Goal: Task Accomplishment & Management: Complete application form

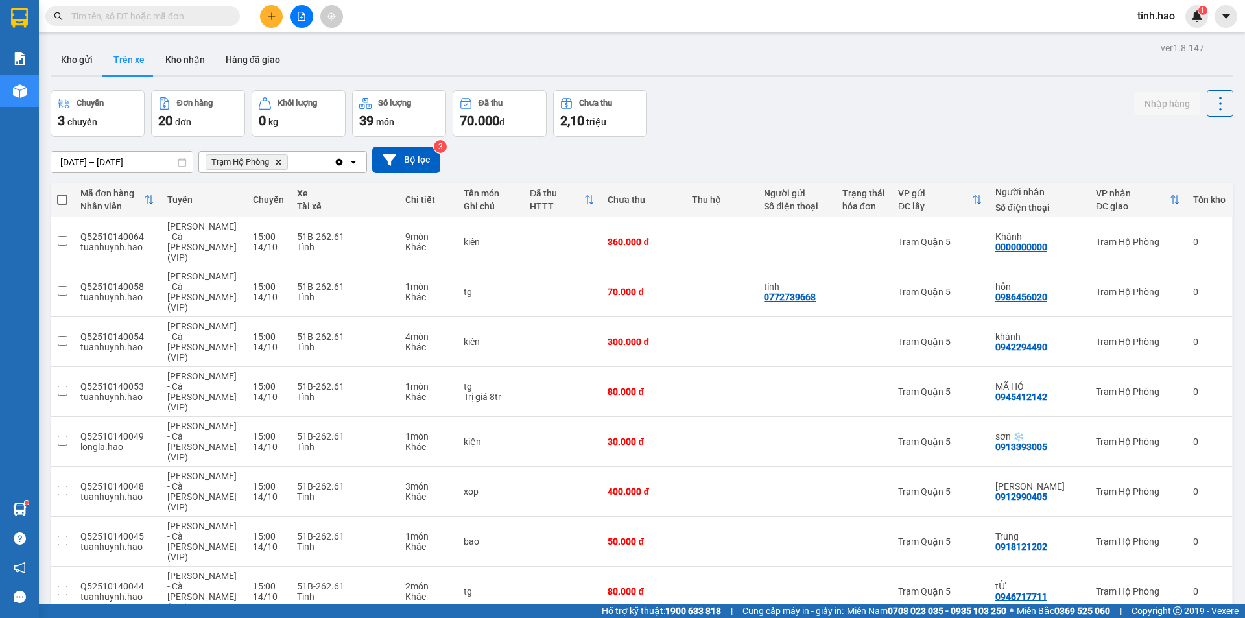
click at [200, 15] on input "text" at bounding box center [147, 16] width 153 height 14
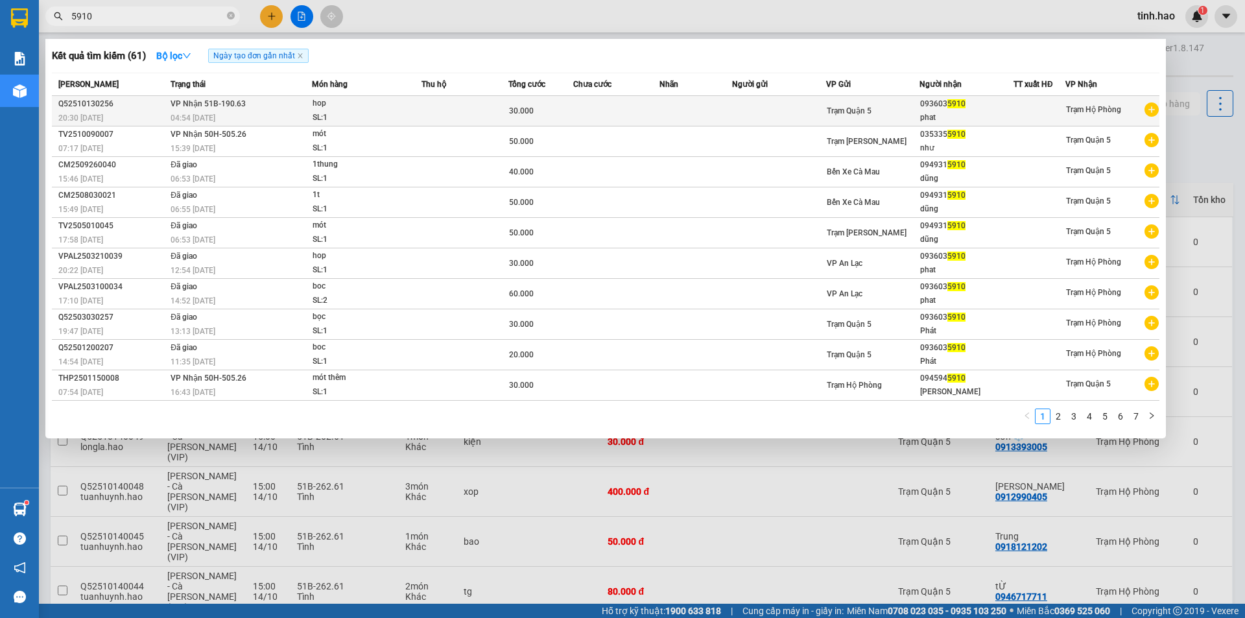
type input "5910"
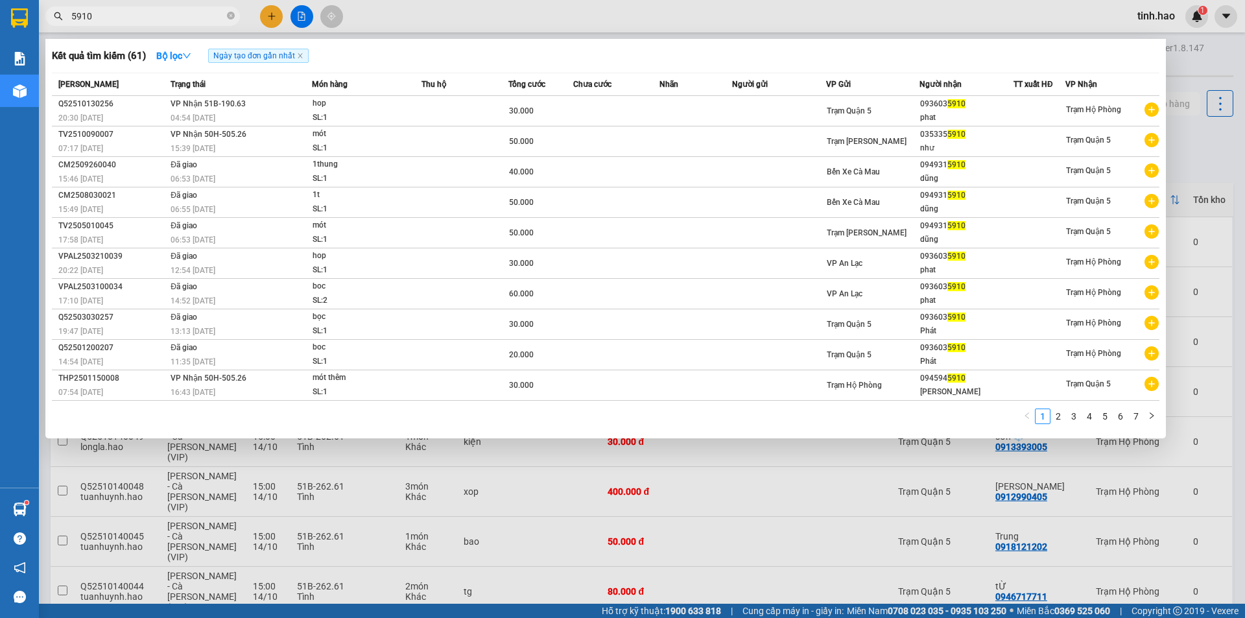
click at [378, 108] on div "hop" at bounding box center [361, 104] width 97 height 14
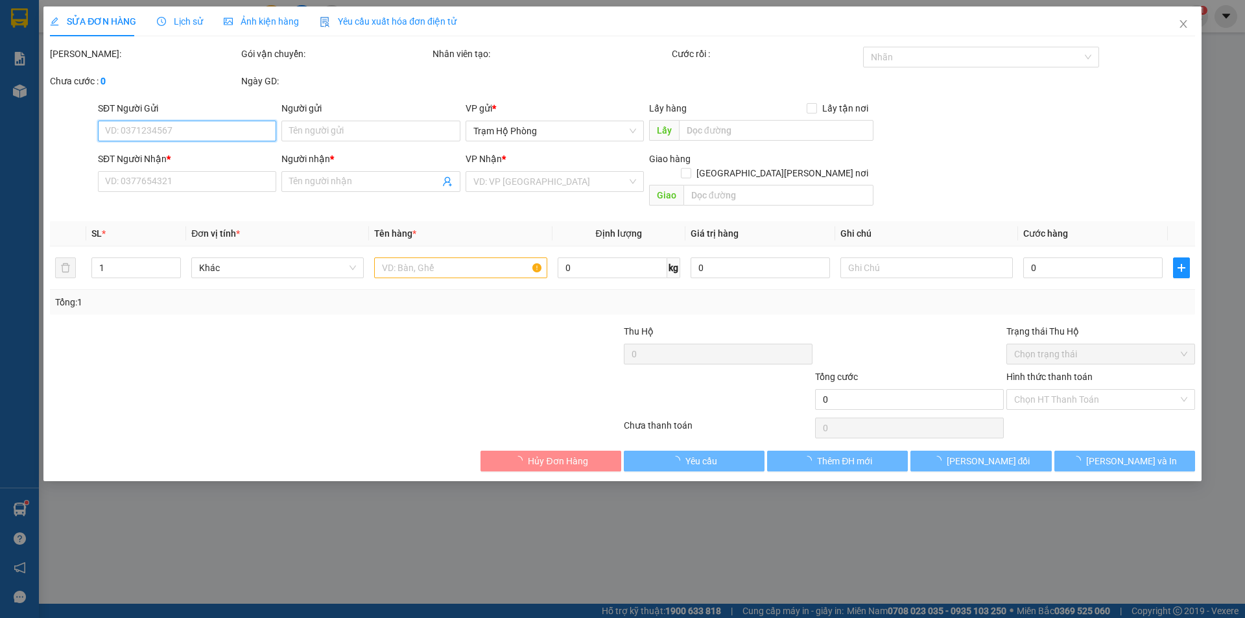
type input "0936035910"
type input "phat"
type input "30.000"
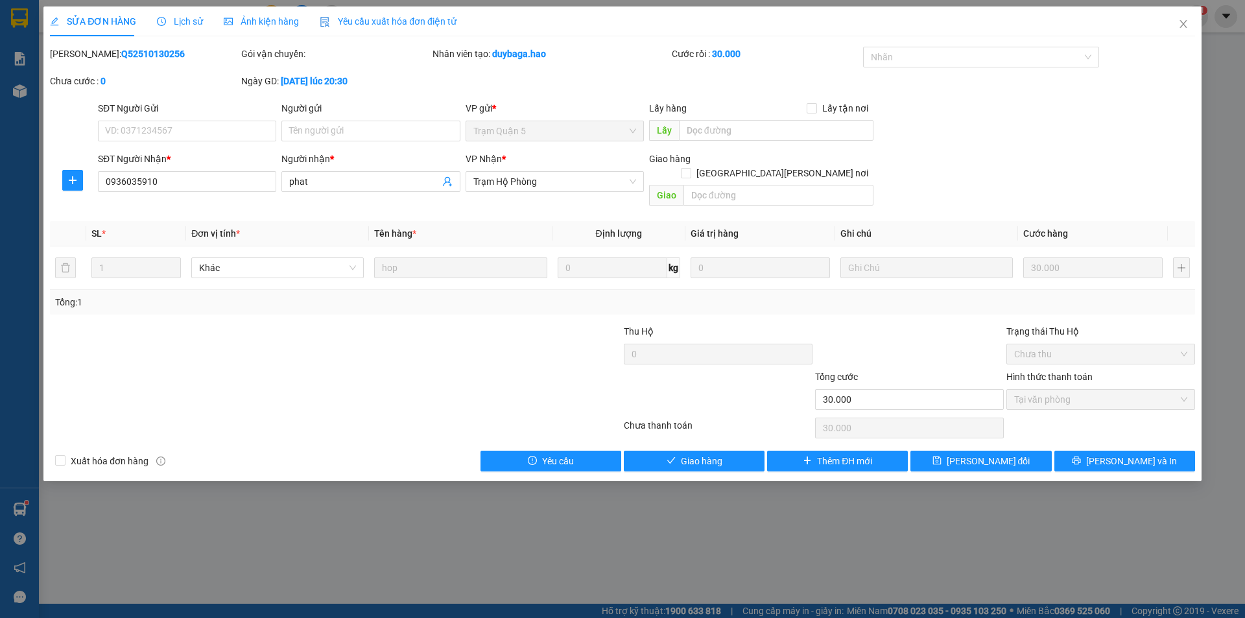
click at [256, 24] on span "Ảnh kiện hàng" at bounding box center [261, 21] width 75 height 10
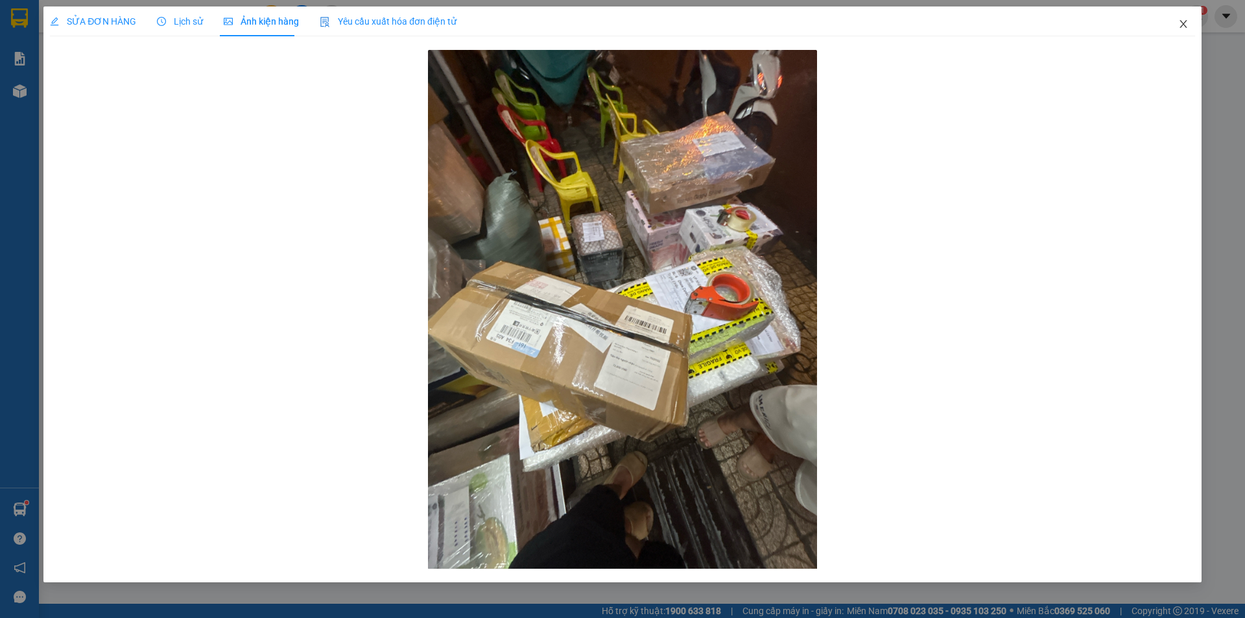
drag, startPoint x: 1180, startPoint y: 23, endPoint x: 1130, endPoint y: 1, distance: 54.3
click at [1181, 22] on icon "close" at bounding box center [1184, 24] width 10 height 10
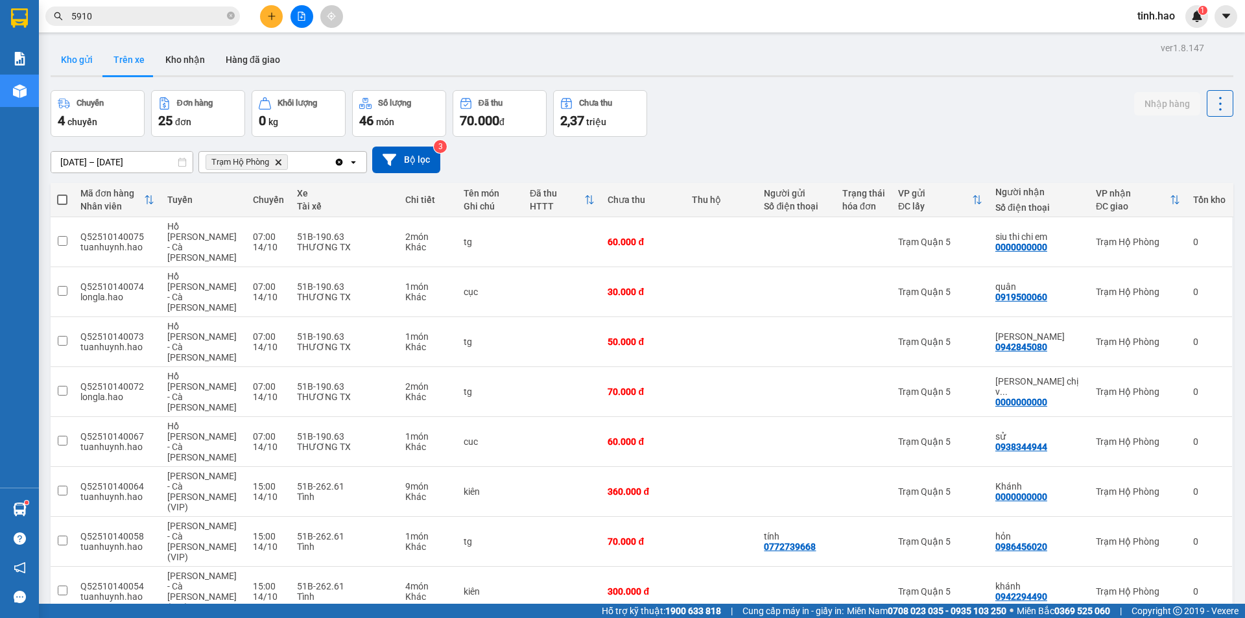
click at [82, 57] on button "Kho gửi" at bounding box center [77, 59] width 53 height 31
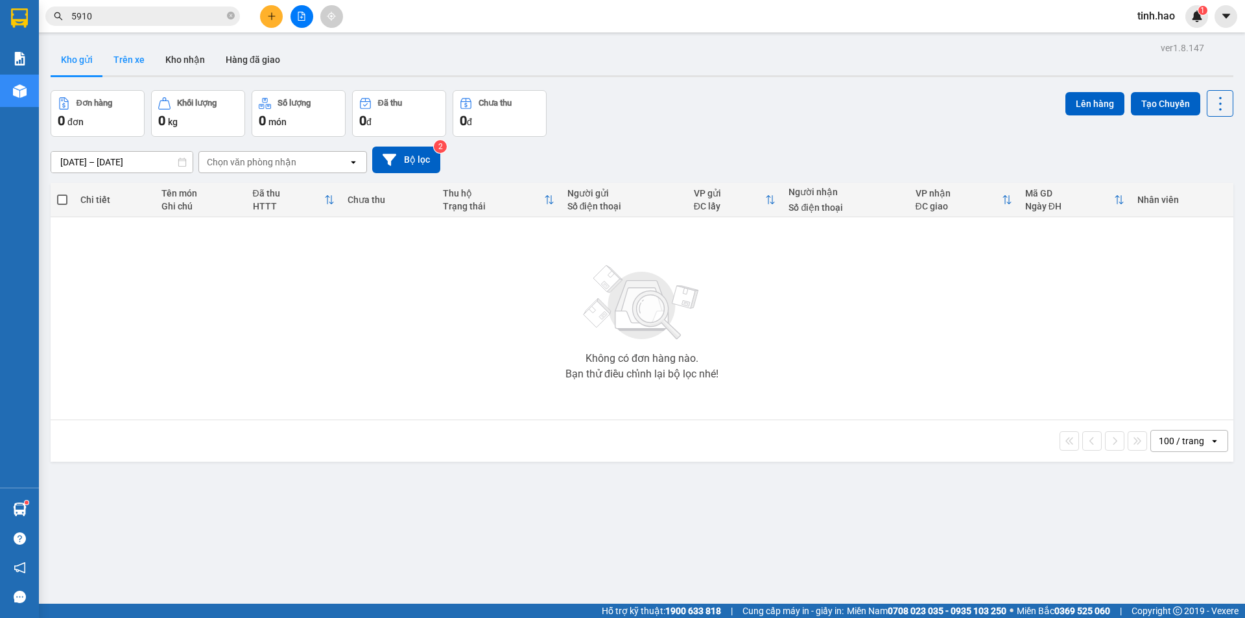
click at [113, 62] on button "Trên xe" at bounding box center [129, 59] width 52 height 31
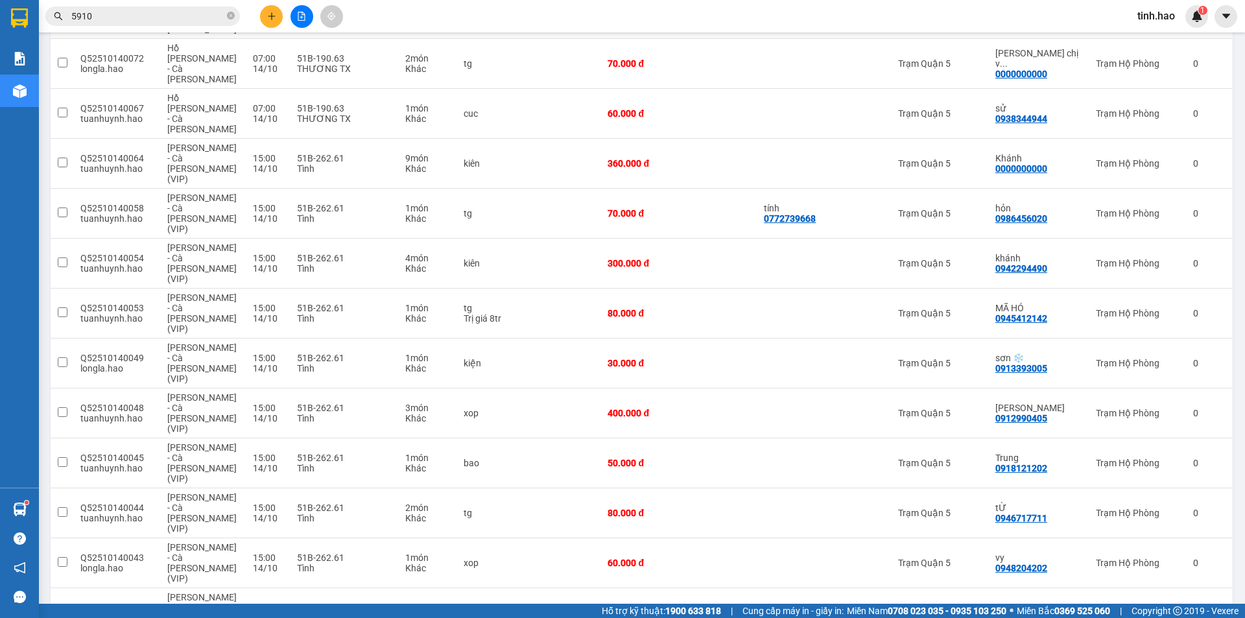
scroll to position [407, 0]
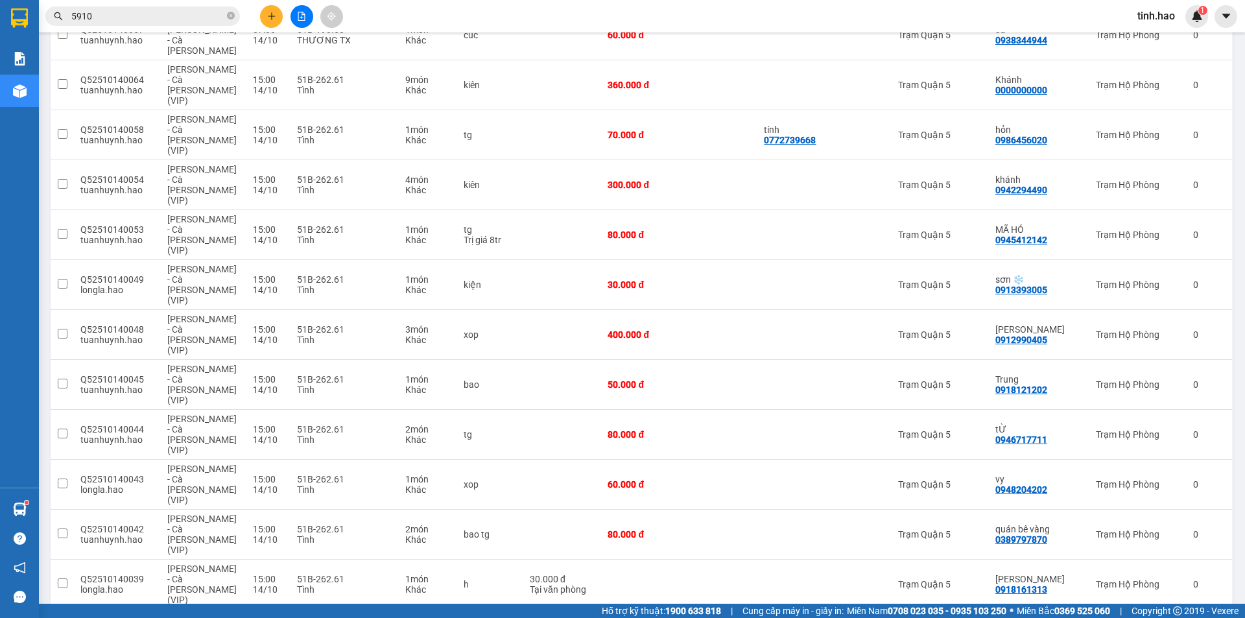
checkbox input "true"
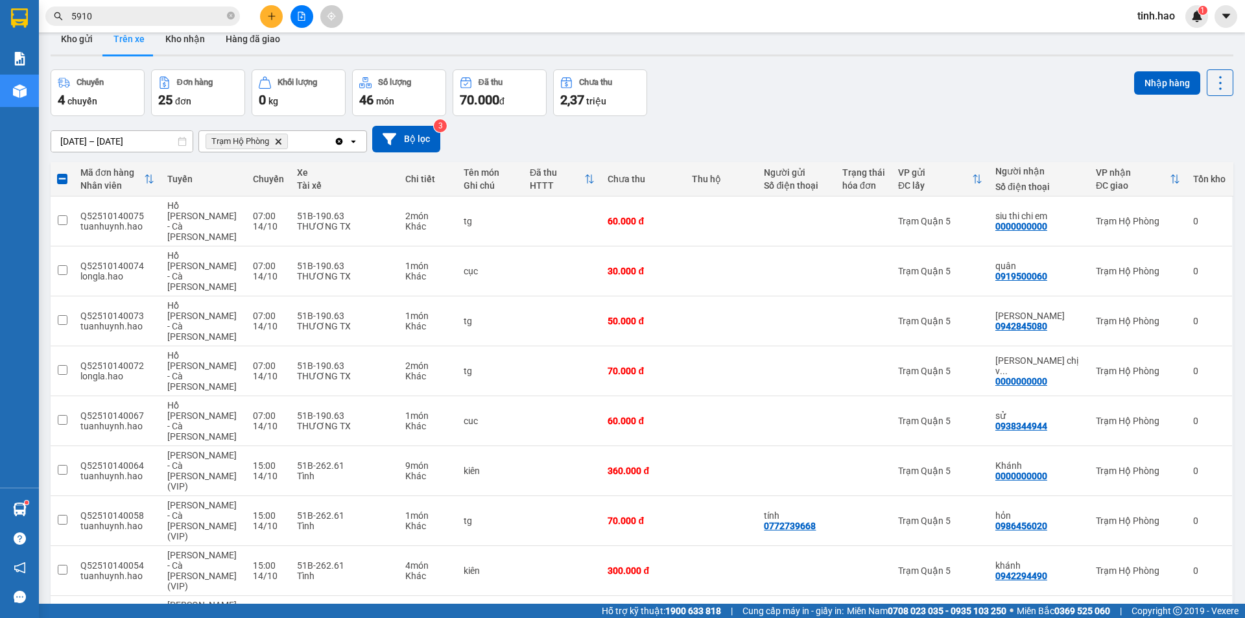
scroll to position [18, 0]
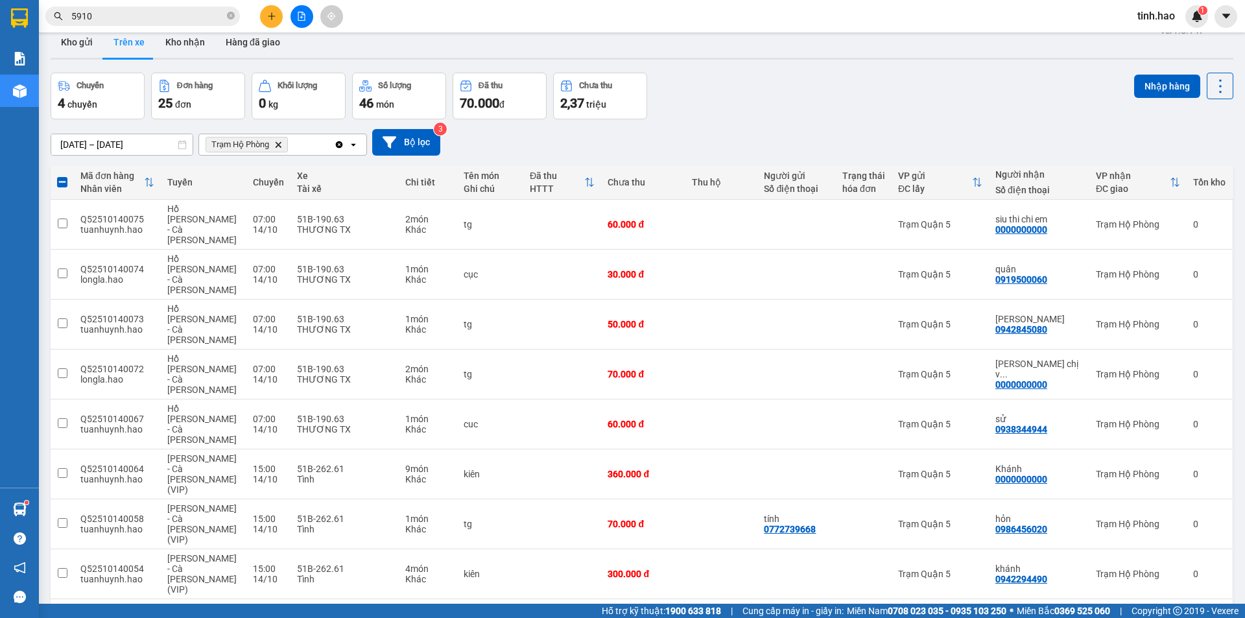
click at [869, 122] on div "13/10/2025 – 14/10/2025 Press the down arrow key to interact with the calendar …" at bounding box center [642, 142] width 1183 height 46
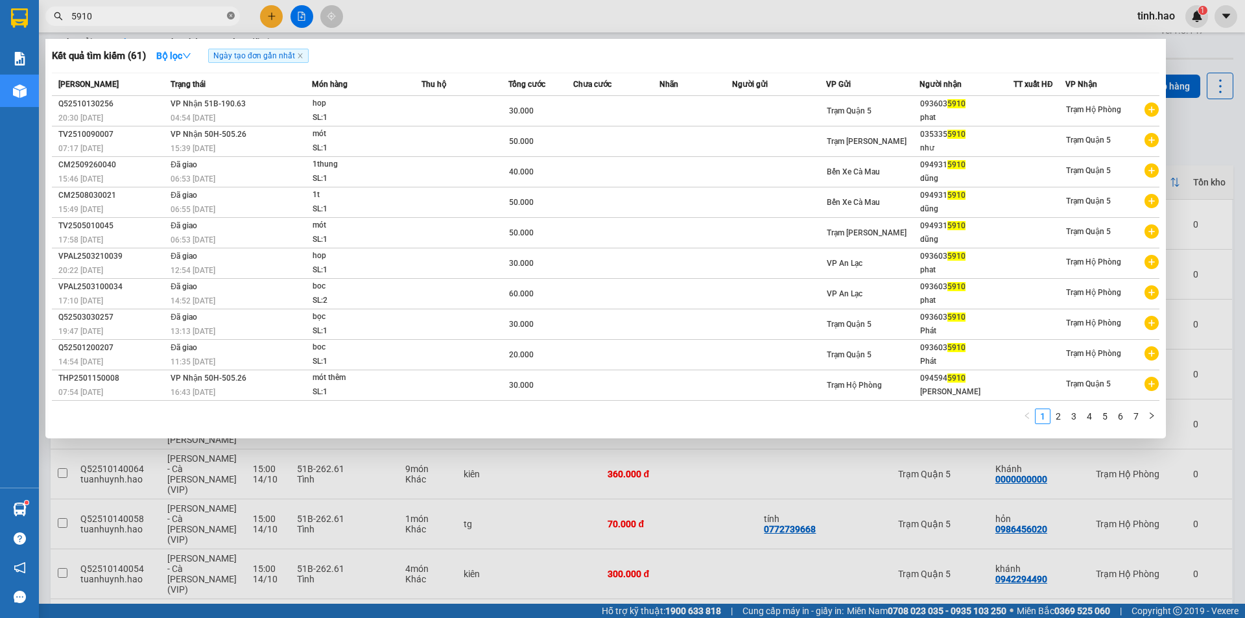
click at [229, 16] on icon "close-circle" at bounding box center [231, 16] width 8 height 8
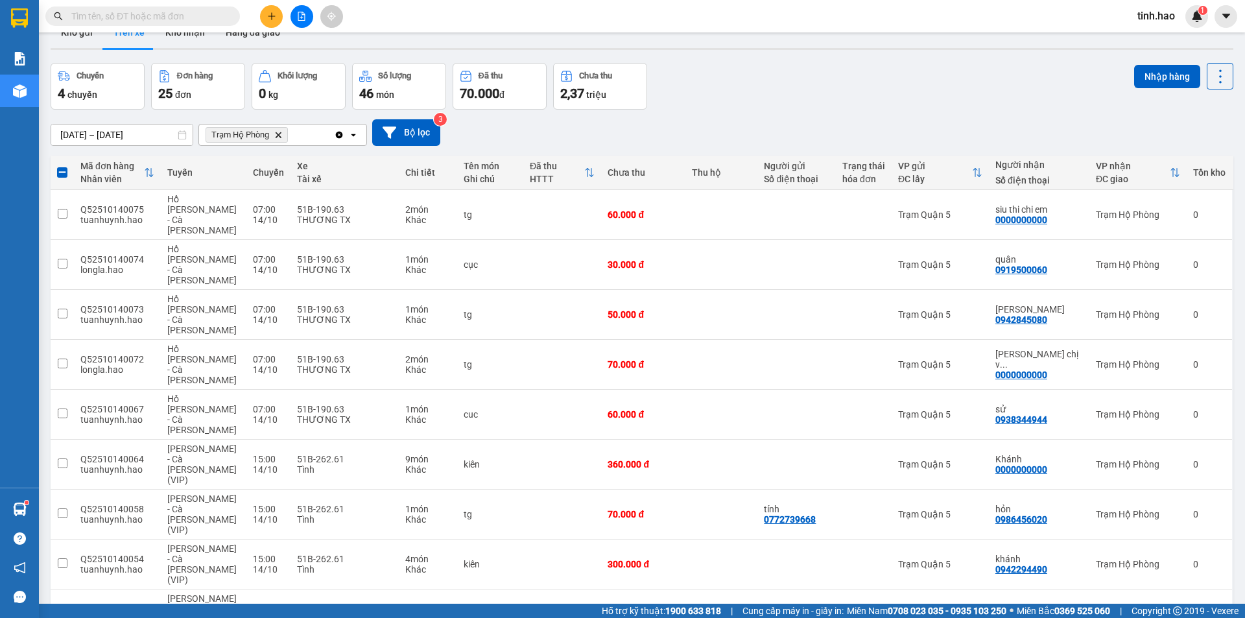
scroll to position [0, 0]
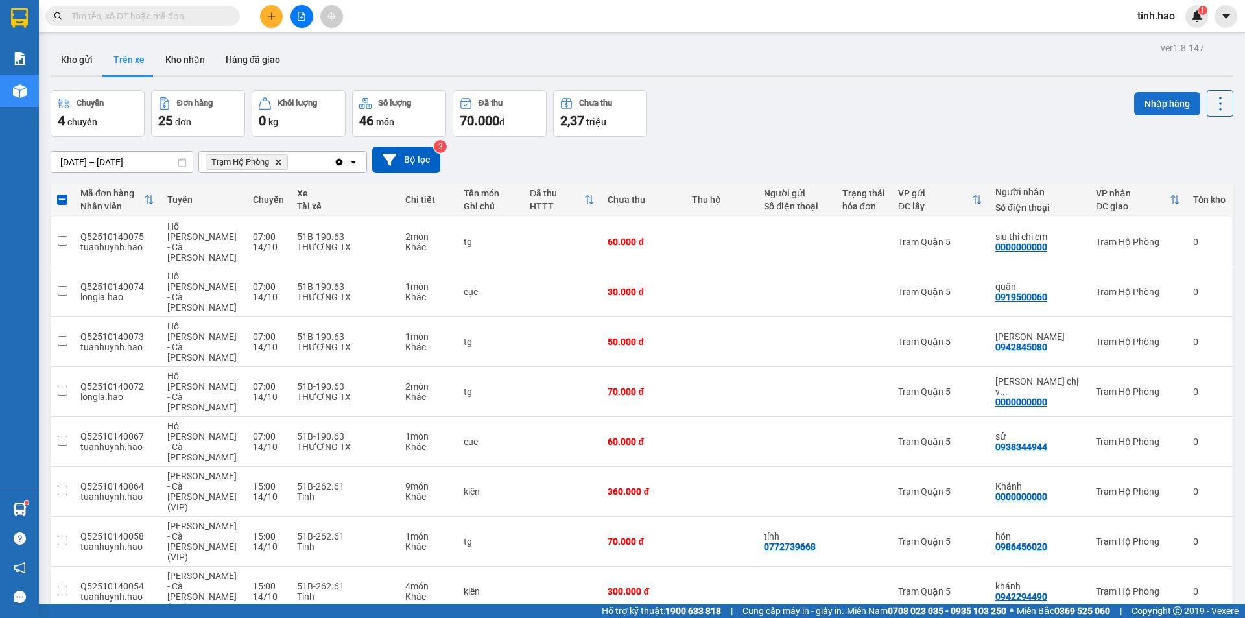
click at [1141, 106] on button "Nhập hàng" at bounding box center [1167, 103] width 66 height 23
checkbox input "false"
click at [84, 59] on button "Kho gửi" at bounding box center [77, 59] width 53 height 31
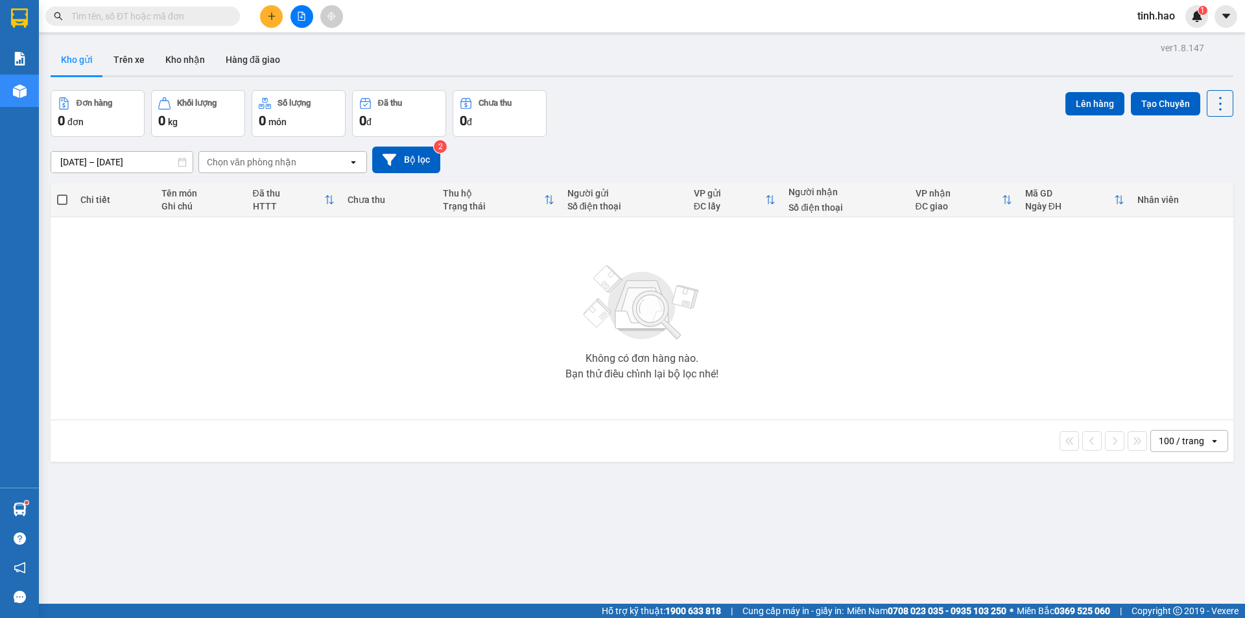
click at [111, 23] on input "text" at bounding box center [147, 16] width 153 height 14
click at [187, 60] on button "Kho nhận" at bounding box center [185, 59] width 60 height 31
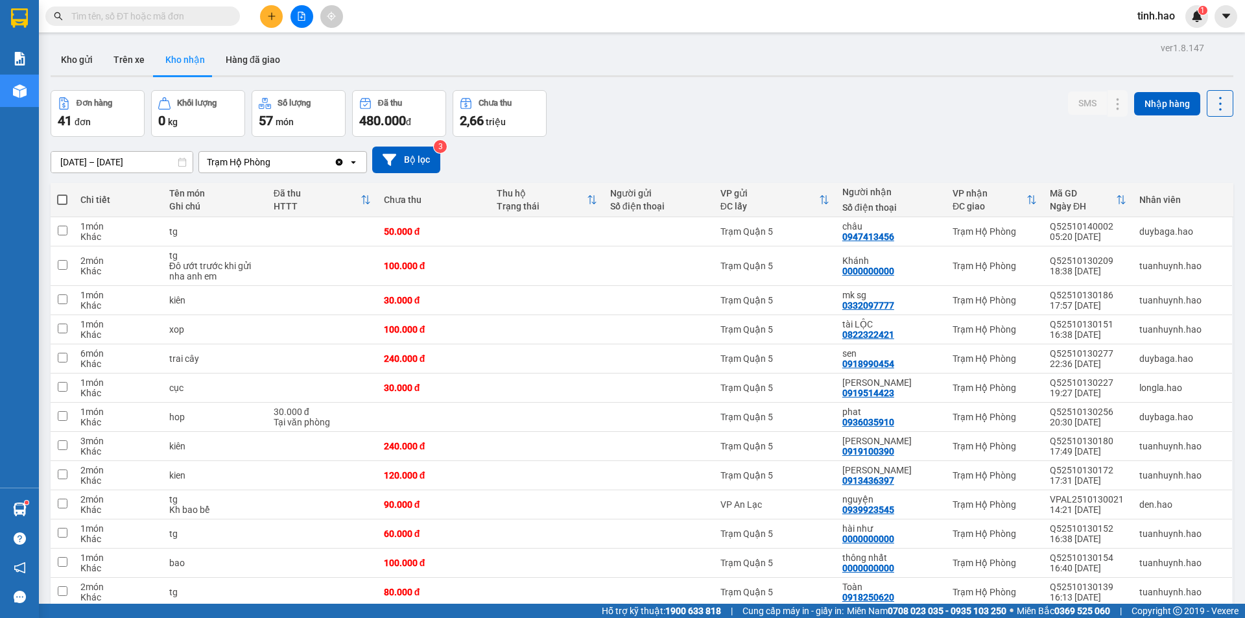
click at [261, 59] on button "Hàng đã giao" at bounding box center [252, 59] width 75 height 31
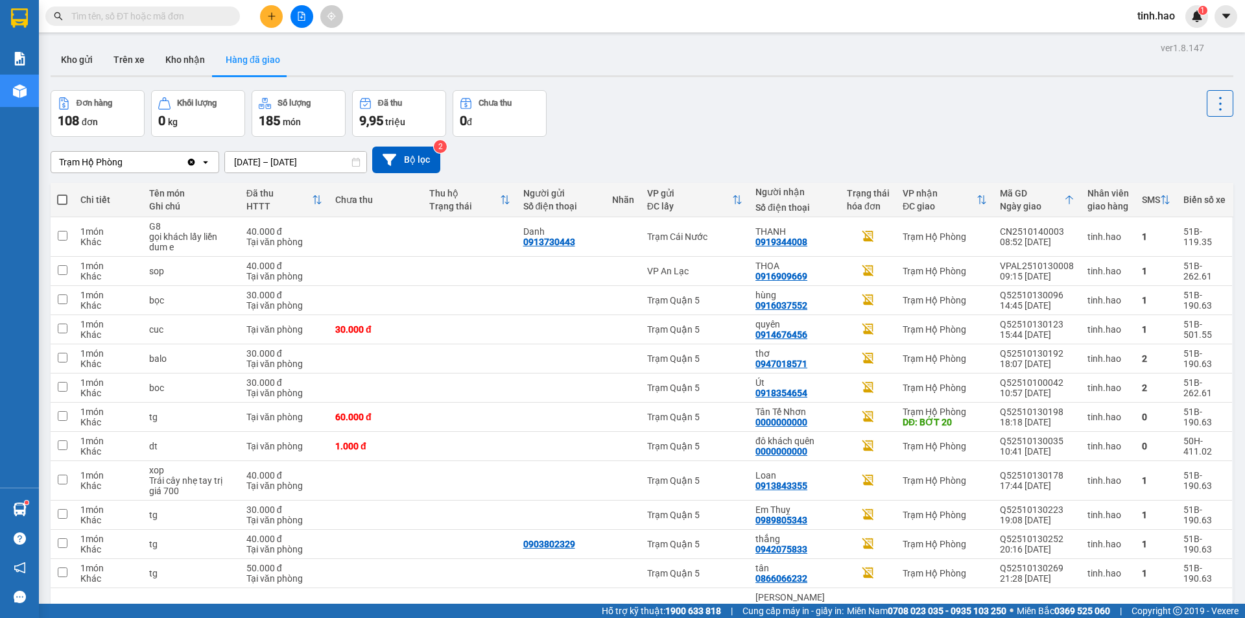
click at [162, 18] on input "text" at bounding box center [147, 16] width 153 height 14
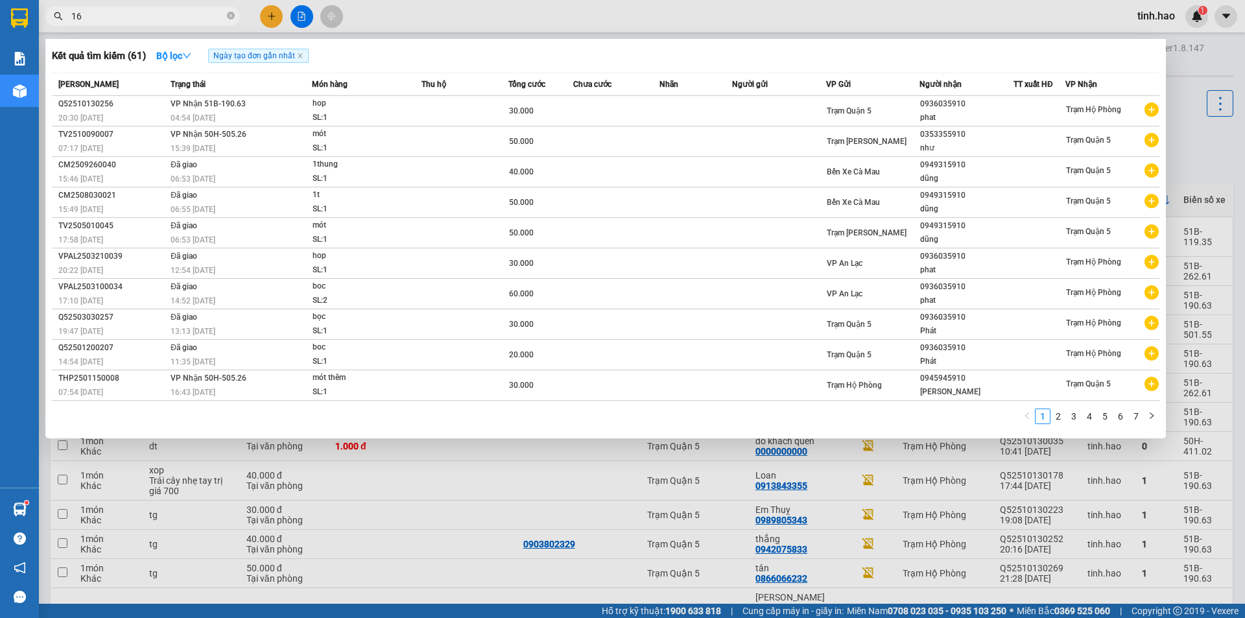
type input "161"
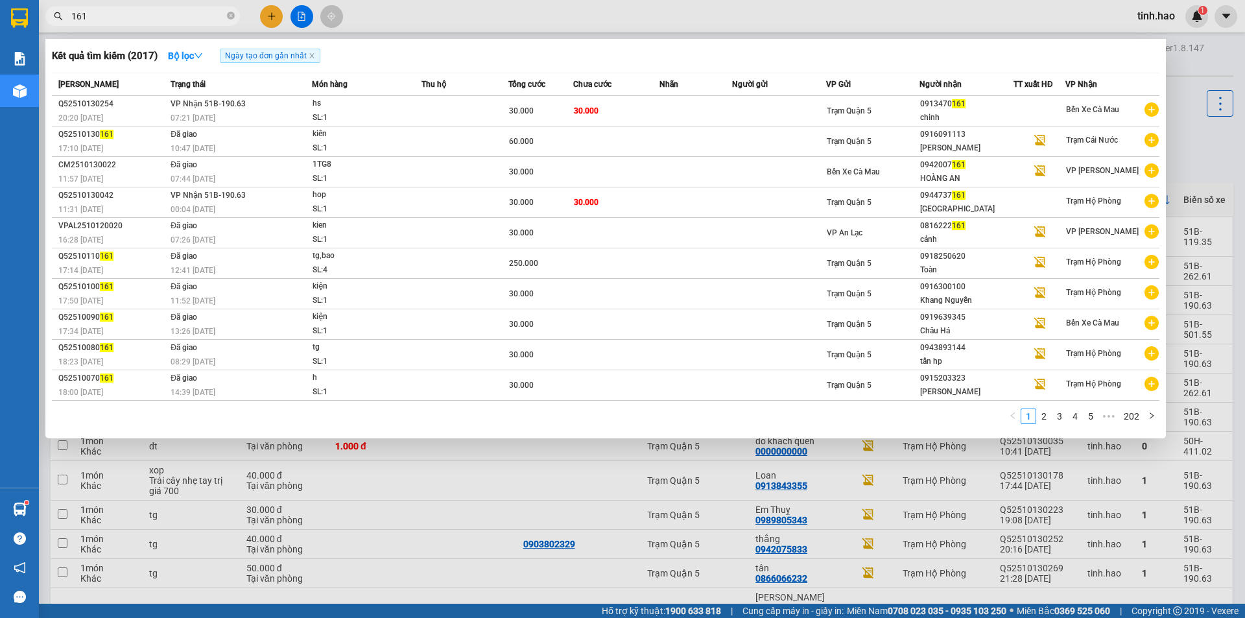
click at [233, 13] on icon "close-circle" at bounding box center [231, 16] width 8 height 8
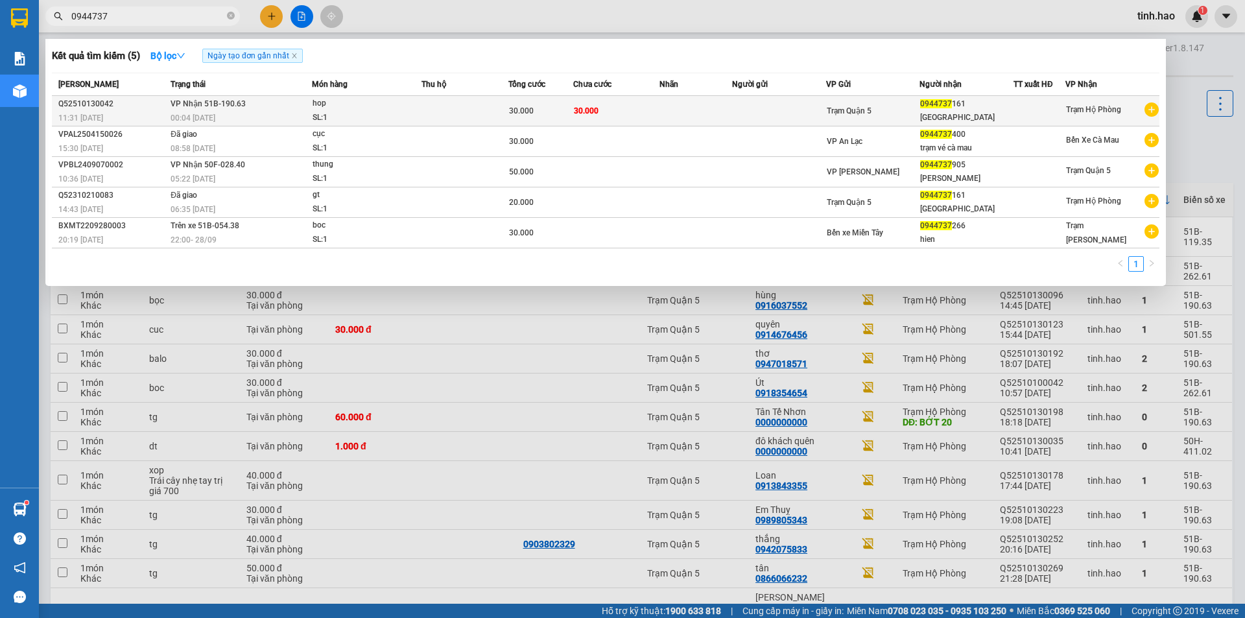
type input "0944737"
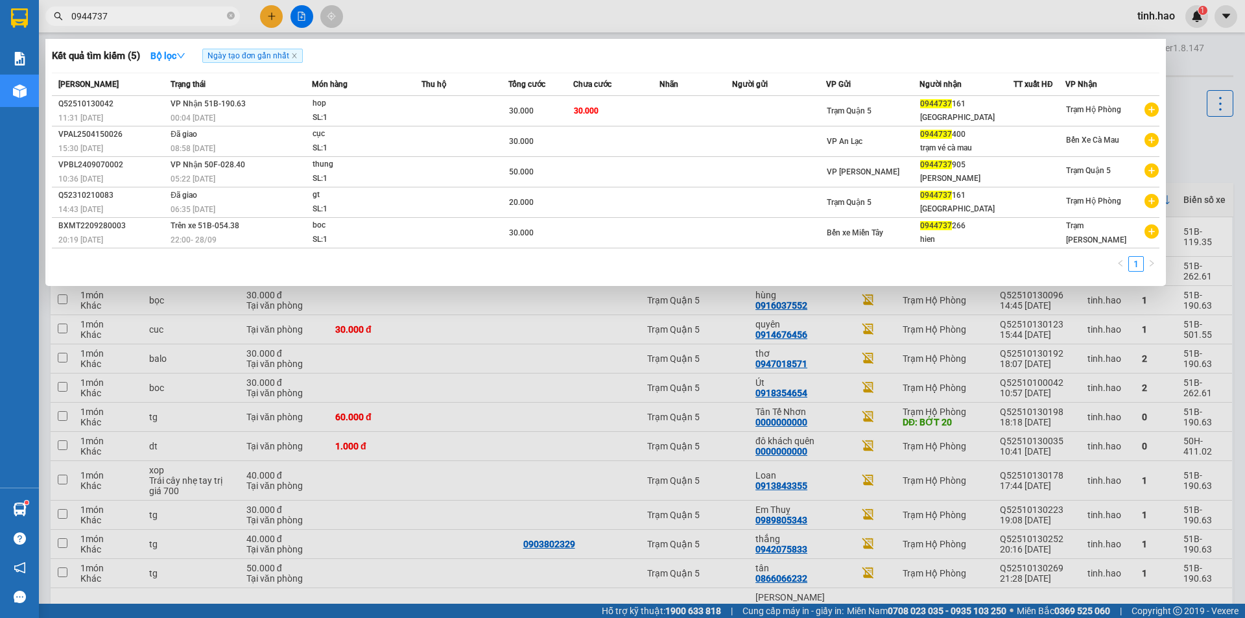
click at [285, 101] on td "VP Nhận 51B-190.63 00:04 - 14/10" at bounding box center [239, 111] width 145 height 30
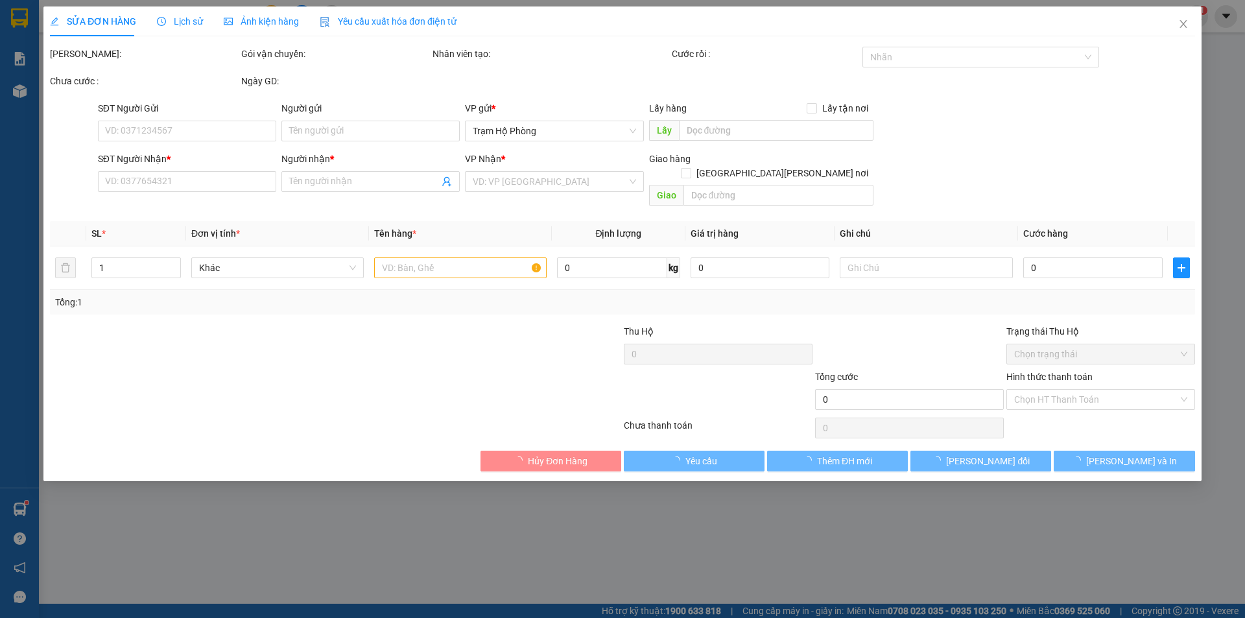
type input "0944737161"
type input "[GEOGRAPHIC_DATA]"
type input "30.000"
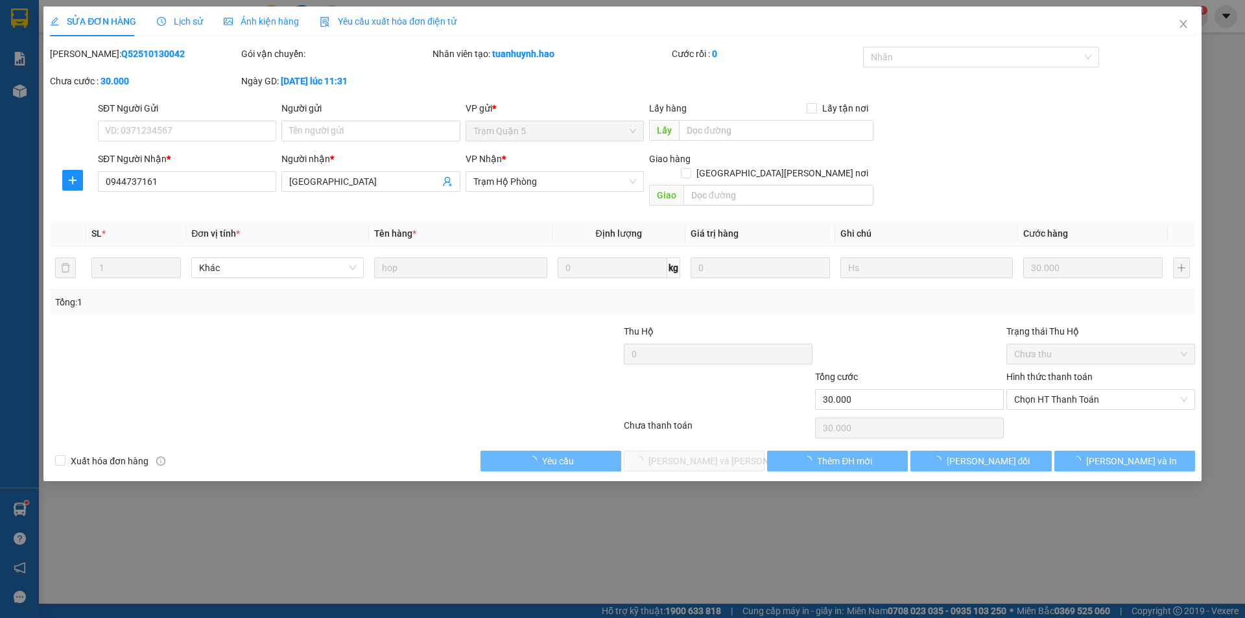
click at [250, 17] on span "Ảnh kiện hàng" at bounding box center [261, 21] width 75 height 10
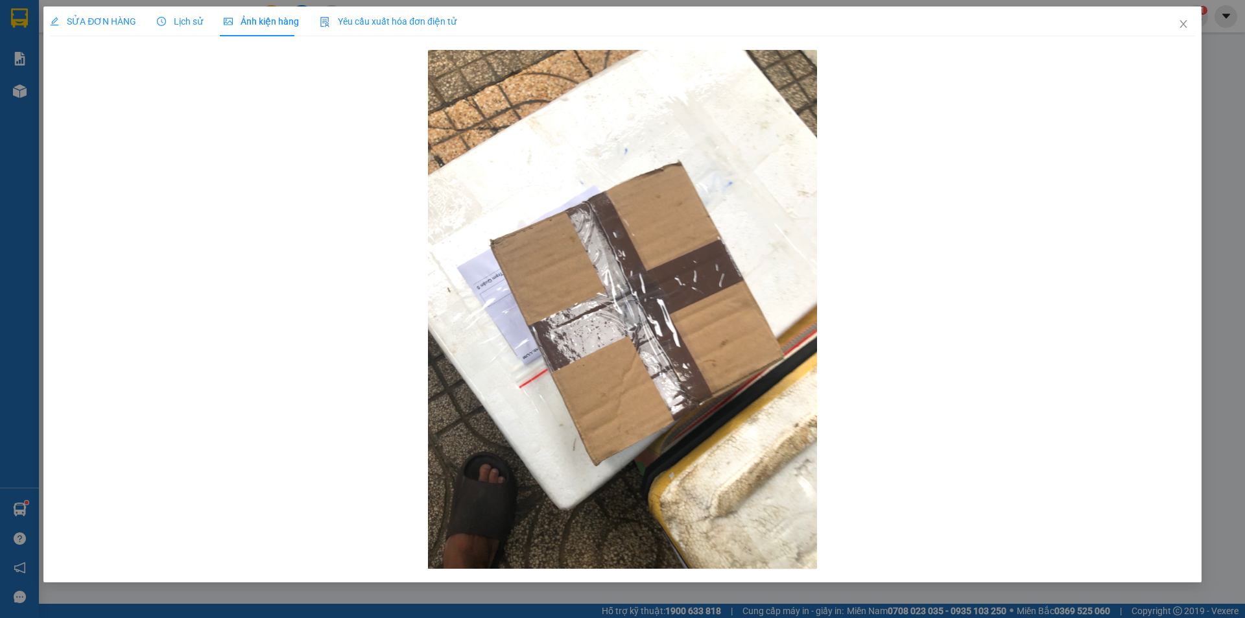
click at [123, 25] on span "SỬA ĐƠN HÀNG" at bounding box center [93, 21] width 86 height 10
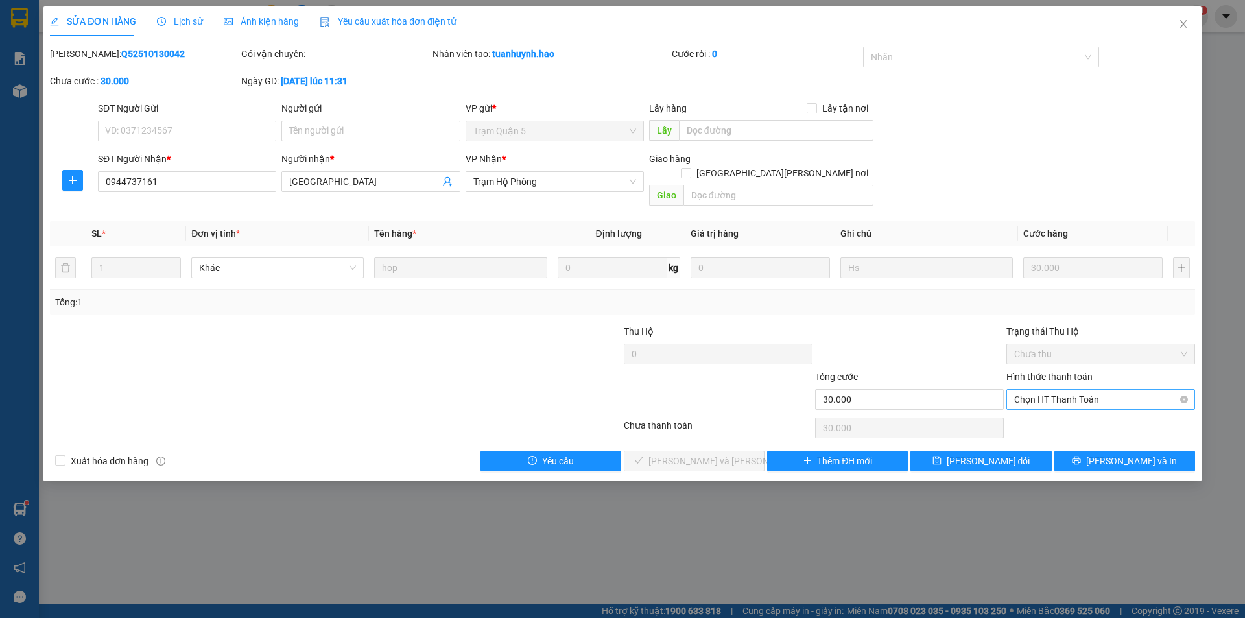
click at [1064, 390] on span "Chọn HT Thanh Toán" at bounding box center [1100, 399] width 173 height 19
click at [1052, 416] on div "Tại văn phòng" at bounding box center [1100, 411] width 173 height 14
type input "0"
click at [728, 454] on span "[PERSON_NAME] và [PERSON_NAME] hàng" at bounding box center [736, 461] width 175 height 14
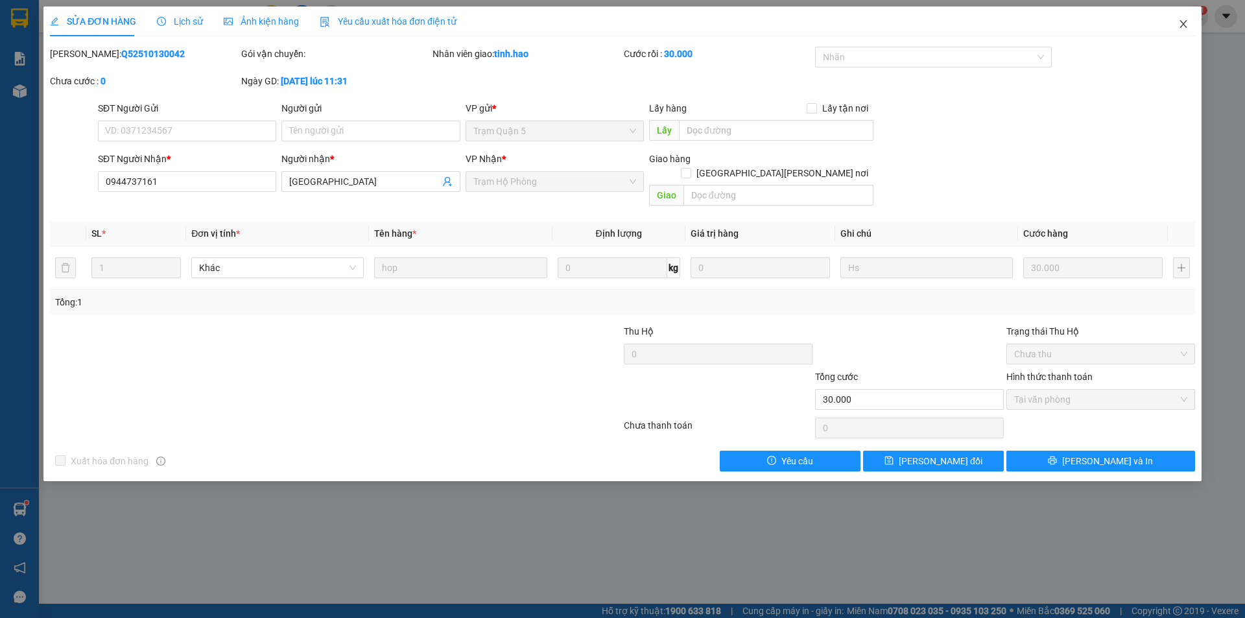
click at [1181, 22] on icon "close" at bounding box center [1183, 24] width 7 height 8
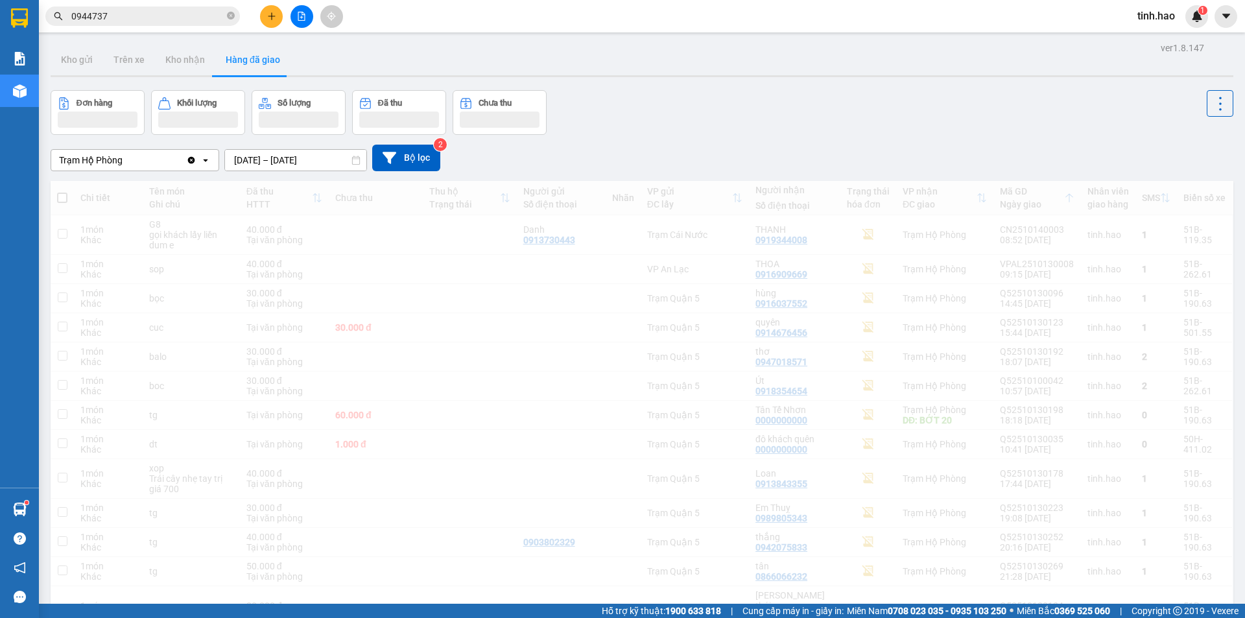
click at [142, 14] on input "0944737" at bounding box center [147, 16] width 153 height 14
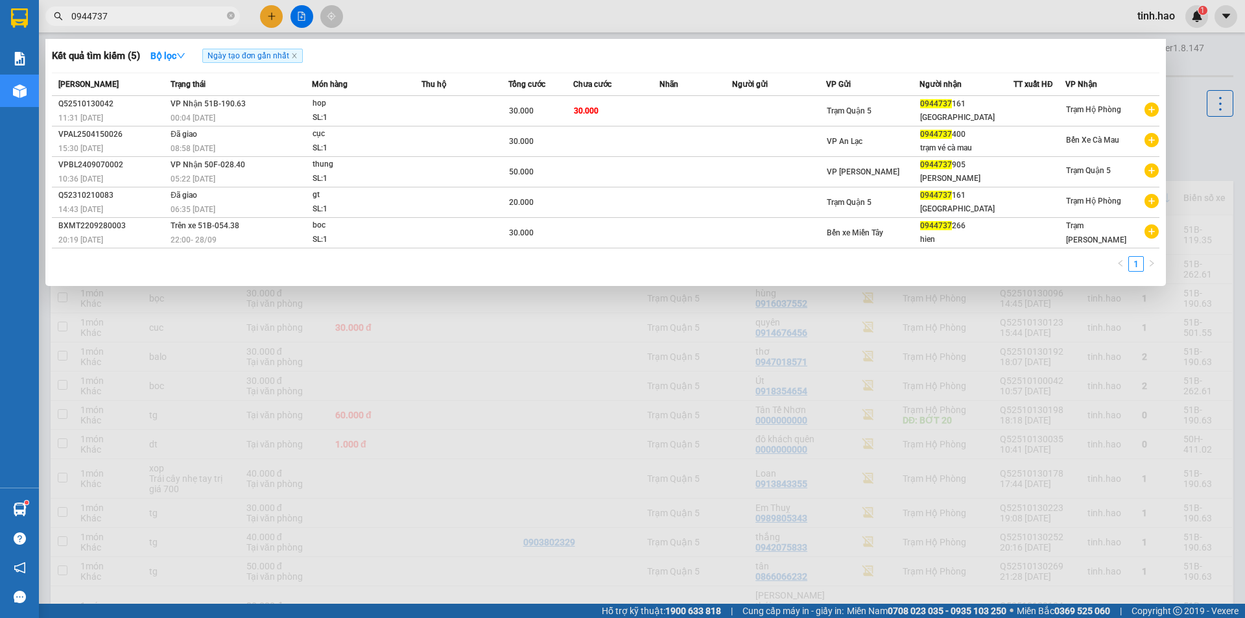
click at [142, 14] on input "0944737" at bounding box center [147, 16] width 153 height 14
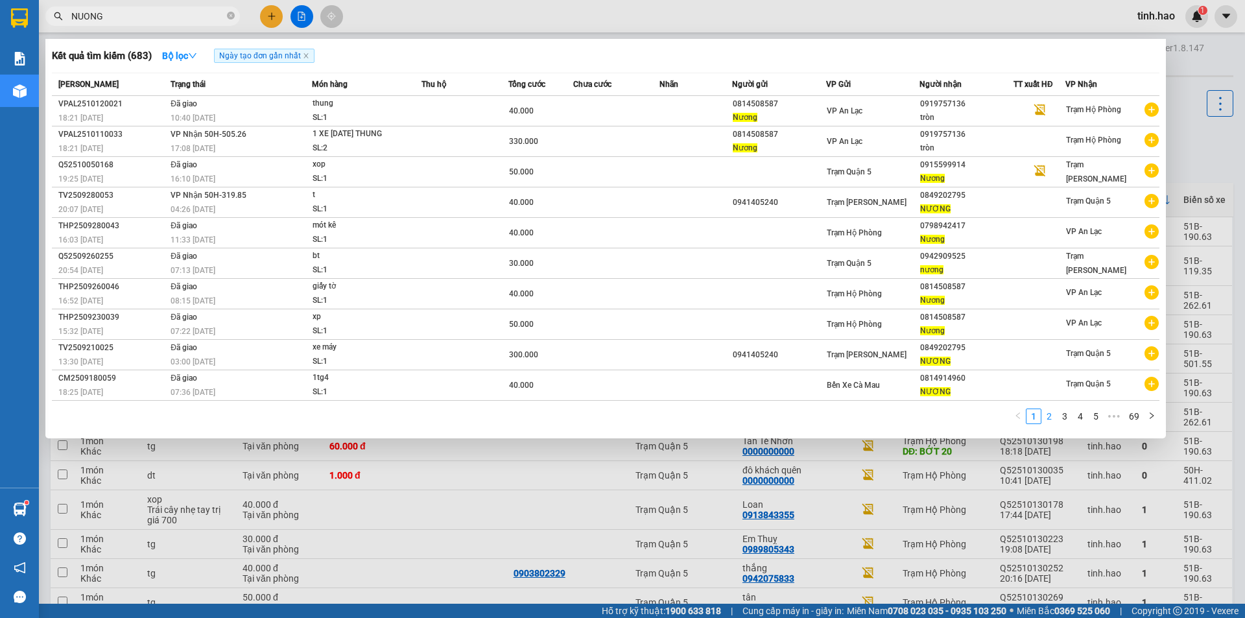
type input "NUONG"
click at [1037, 418] on link "1" at bounding box center [1034, 416] width 14 height 14
click at [1046, 417] on link "2" at bounding box center [1049, 416] width 14 height 14
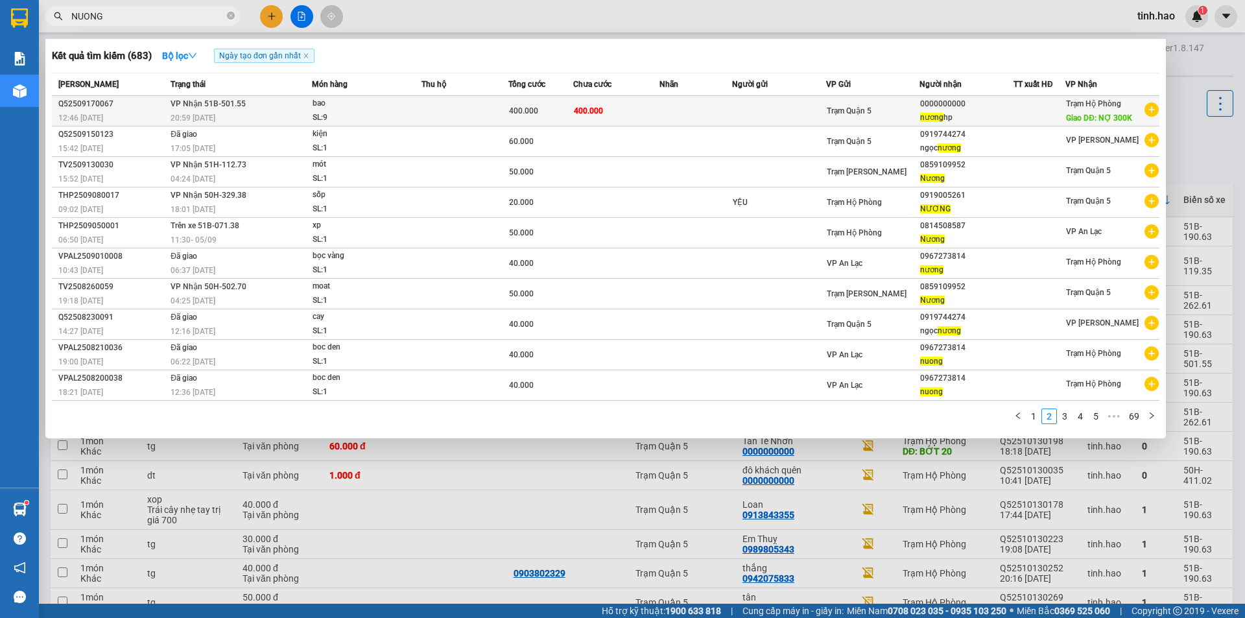
click at [1091, 108] on span "Trạm Hộ Phòng" at bounding box center [1093, 103] width 55 height 9
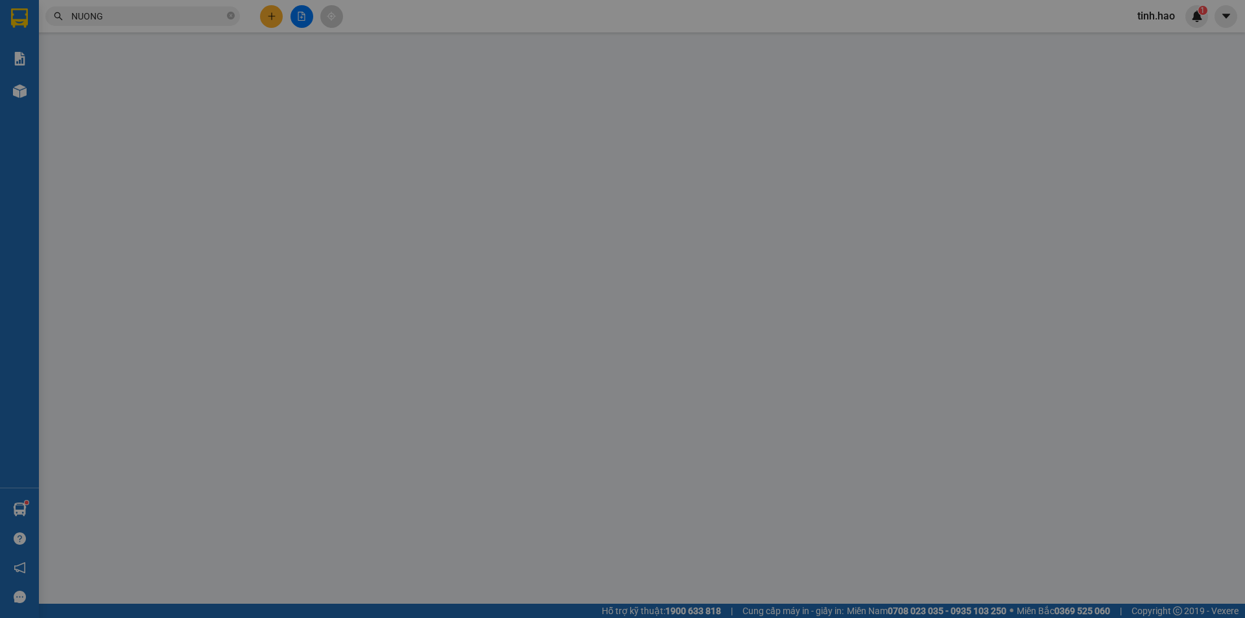
type input "0000000000"
type input "nương hp"
type input "NỢ 300K"
type input "400.000"
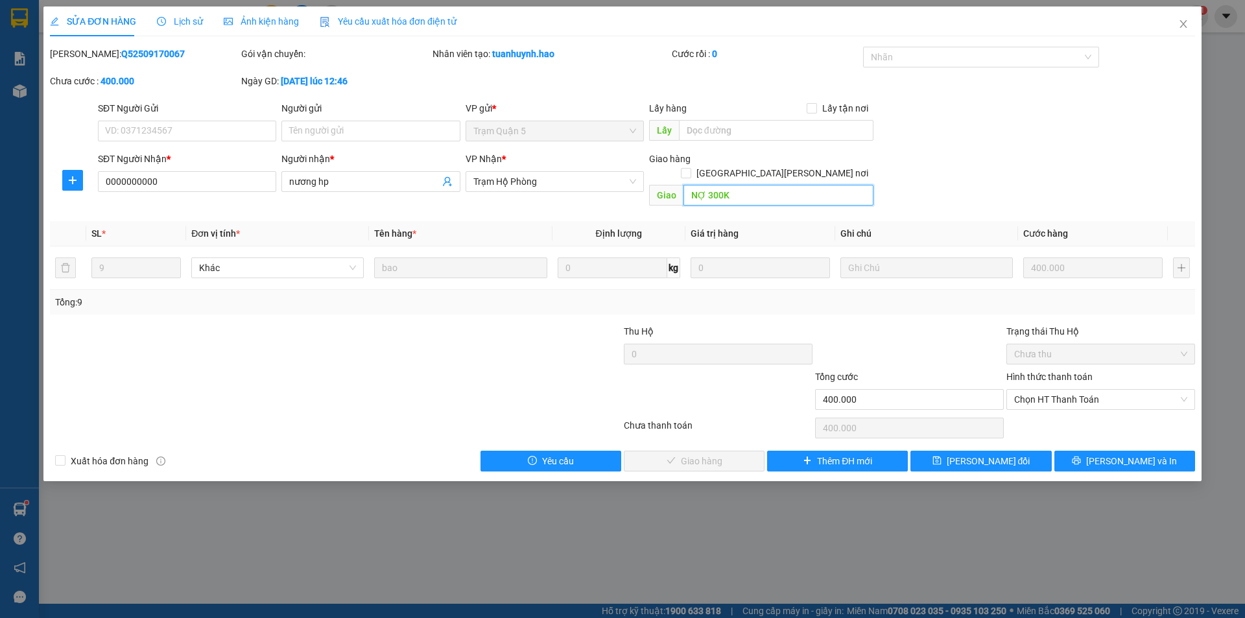
click at [734, 185] on input "NỢ 300K" at bounding box center [779, 195] width 190 height 21
type input "BỚT 100"
click at [955, 166] on div "SĐT Người Nhận * 0000000000 Người nhận * nương hp VP Nhận * Trạm Hộ Phòng Giao …" at bounding box center [646, 182] width 1103 height 60
click at [1083, 392] on span "Chọn HT Thanh Toán" at bounding box center [1100, 399] width 173 height 19
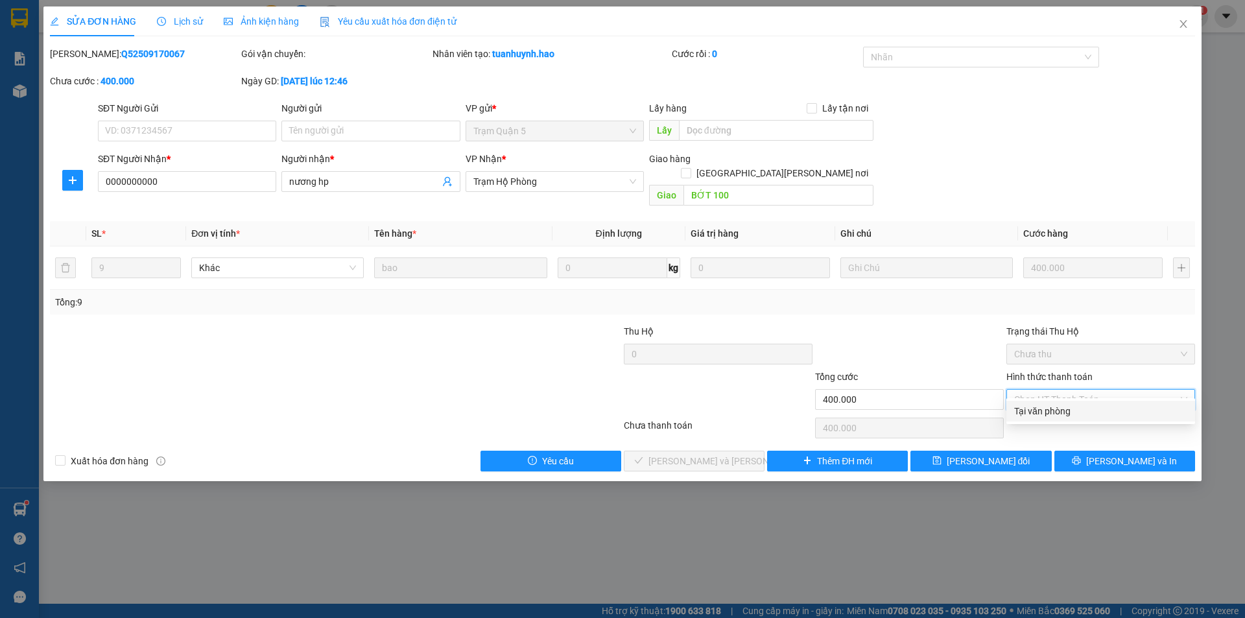
click at [1083, 409] on div "Tại văn phòng" at bounding box center [1100, 411] width 173 height 14
type input "0"
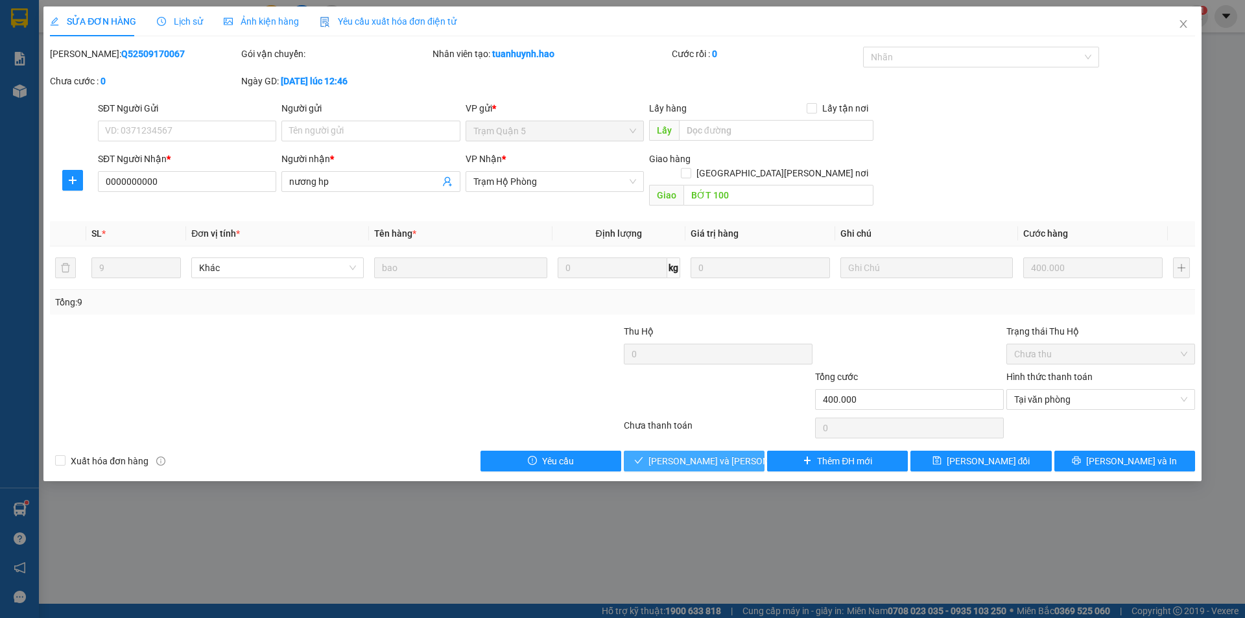
click at [748, 451] on button "[PERSON_NAME] và [PERSON_NAME] hàng" at bounding box center [694, 461] width 141 height 21
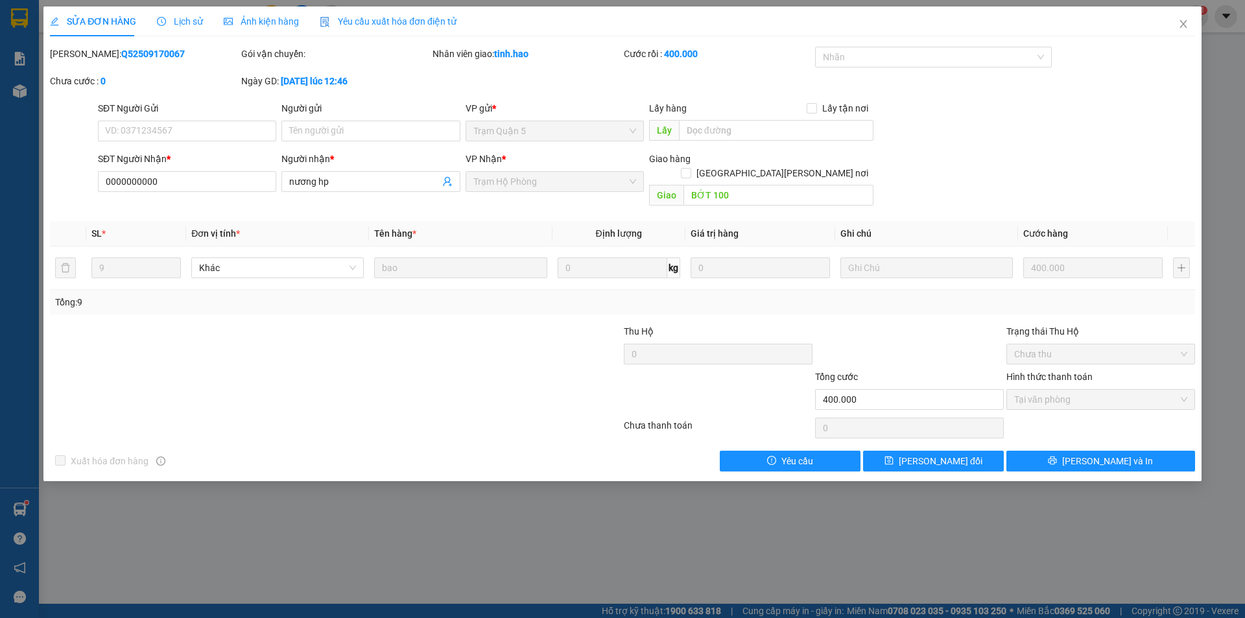
click at [292, 17] on span "Ảnh kiện hàng" at bounding box center [261, 21] width 75 height 10
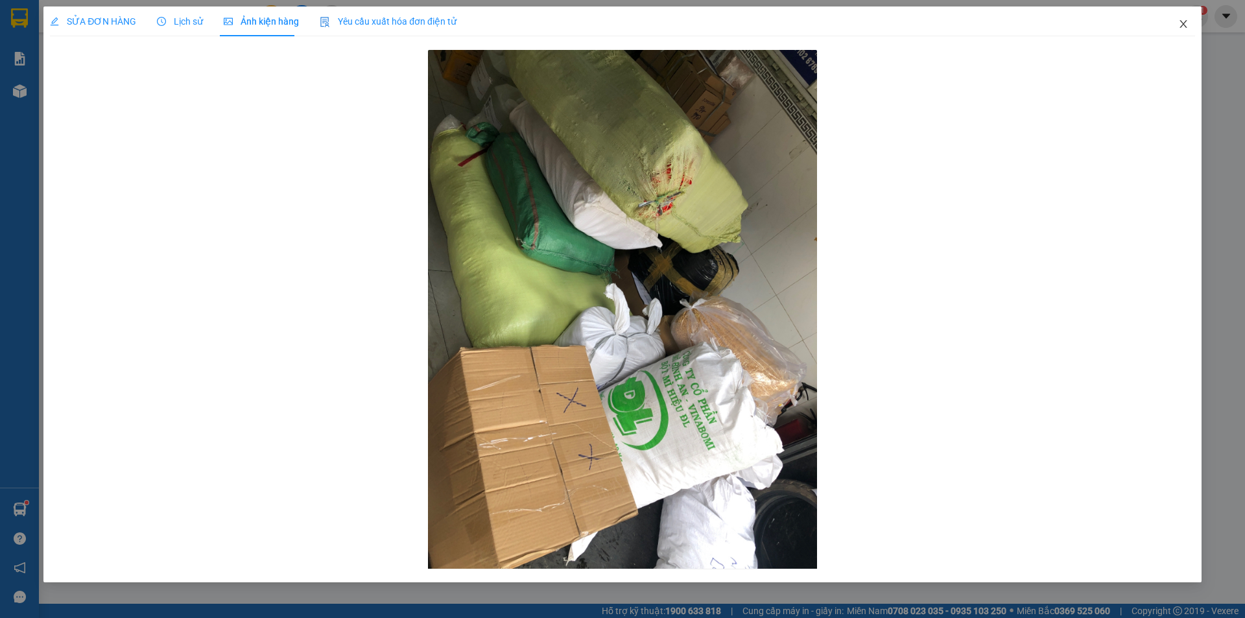
click at [1184, 20] on icon "close" at bounding box center [1184, 24] width 10 height 10
click at [97, 19] on input "NUONG" at bounding box center [147, 16] width 153 height 14
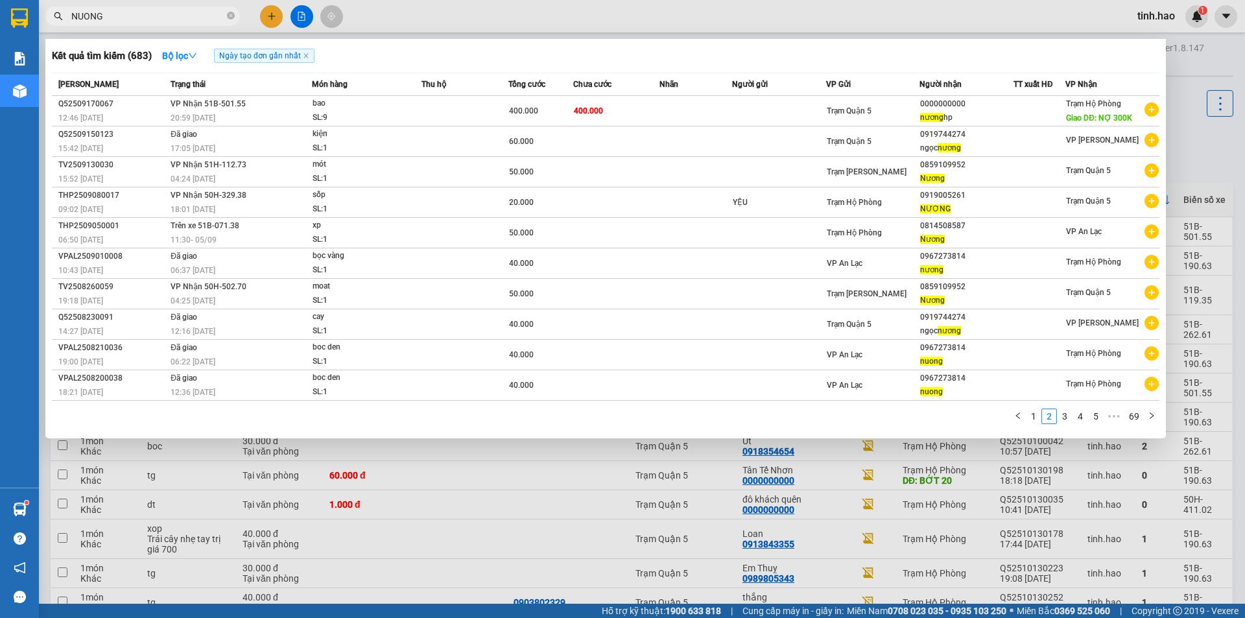
click at [471, 19] on div at bounding box center [622, 309] width 1245 height 618
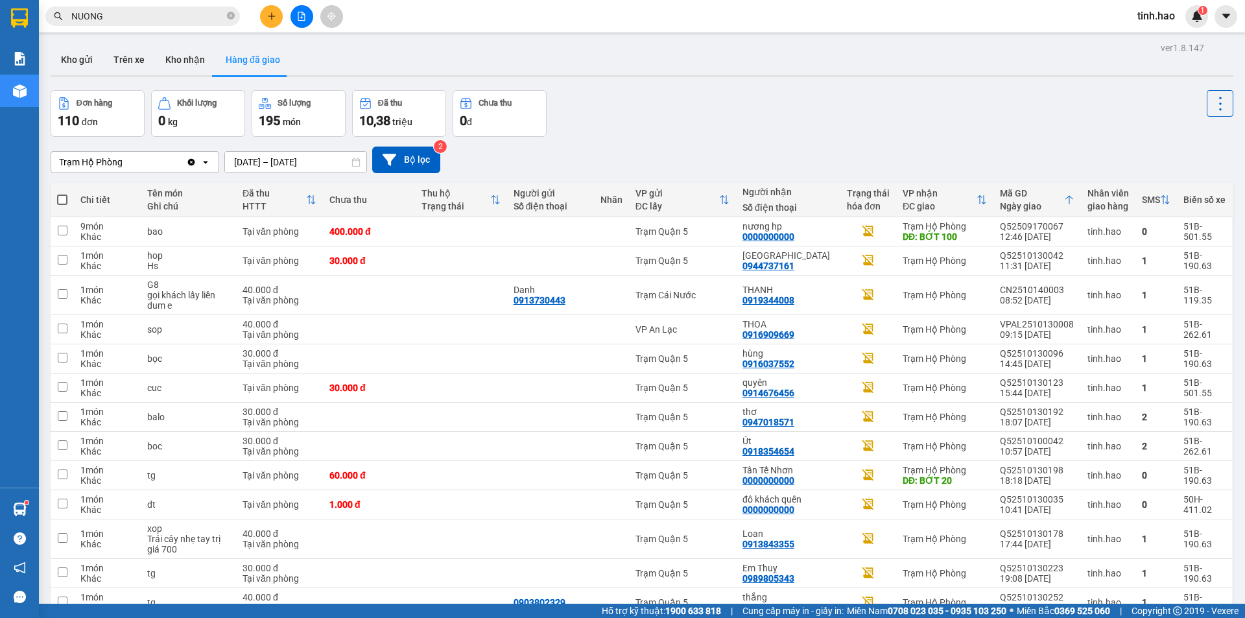
click at [152, 22] on input "NUONG" at bounding box center [147, 16] width 153 height 14
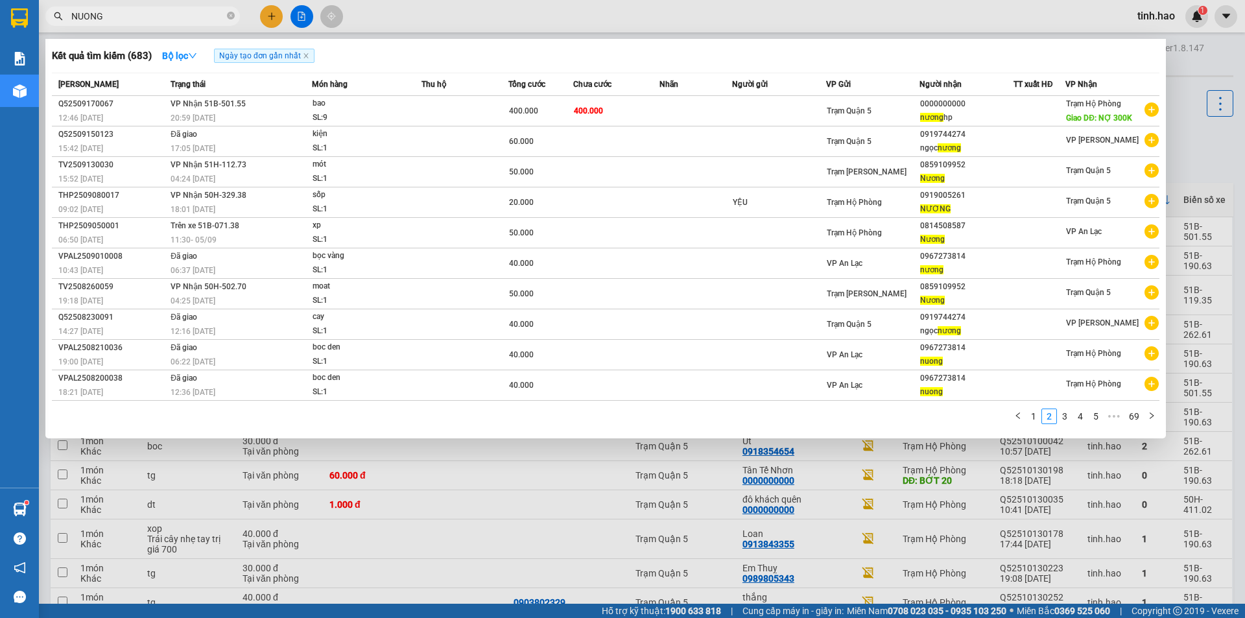
click at [155, 20] on input "NUONG" at bounding box center [147, 16] width 153 height 14
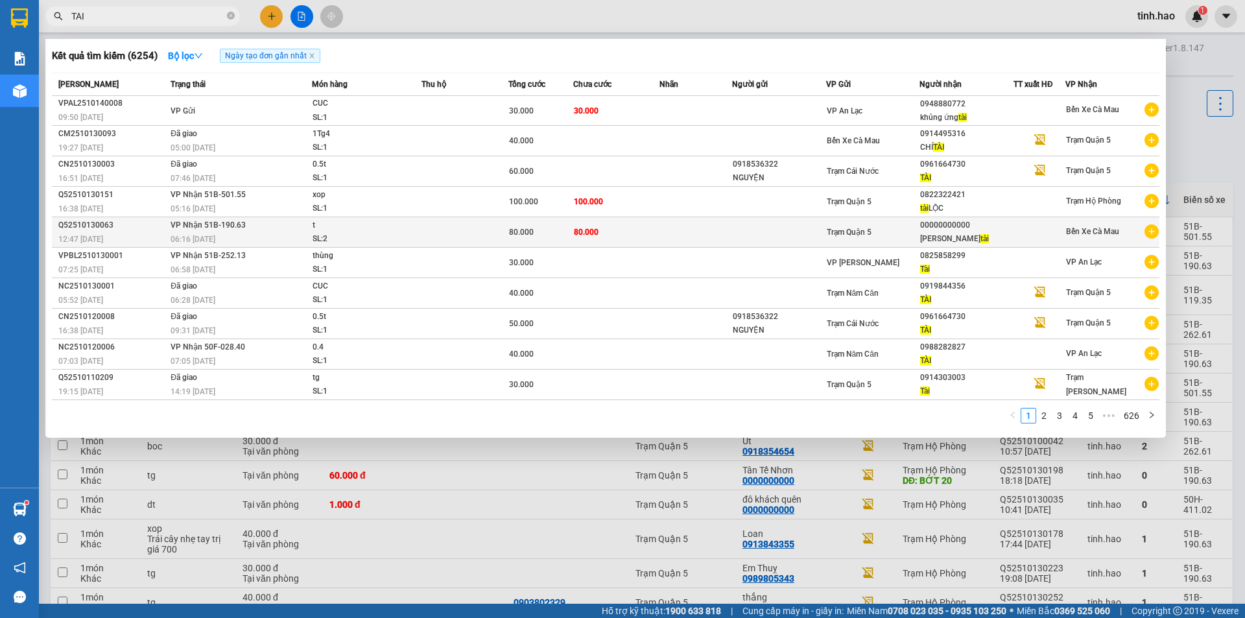
type input "TAI"
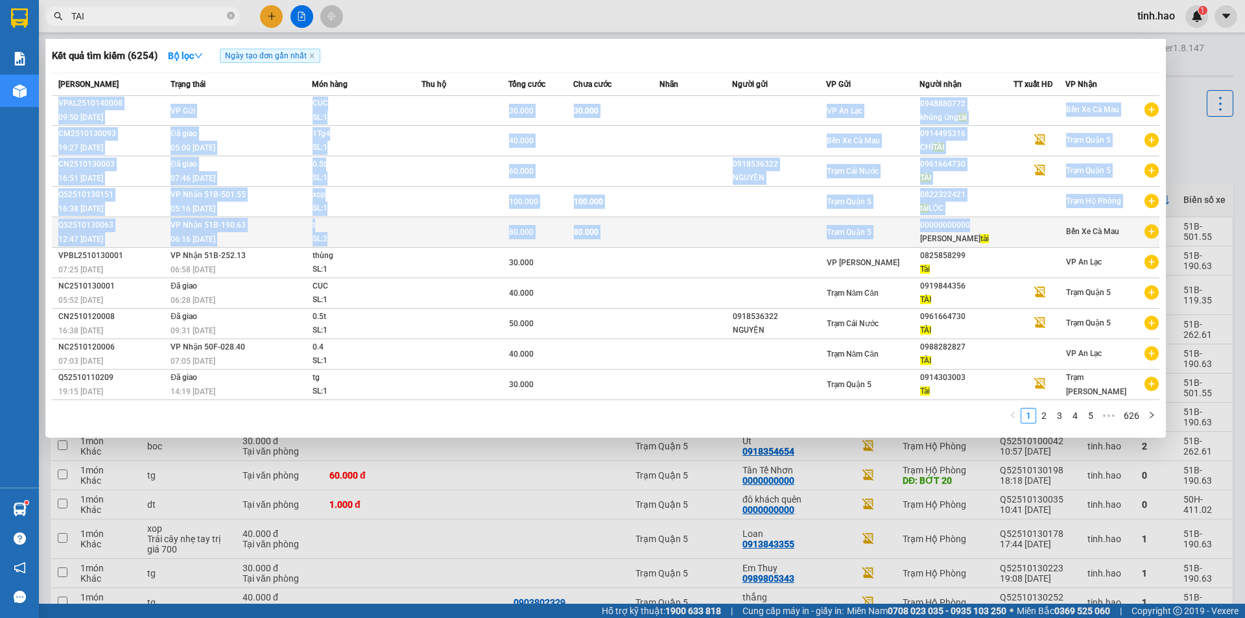
click at [989, 224] on td "00000000000 khổng tứ tài" at bounding box center [967, 232] width 94 height 30
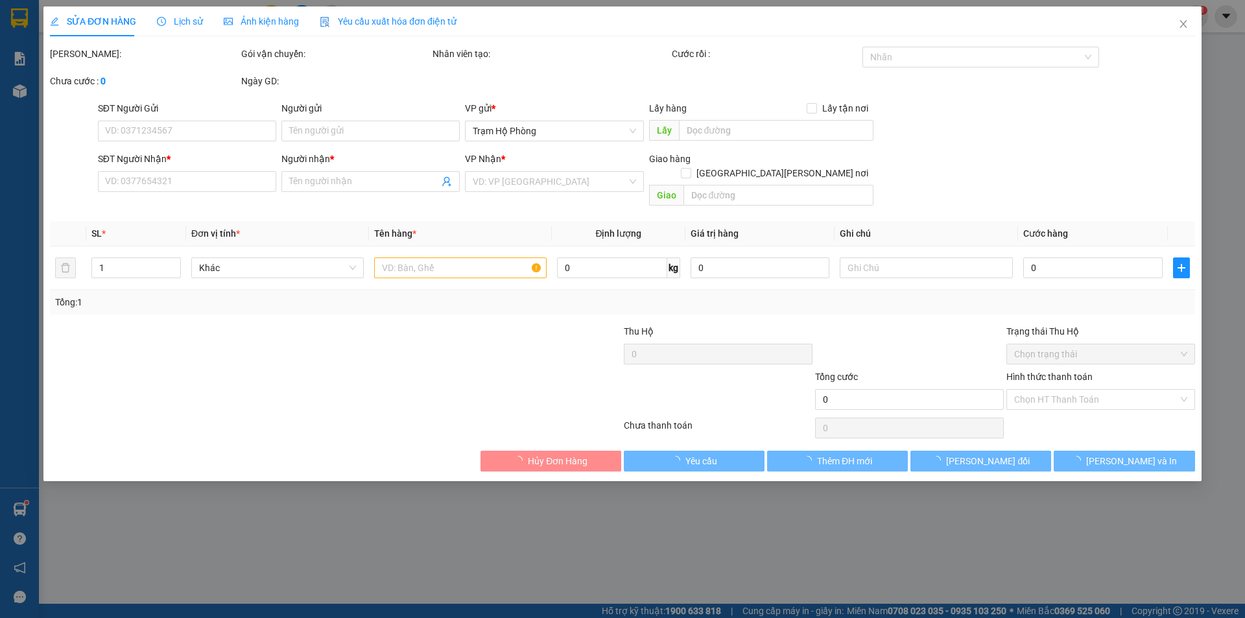
click at [1011, 202] on div "Total Paid Fee Total UnPaid Fee Cash Collection Total Fee Mã ĐH: Gói vận chuyển…" at bounding box center [622, 259] width 1145 height 425
type input "00000000000"
type input "khổng tứ tài"
type input "80.000"
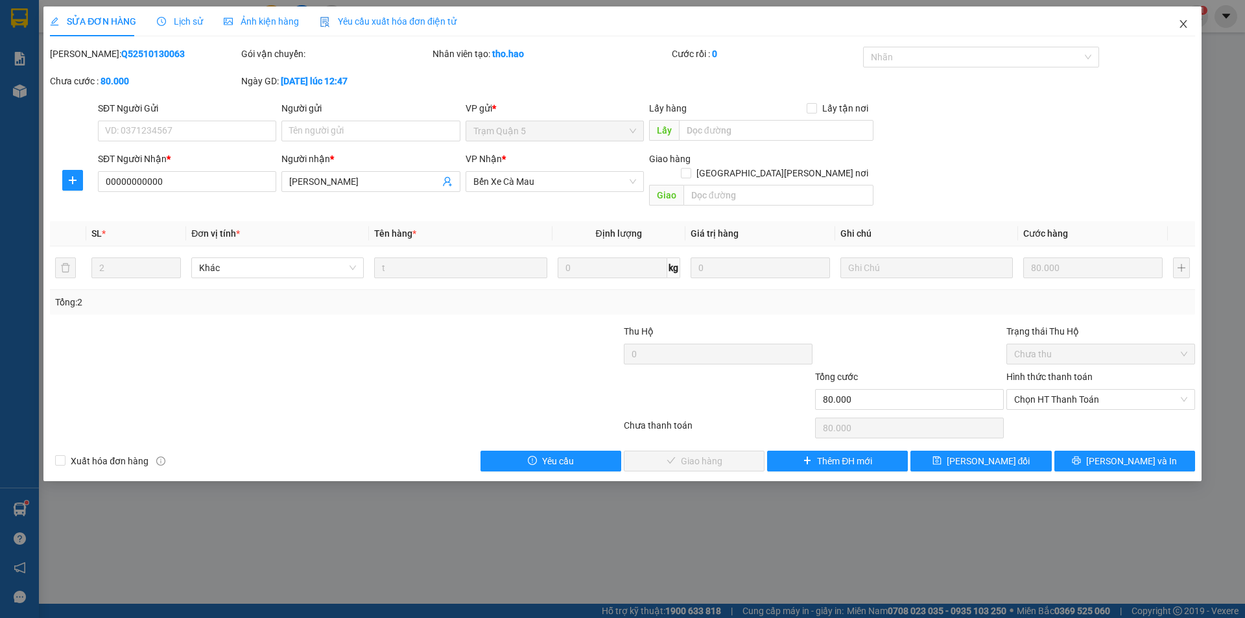
click at [1187, 23] on icon "close" at bounding box center [1184, 24] width 10 height 10
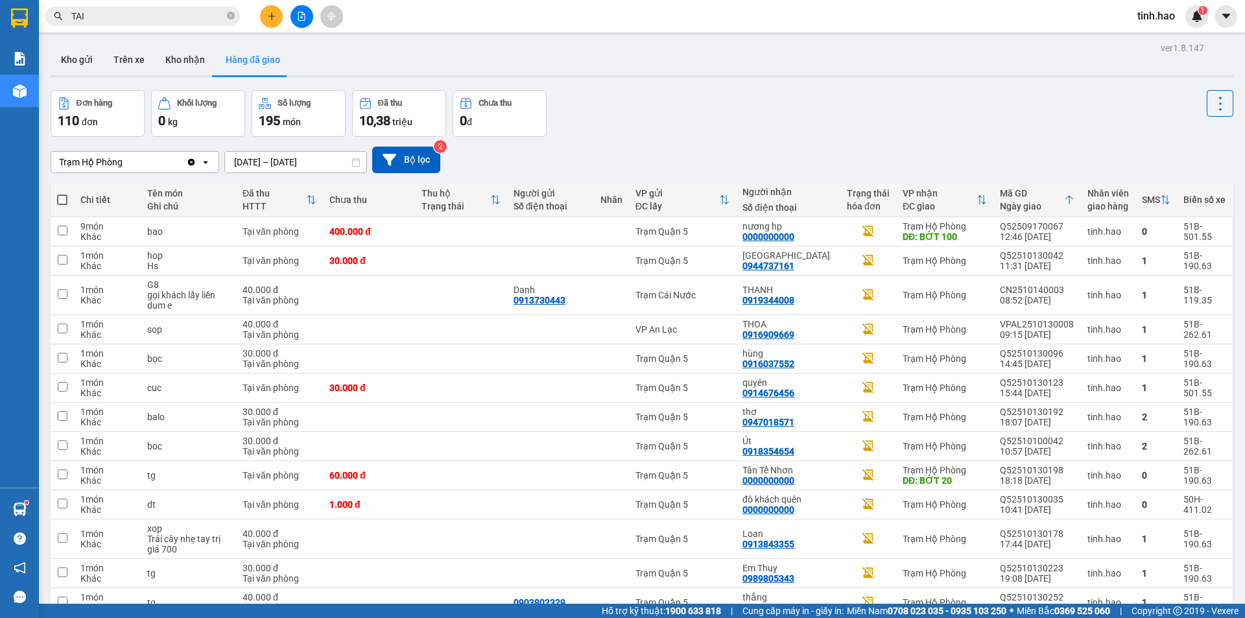
click at [132, 19] on input "TAI" at bounding box center [147, 16] width 153 height 14
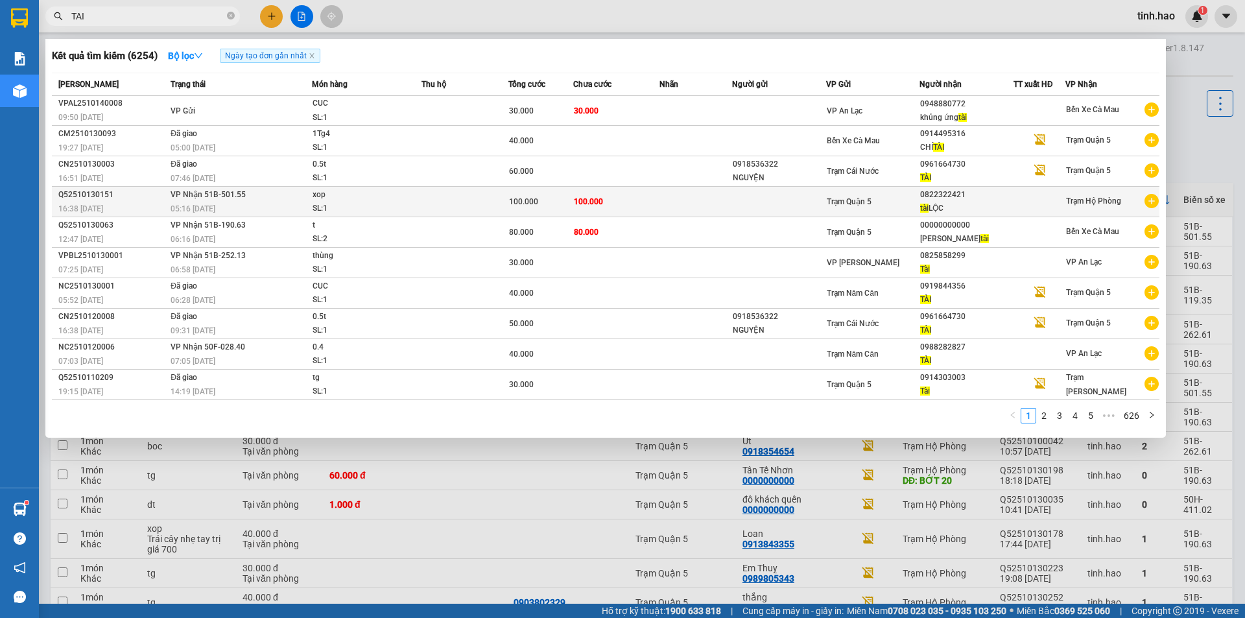
click at [683, 197] on td at bounding box center [696, 202] width 72 height 30
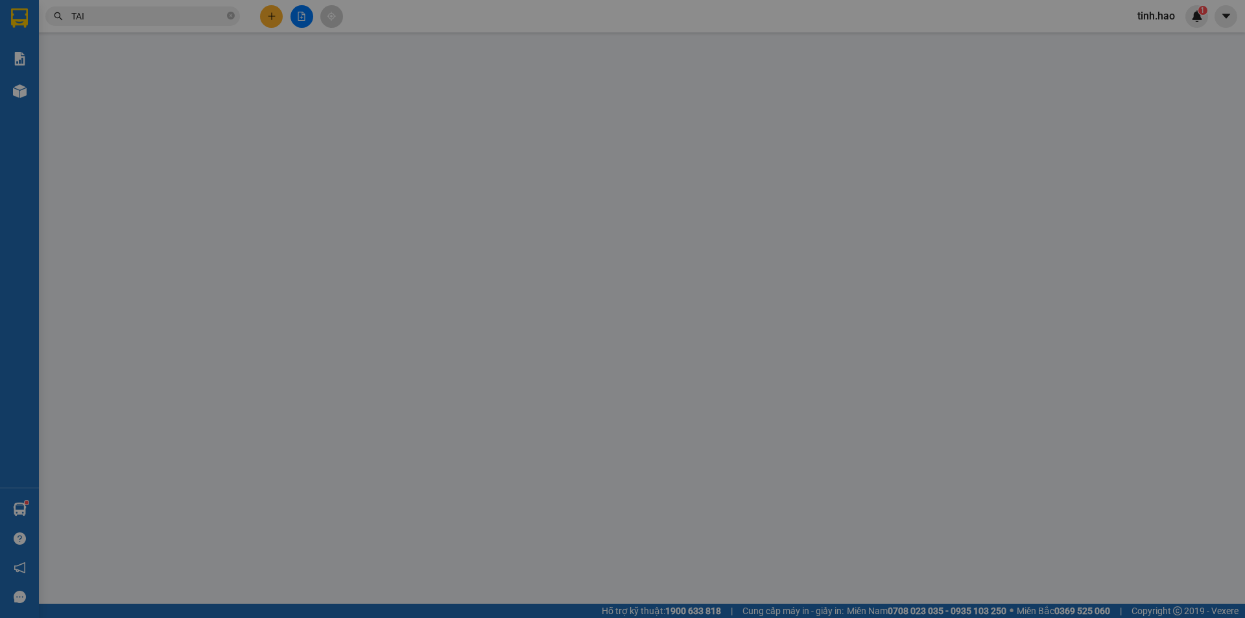
type input "0822322421"
type input "tài LỘC"
type input "100.000"
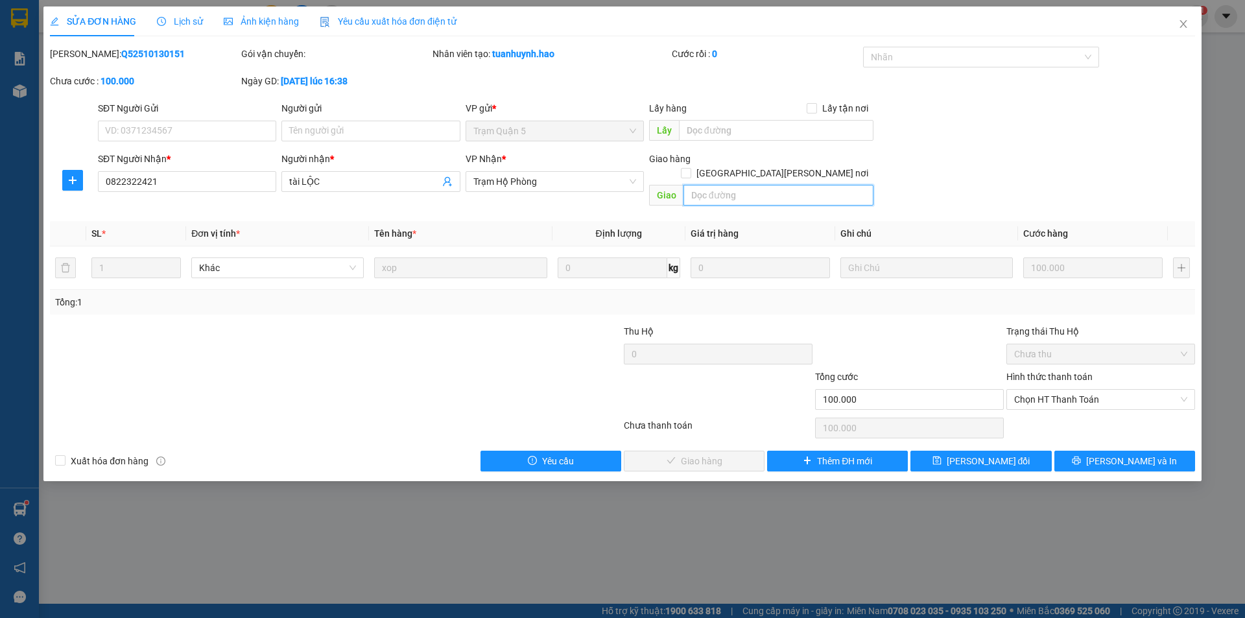
click at [724, 185] on input "text" at bounding box center [779, 195] width 190 height 21
click at [1090, 390] on span "Chọn HT Thanh Toán" at bounding box center [1100, 399] width 173 height 19
type input "BỚT 20"
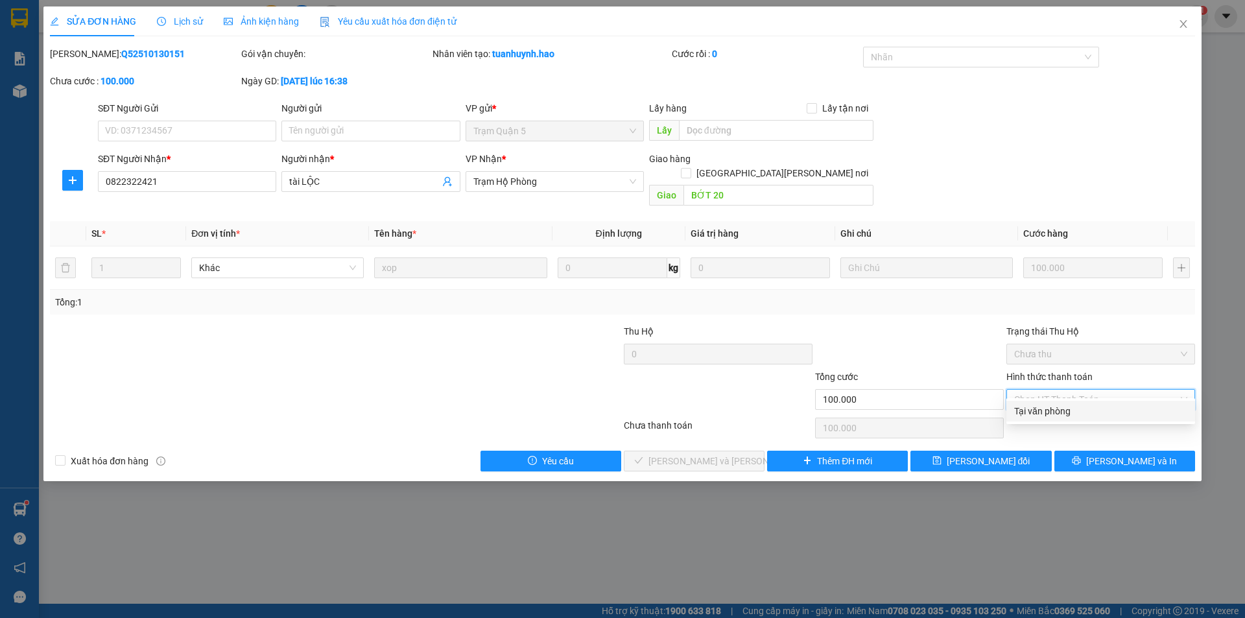
click at [1067, 410] on div "Tại văn phòng" at bounding box center [1100, 411] width 173 height 14
type input "0"
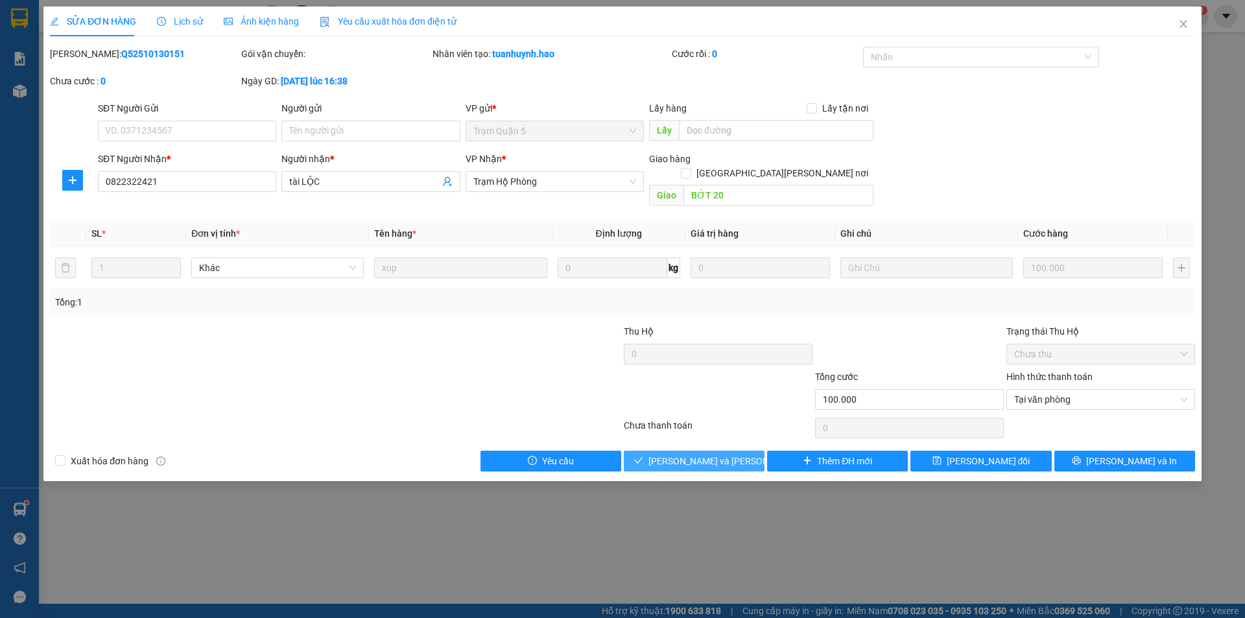
click at [714, 454] on span "[PERSON_NAME] và [PERSON_NAME] hàng" at bounding box center [736, 461] width 175 height 14
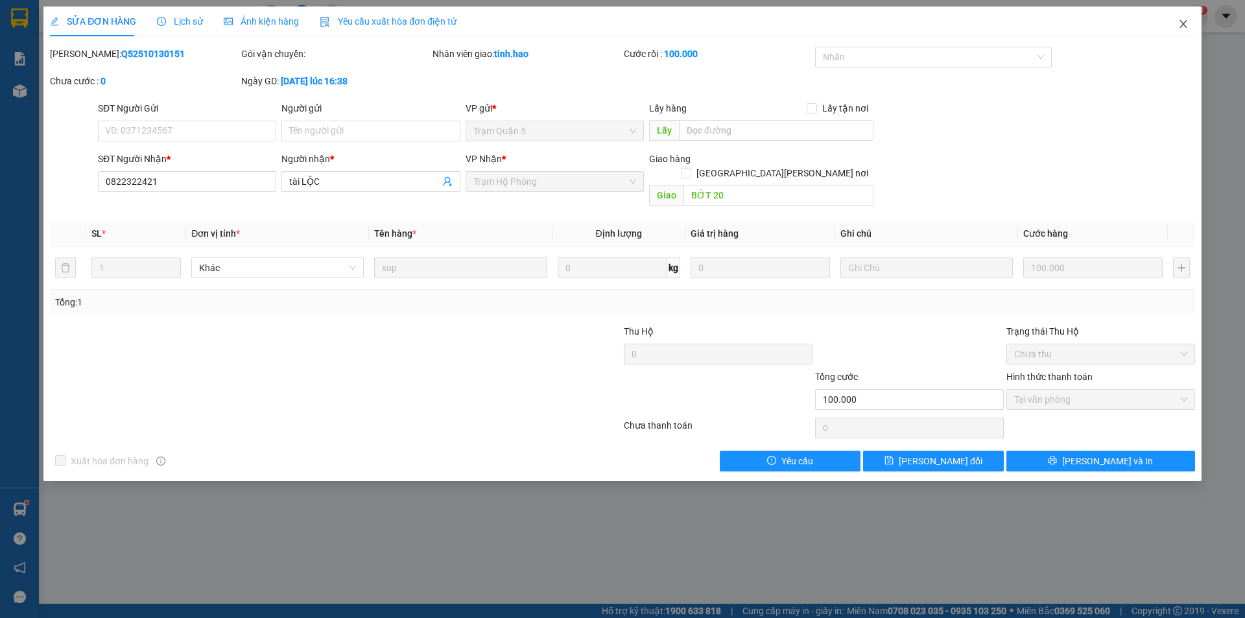
click at [1184, 25] on icon "close" at bounding box center [1183, 24] width 7 height 8
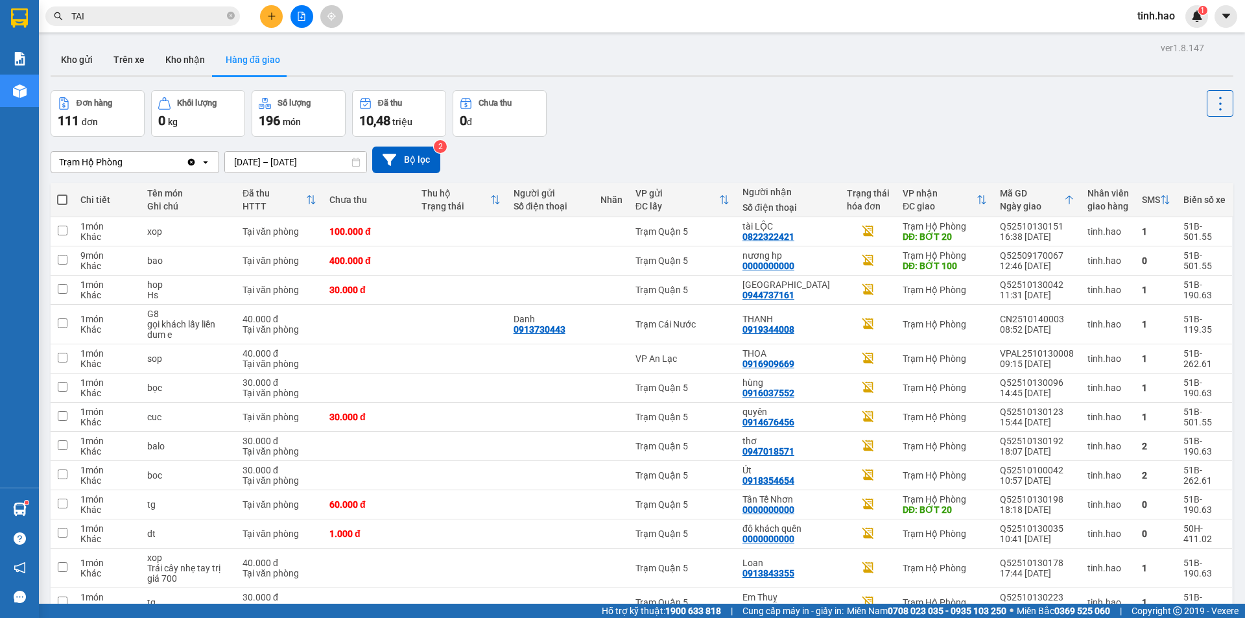
click at [795, 118] on div "Đơn hàng 111 đơn Khối lượng 0 kg Số lượng 196 món Đã thu 10,48 triệu Chưa thu 0…" at bounding box center [642, 113] width 1183 height 47
click at [168, 59] on button "Kho nhận" at bounding box center [185, 59] width 60 height 31
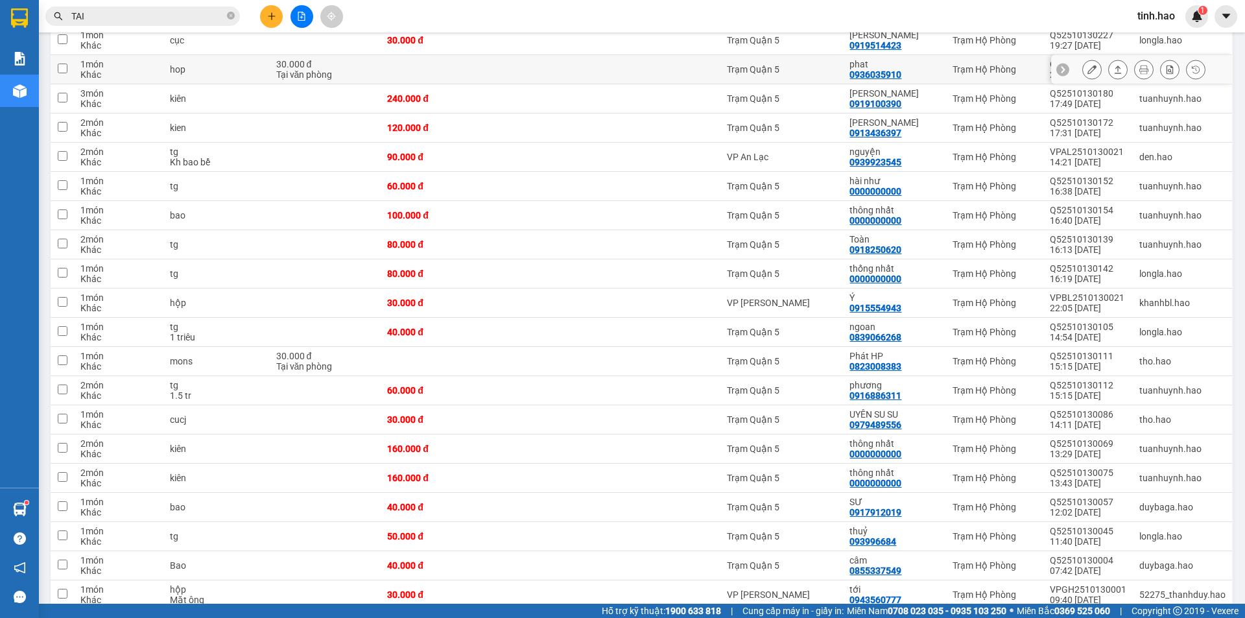
scroll to position [324, 0]
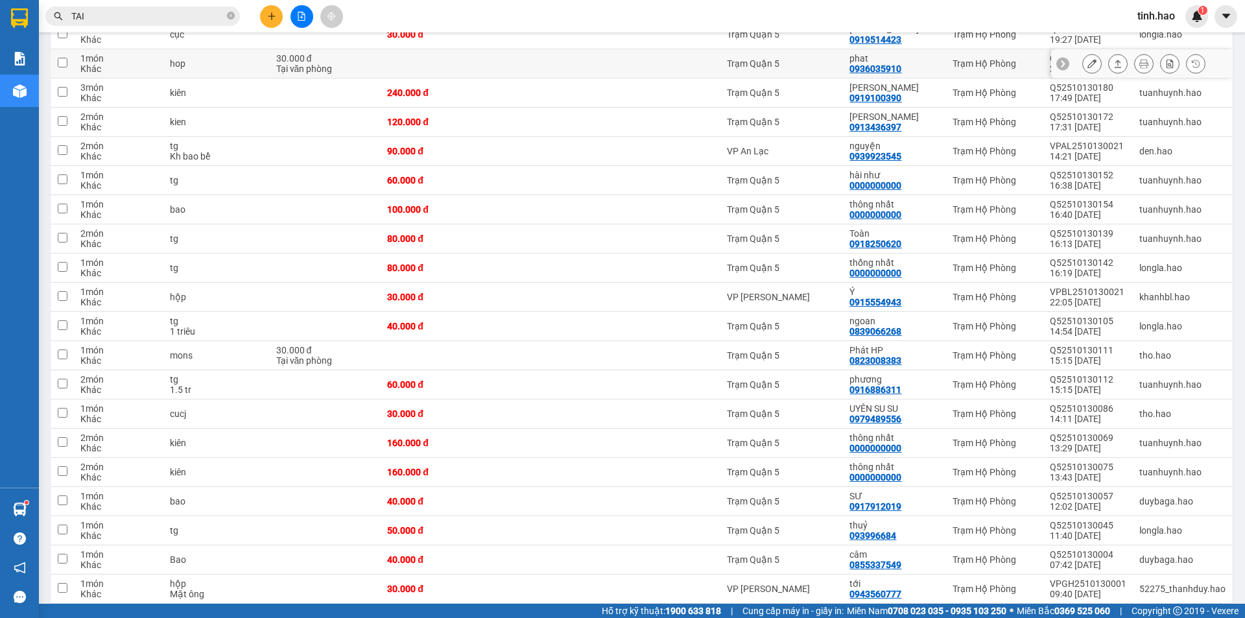
click at [723, 69] on td "Trạm Quận 5" at bounding box center [782, 63] width 123 height 29
checkbox input "true"
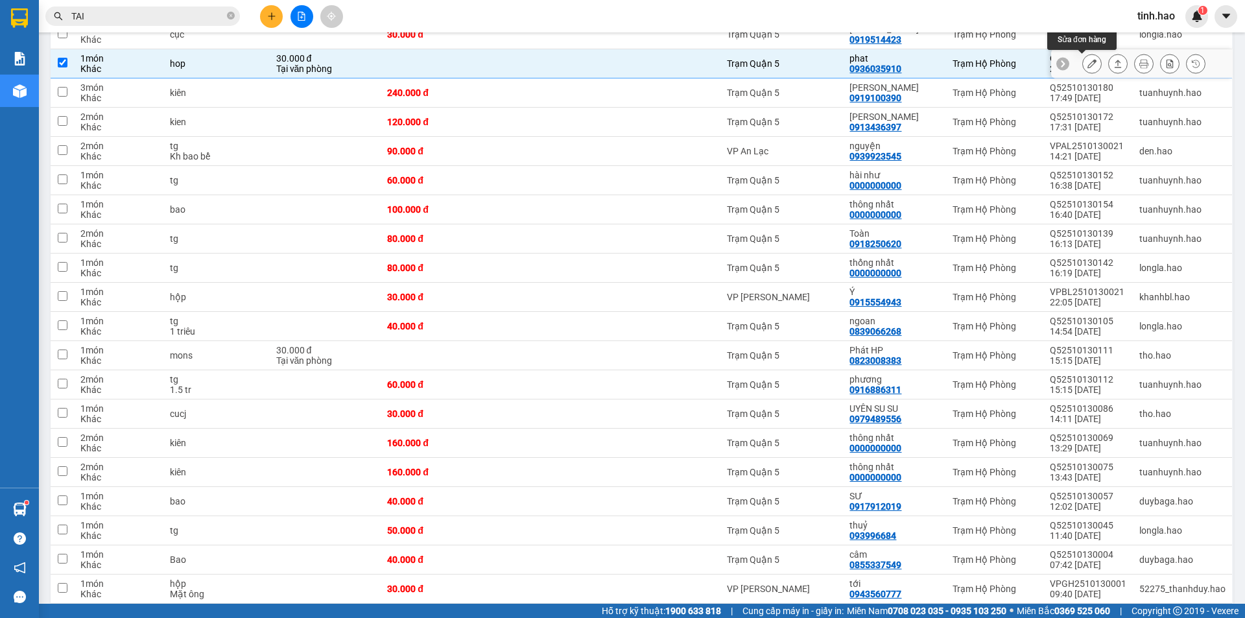
click at [1088, 64] on icon at bounding box center [1092, 63] width 9 height 9
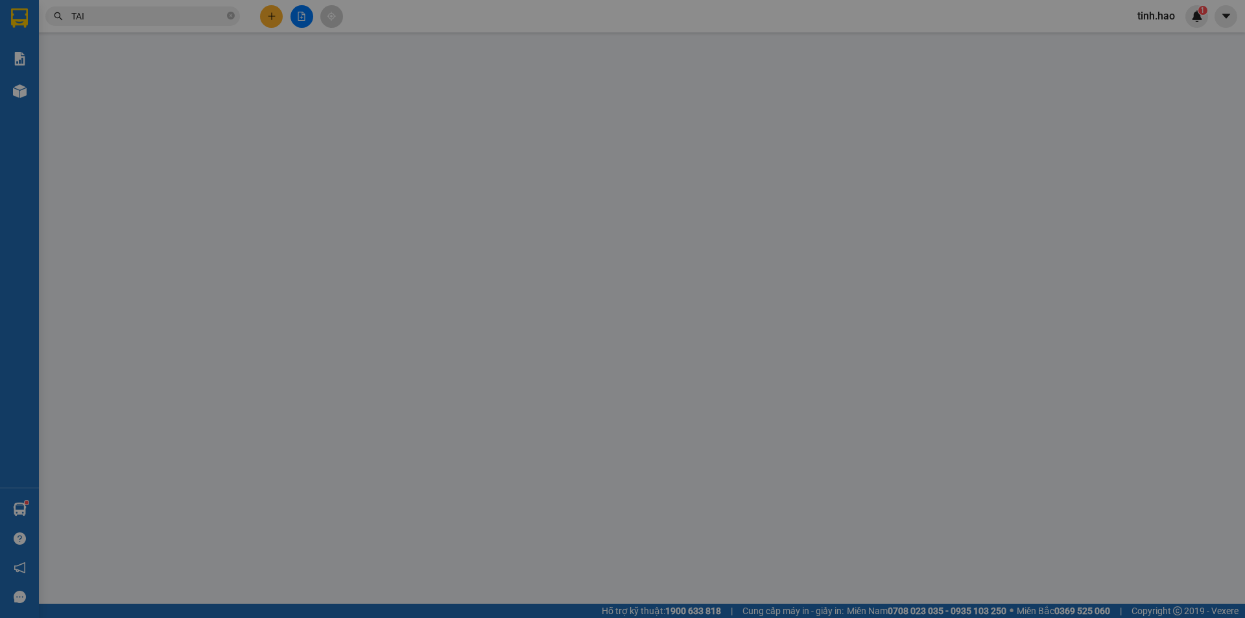
type input "0936035910"
type input "phat"
type input "30.000"
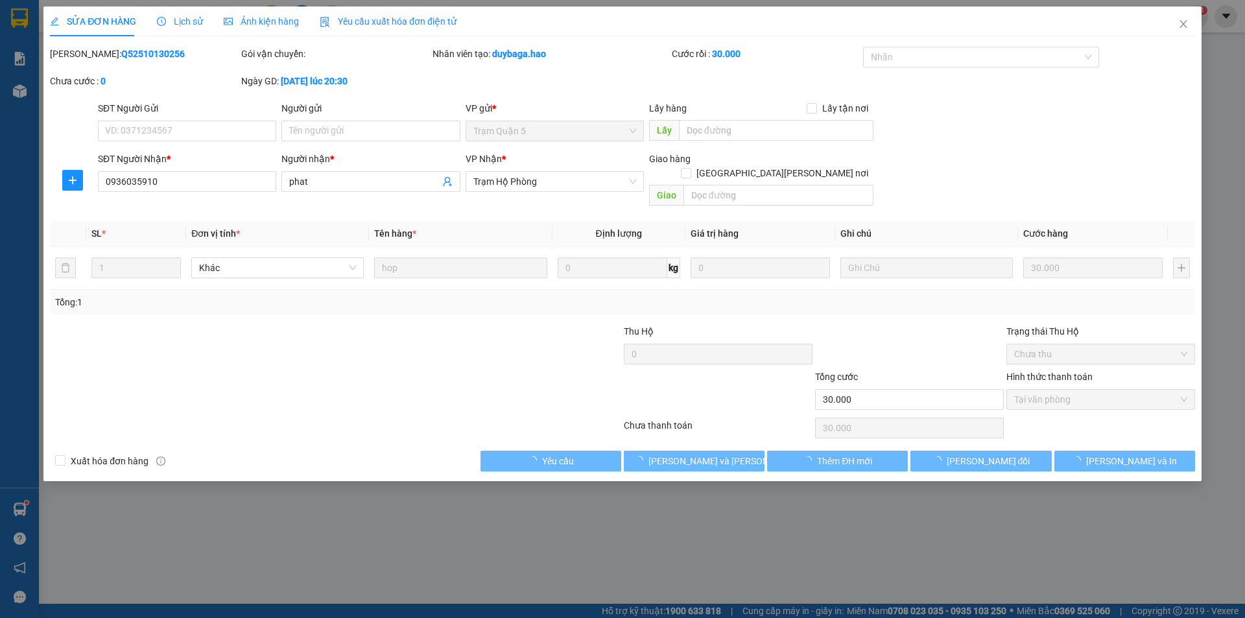
click at [248, 25] on span "Ảnh kiện hàng" at bounding box center [261, 21] width 75 height 10
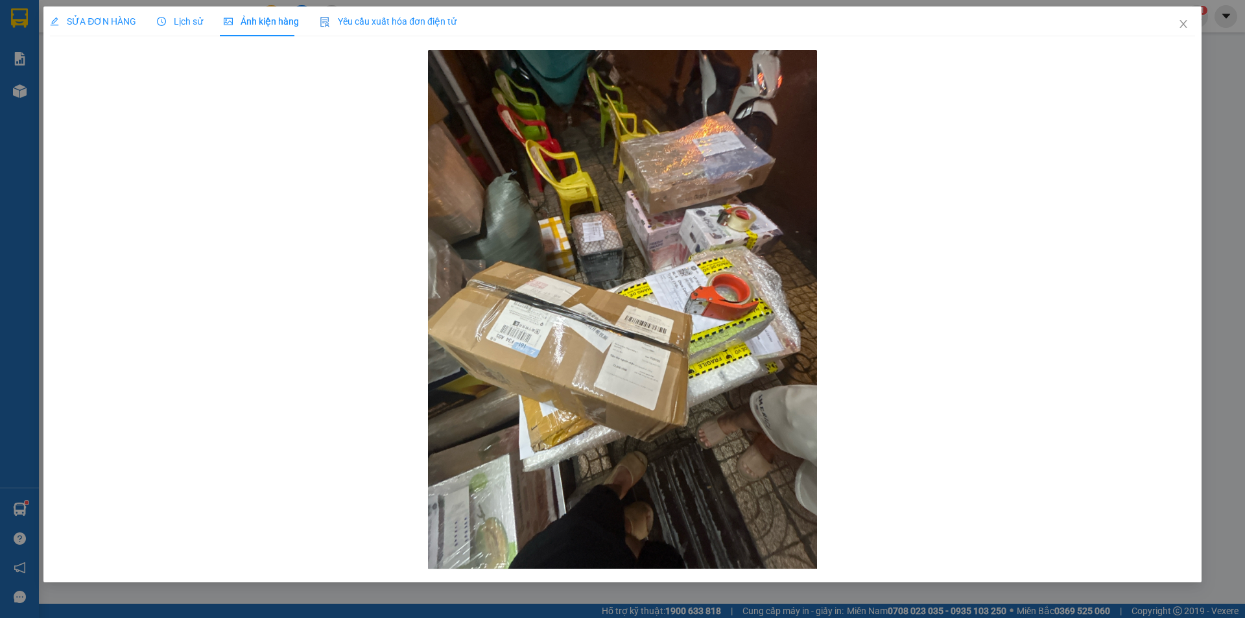
drag, startPoint x: 90, startPoint y: 27, endPoint x: 278, endPoint y: 150, distance: 225.8
click at [90, 26] on span "SỬA ĐƠN HÀNG" at bounding box center [93, 21] width 86 height 10
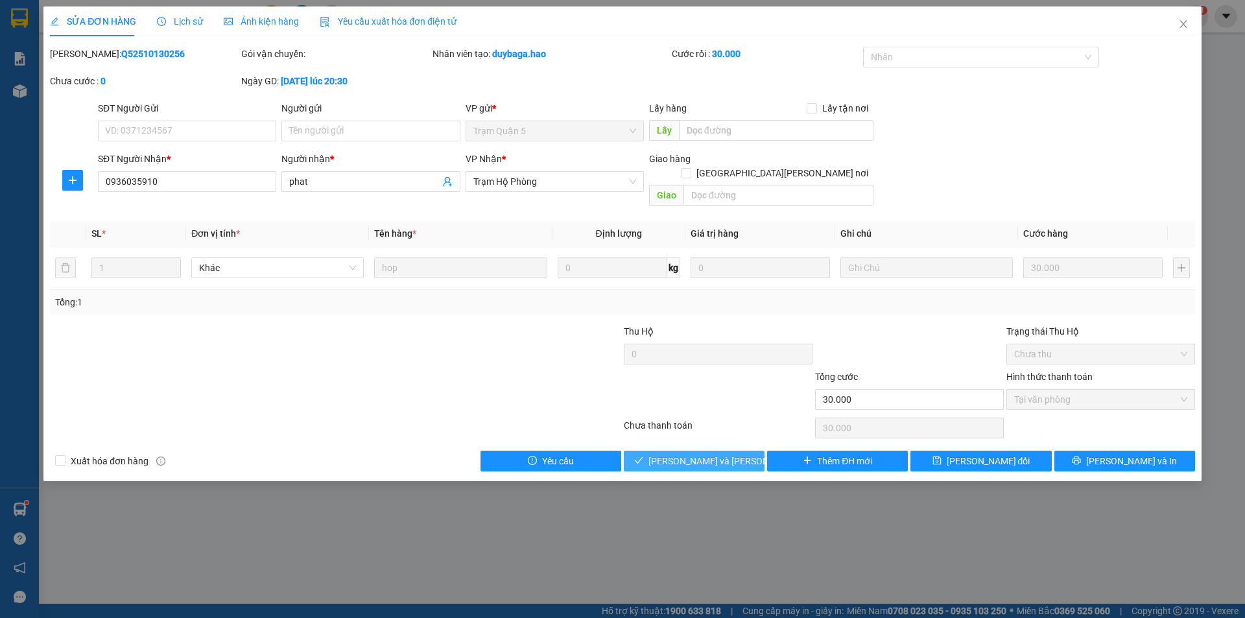
click at [697, 454] on span "[PERSON_NAME] và [PERSON_NAME] hàng" at bounding box center [736, 461] width 175 height 14
type input "0"
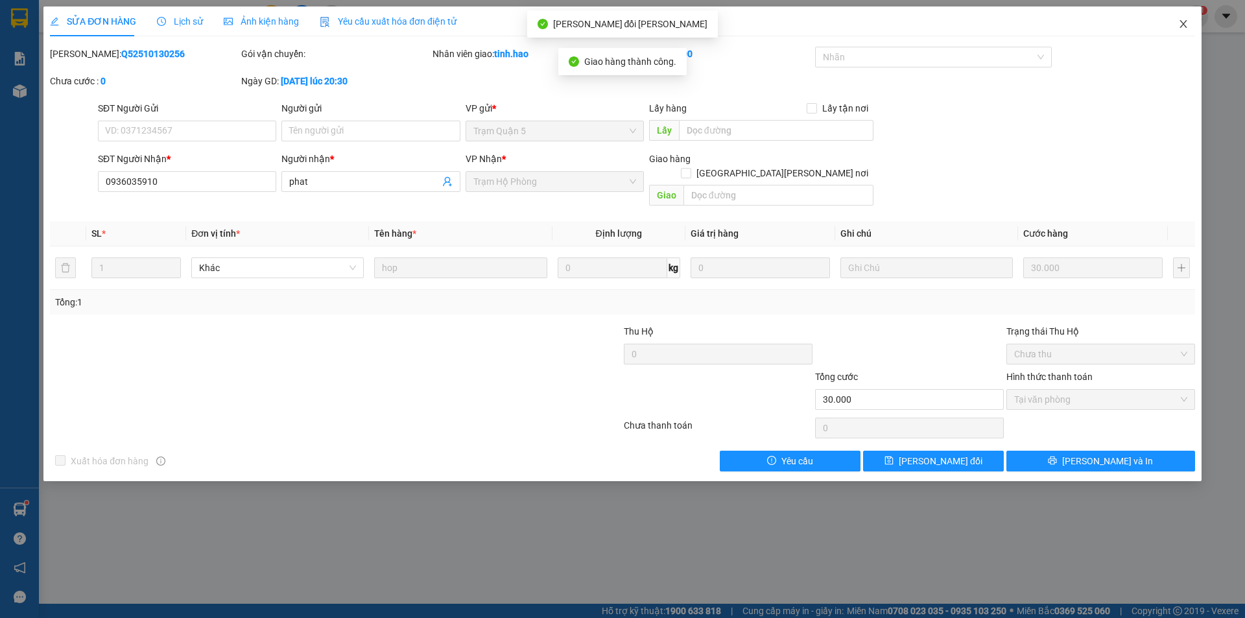
click at [1184, 24] on icon "close" at bounding box center [1183, 24] width 7 height 8
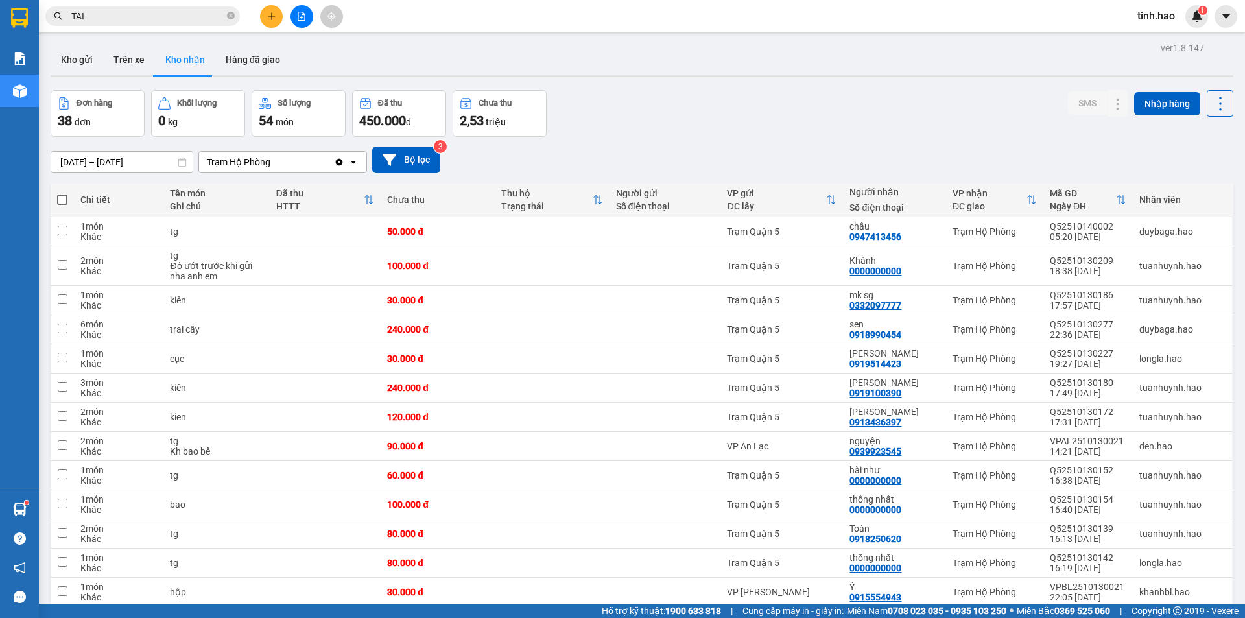
click at [761, 114] on div "Đơn hàng 38 đơn Khối lượng 0 kg Số lượng 54 món Đã thu 450.000 đ Chưa thu 2,53 …" at bounding box center [642, 113] width 1183 height 47
click at [268, 13] on icon "plus" at bounding box center [271, 16] width 9 height 9
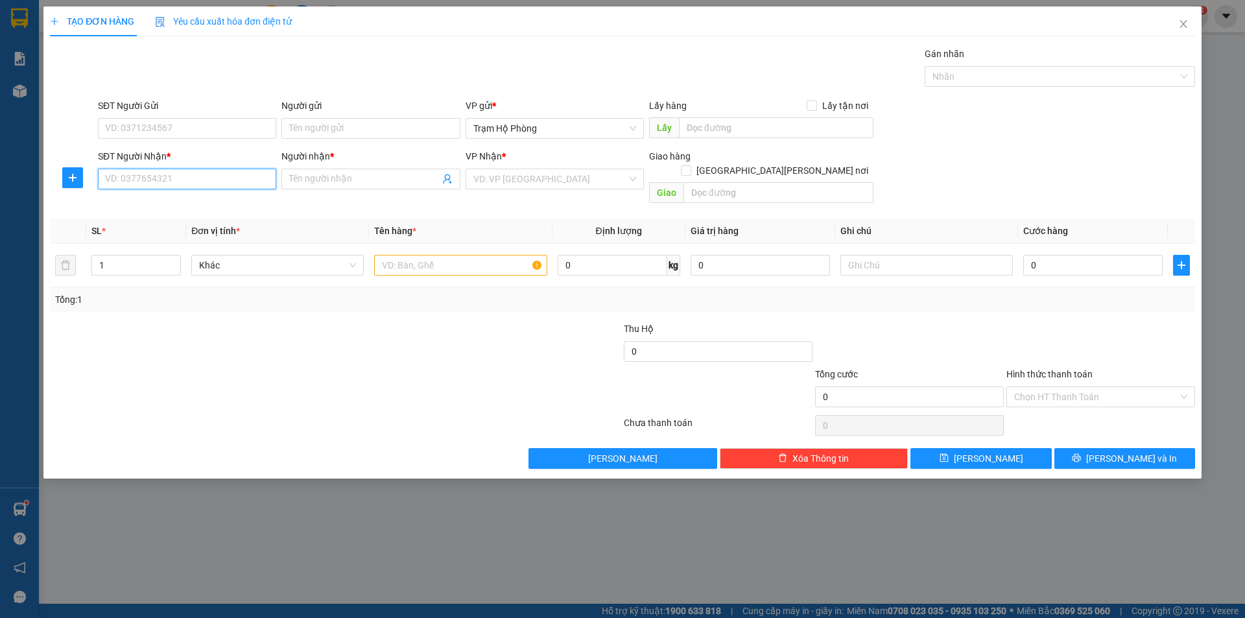
click at [248, 180] on input "SĐT Người Nhận *" at bounding box center [187, 179] width 178 height 21
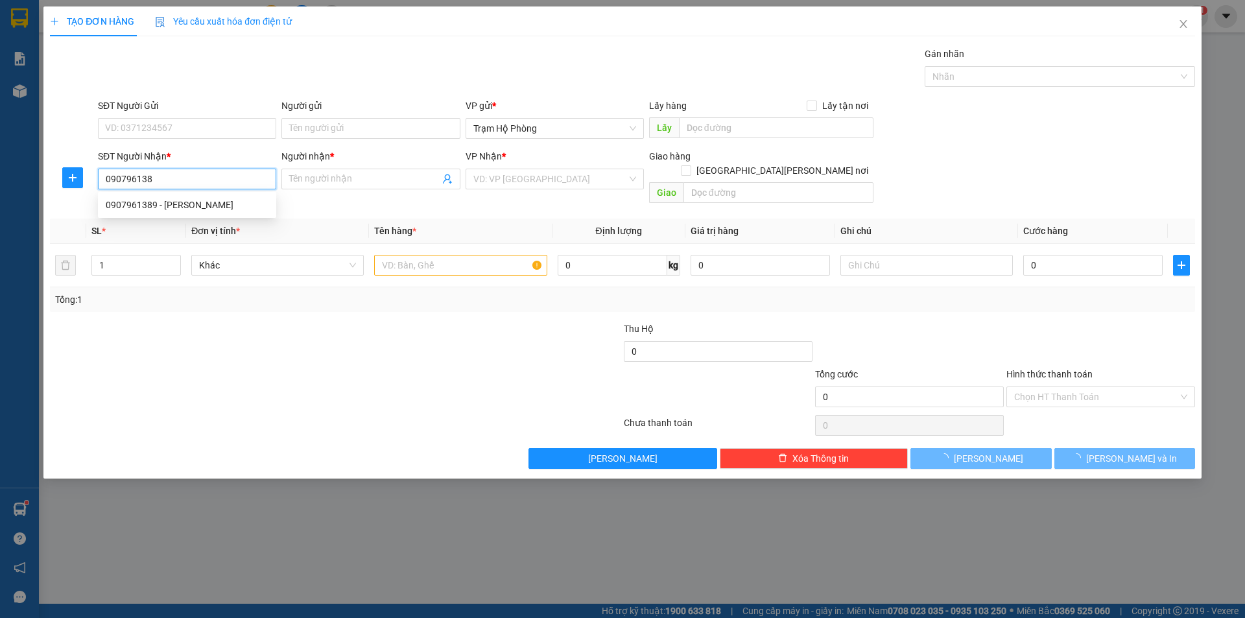
type input "0907961389"
click at [250, 211] on div "0907961389 - BÍCH PHƯỢNG" at bounding box center [187, 205] width 163 height 14
type input "BÍCH PHƯỢNG"
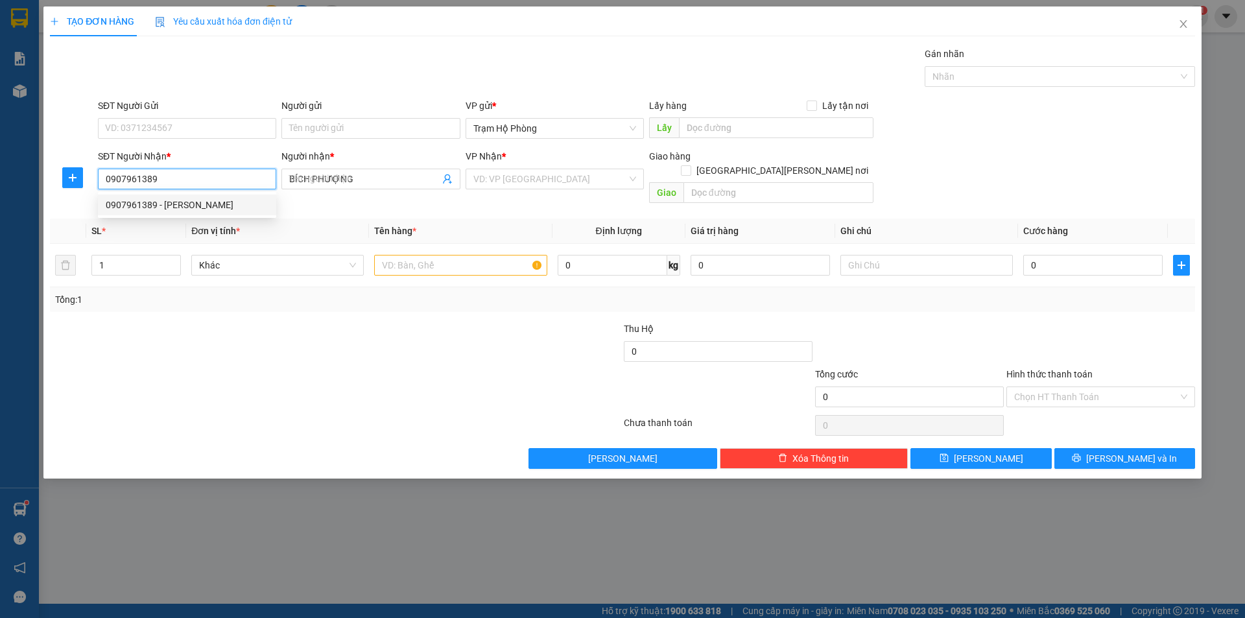
type input "30.000"
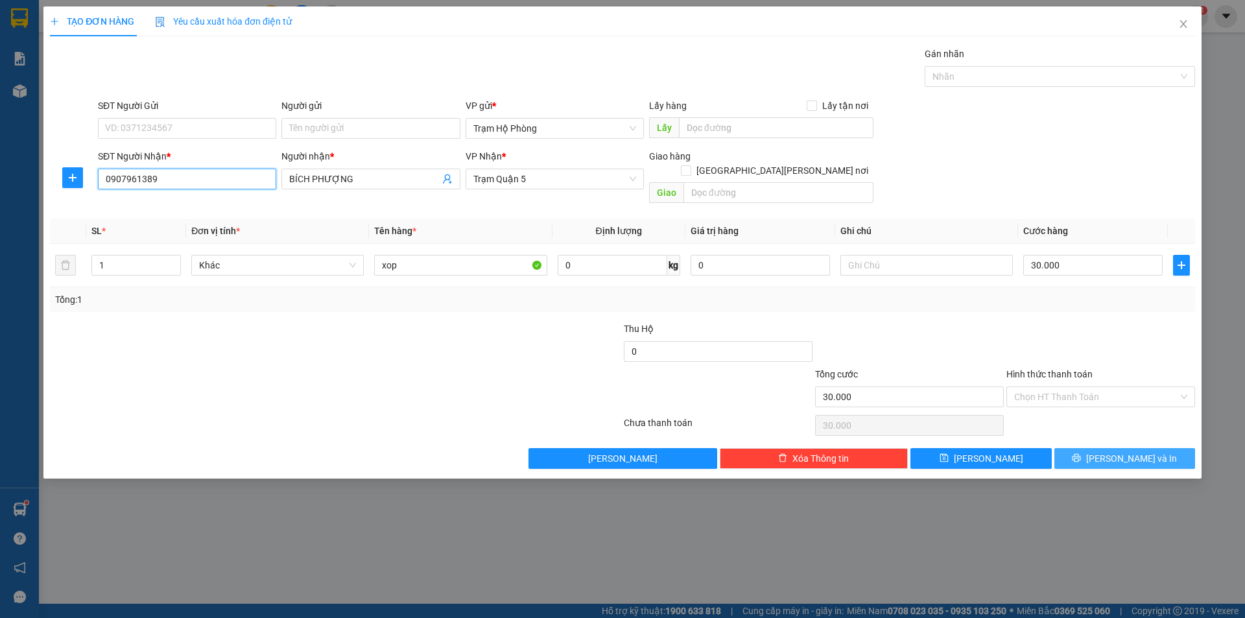
type input "0907961389"
click at [1120, 451] on span "[PERSON_NAME] và In" at bounding box center [1131, 458] width 91 height 14
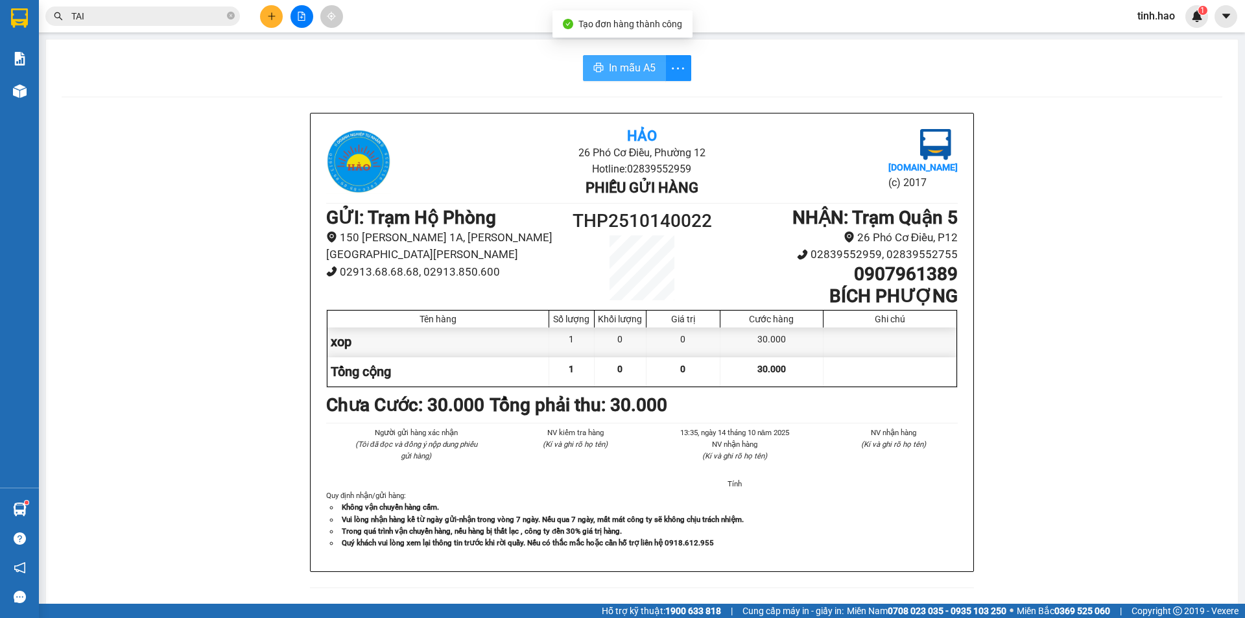
click at [610, 64] on span "In mẫu A5" at bounding box center [632, 68] width 47 height 16
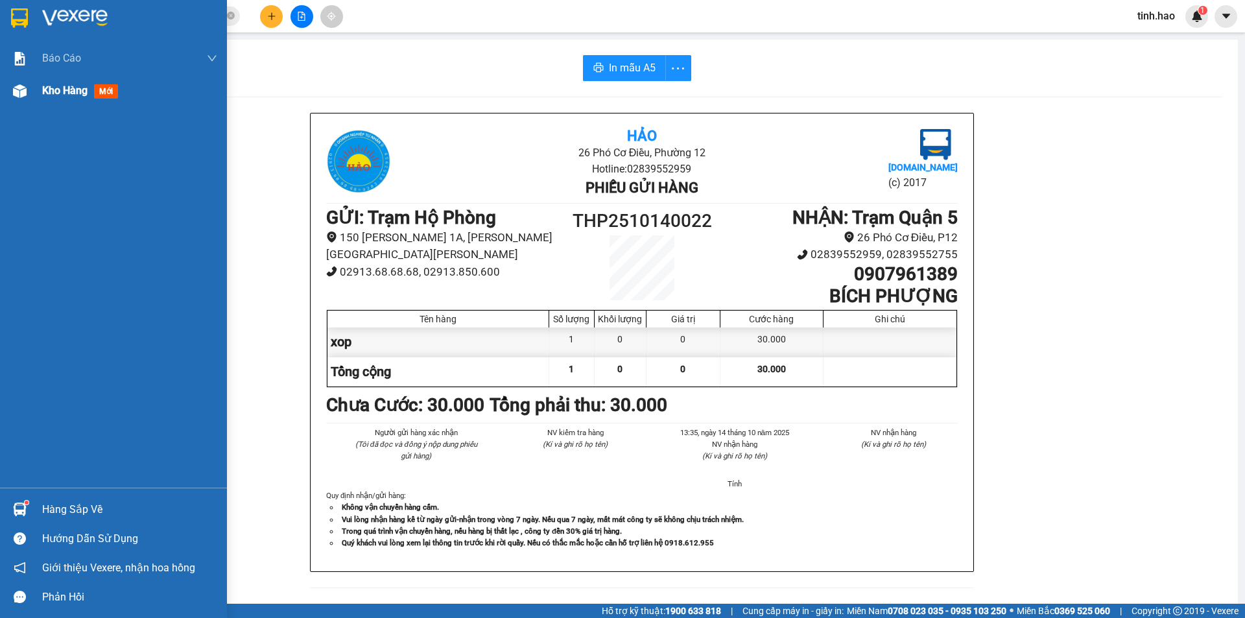
click at [103, 91] on span "mới" at bounding box center [106, 91] width 24 height 14
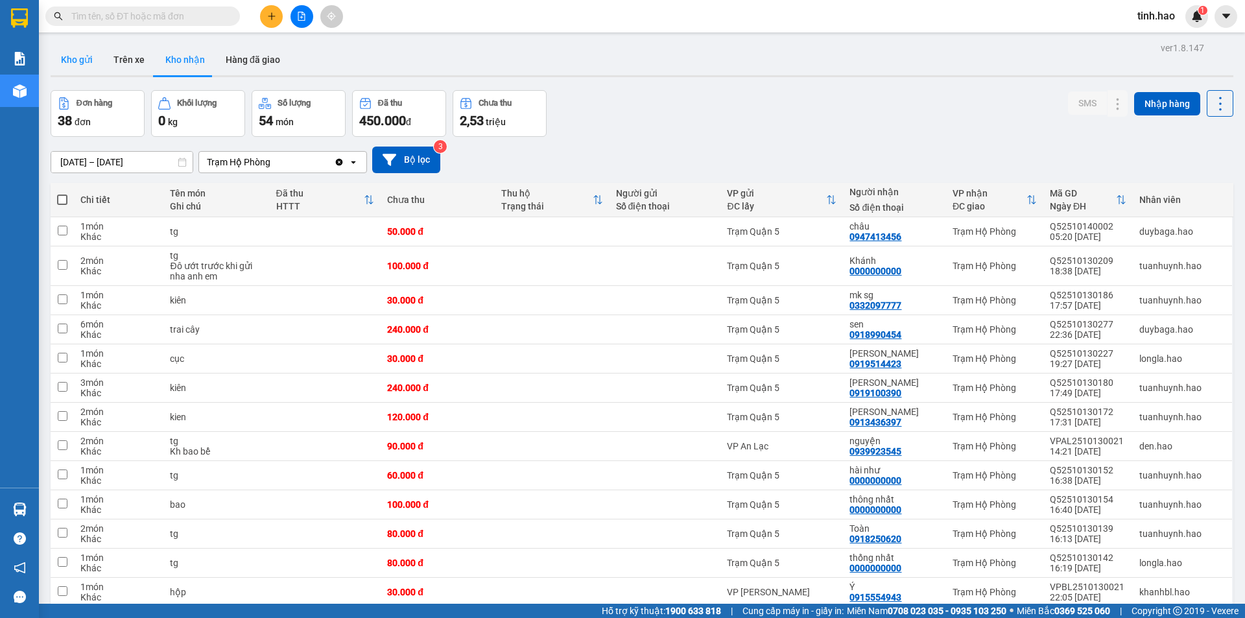
click at [62, 56] on button "Kho gửi" at bounding box center [77, 59] width 53 height 31
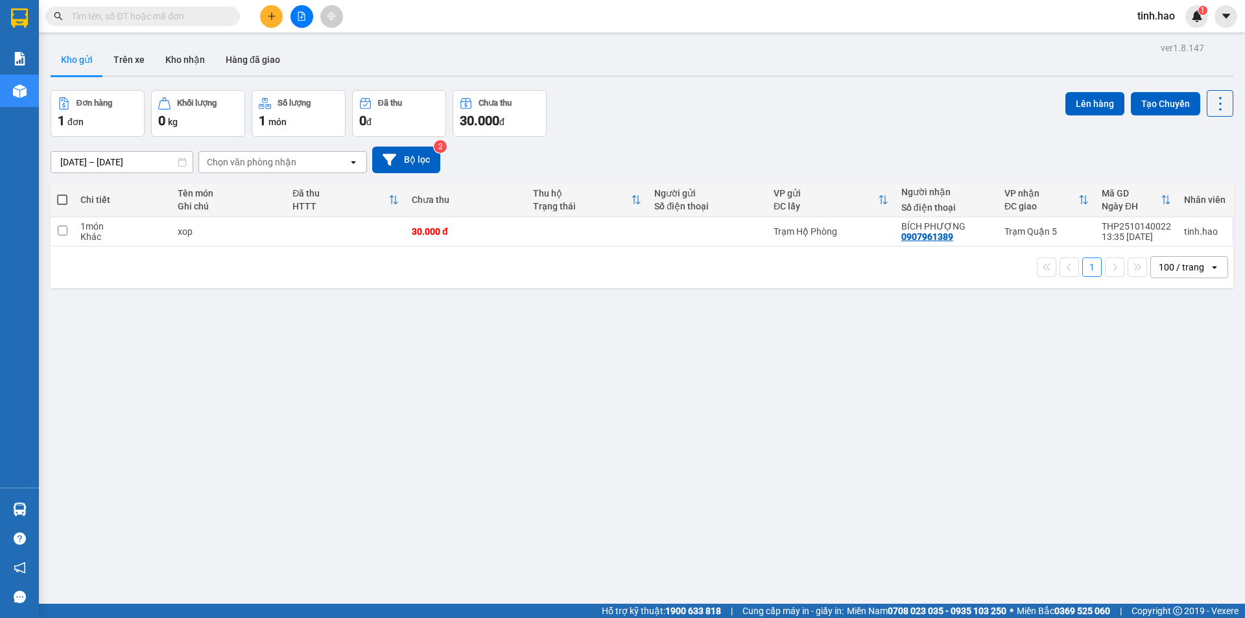
click at [163, 14] on input "text" at bounding box center [147, 16] width 153 height 14
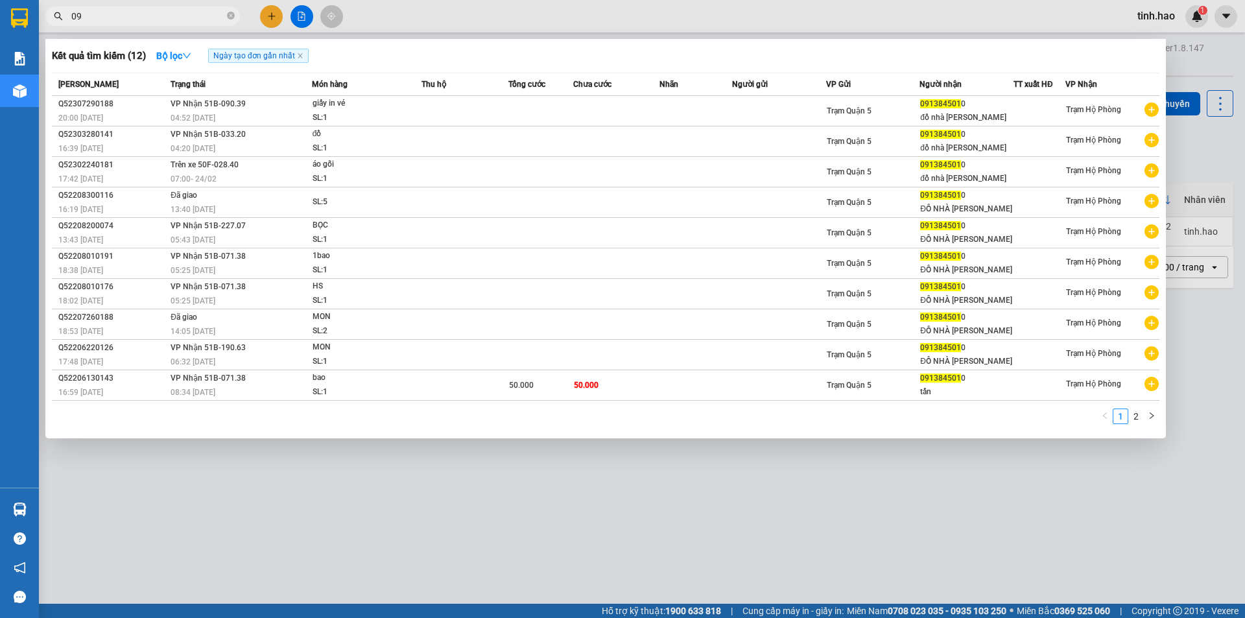
type input "0"
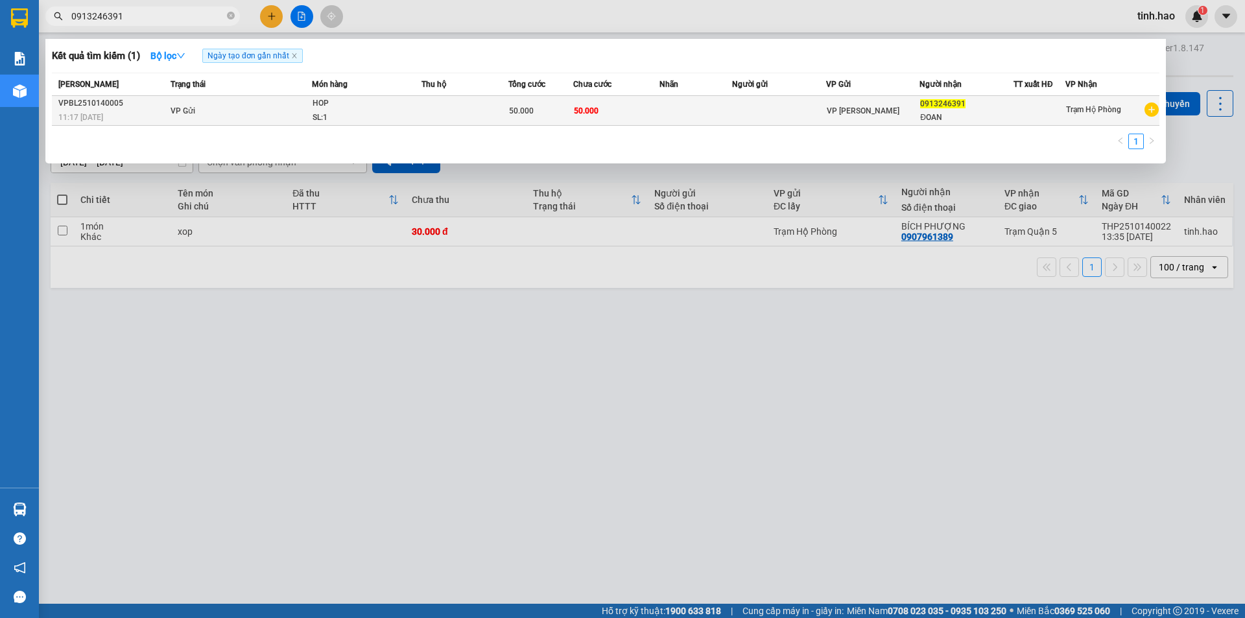
type input "0913246391"
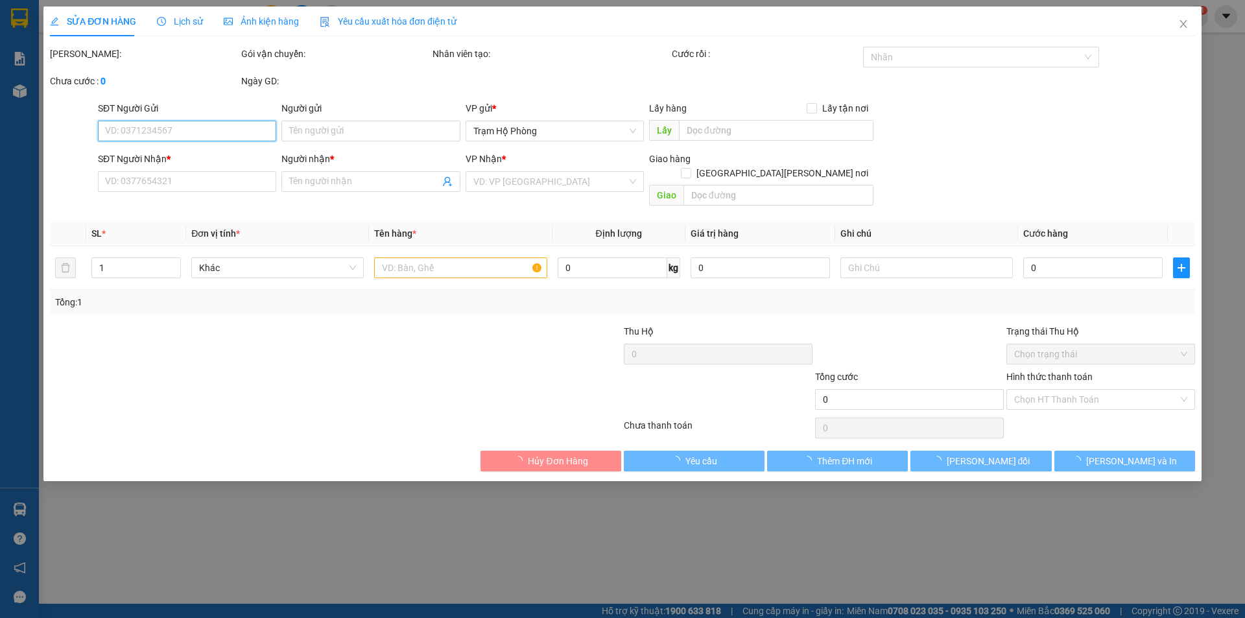
type input "0913246391"
type input "ĐOAN"
type input "50.000"
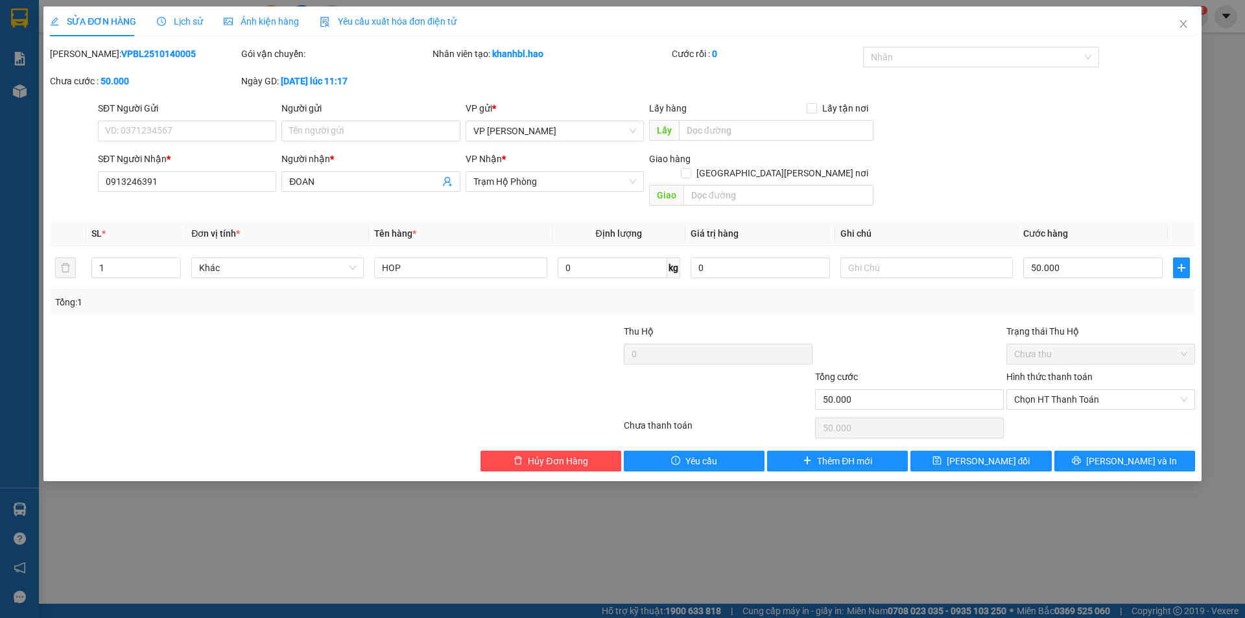
click at [280, 20] on span "Ảnh kiện hàng" at bounding box center [261, 21] width 75 height 10
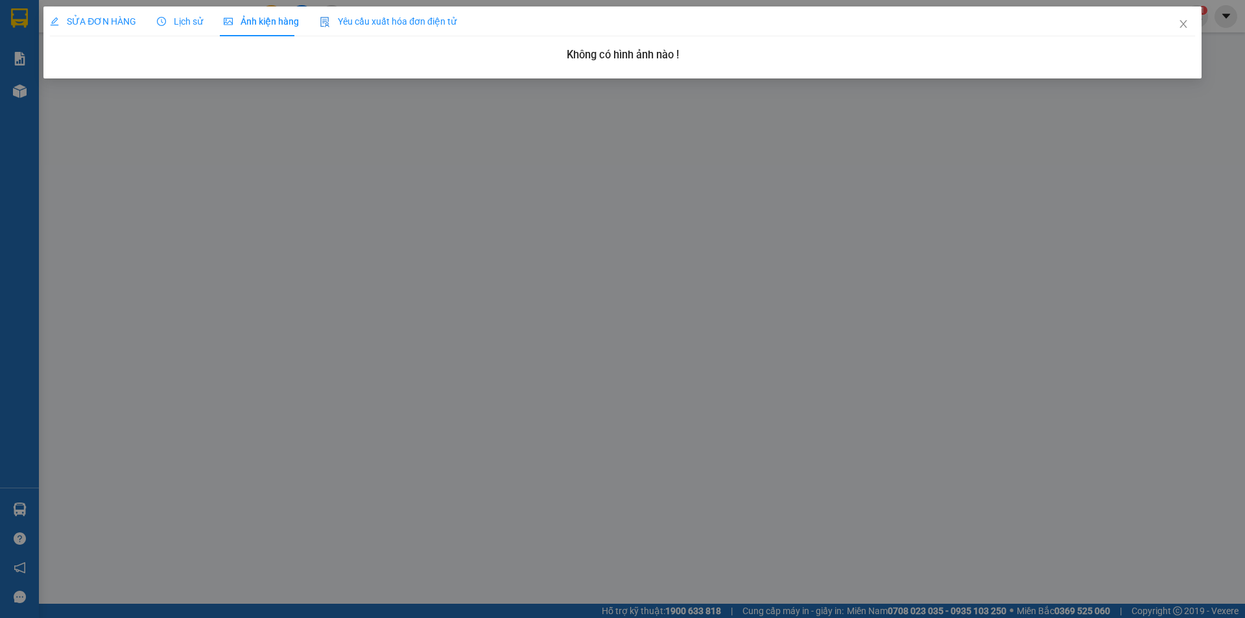
click at [113, 16] on span "SỬA ĐƠN HÀNG" at bounding box center [93, 21] width 86 height 10
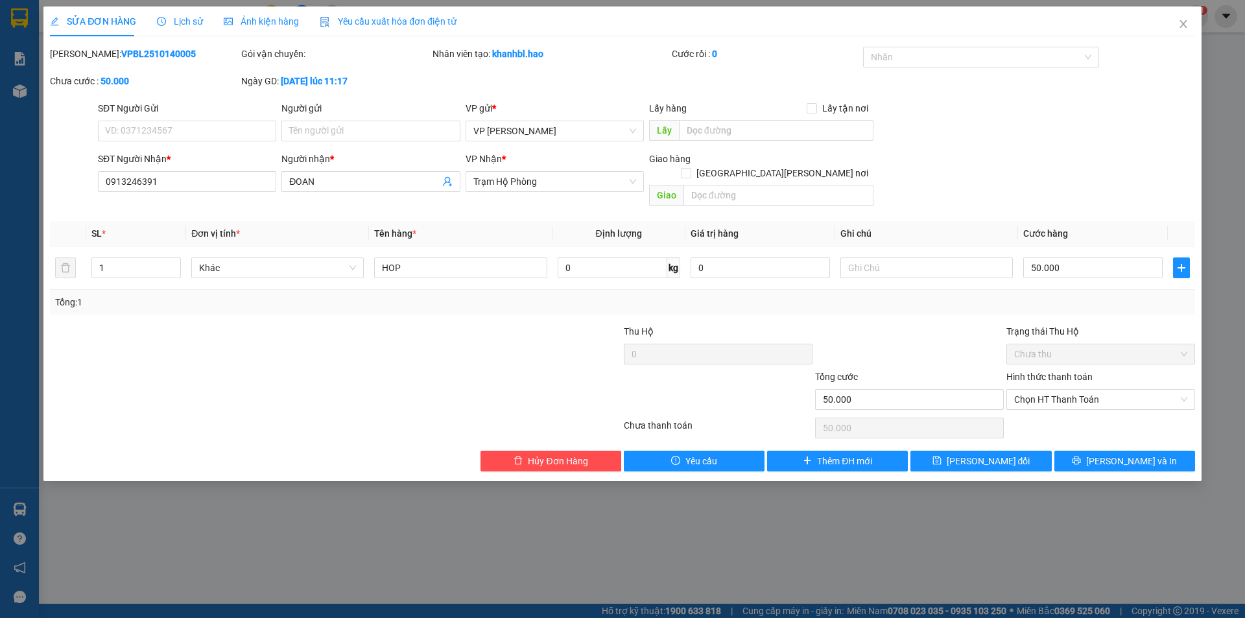
click at [290, 21] on span "Ảnh kiện hàng" at bounding box center [261, 21] width 75 height 10
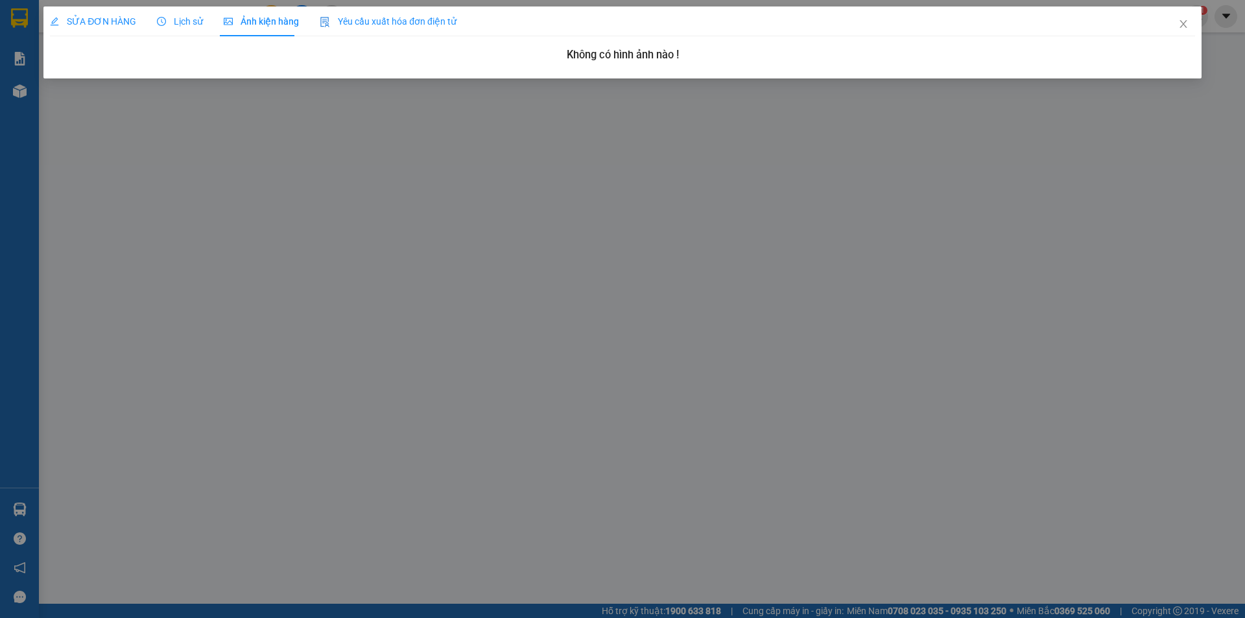
click at [107, 10] on div "SỬA ĐƠN HÀNG" at bounding box center [93, 21] width 86 height 30
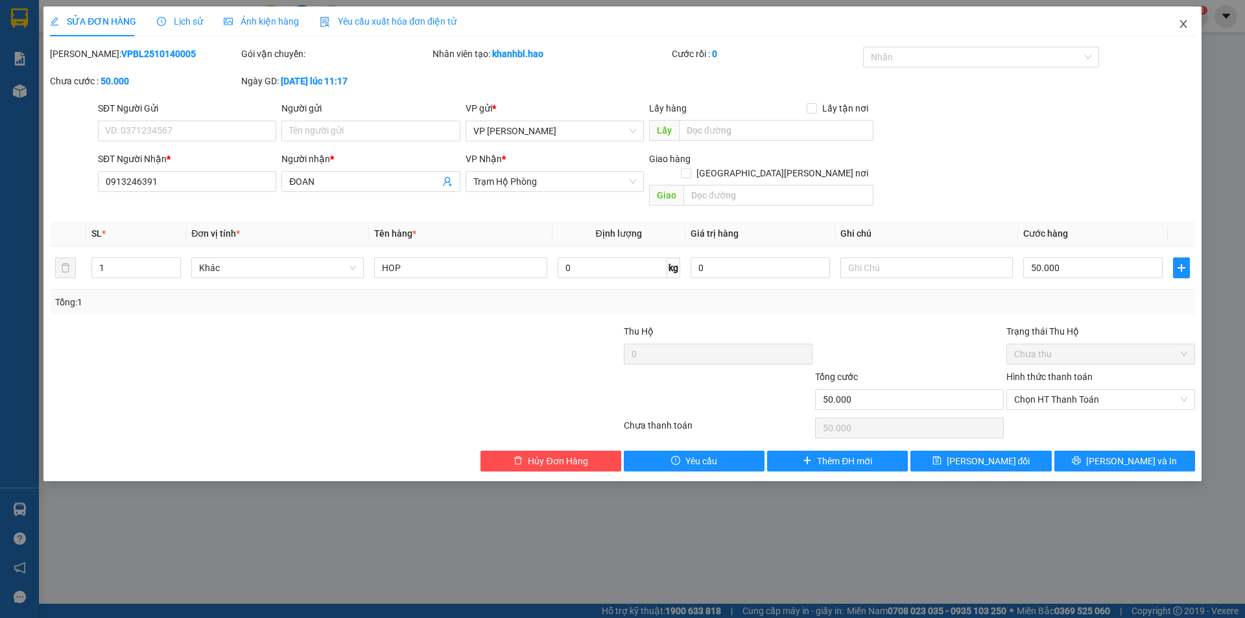
click at [1188, 21] on icon "close" at bounding box center [1184, 24] width 10 height 10
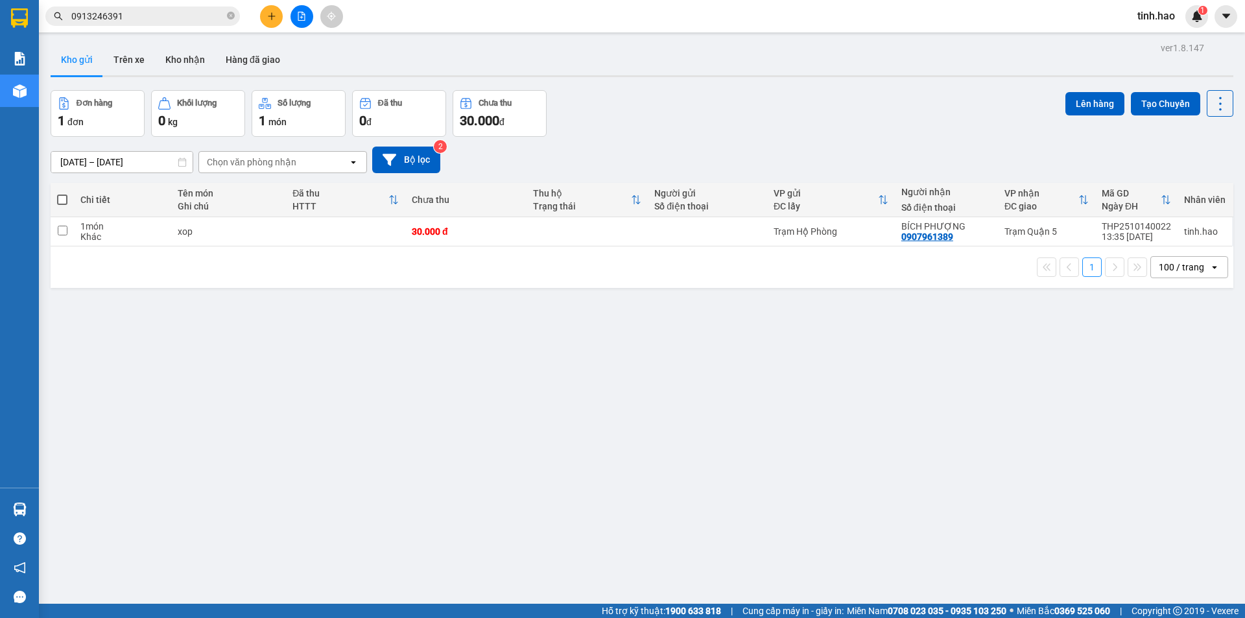
click at [141, 10] on input "0913246391" at bounding box center [147, 16] width 153 height 14
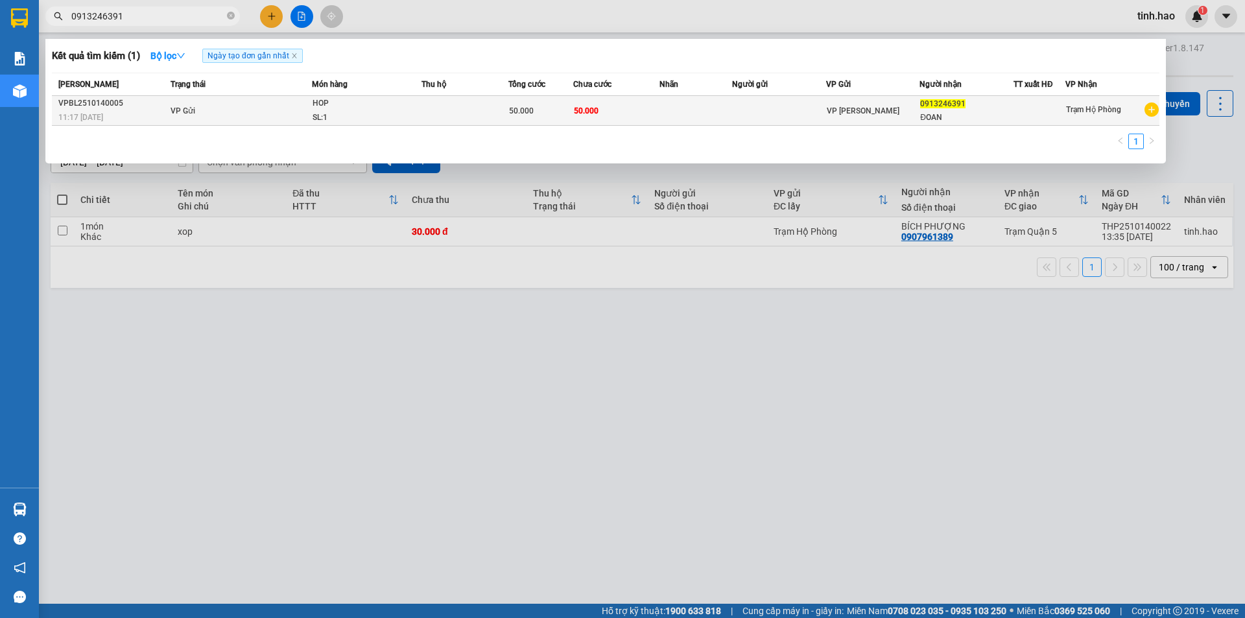
click at [794, 114] on td at bounding box center [779, 111] width 94 height 30
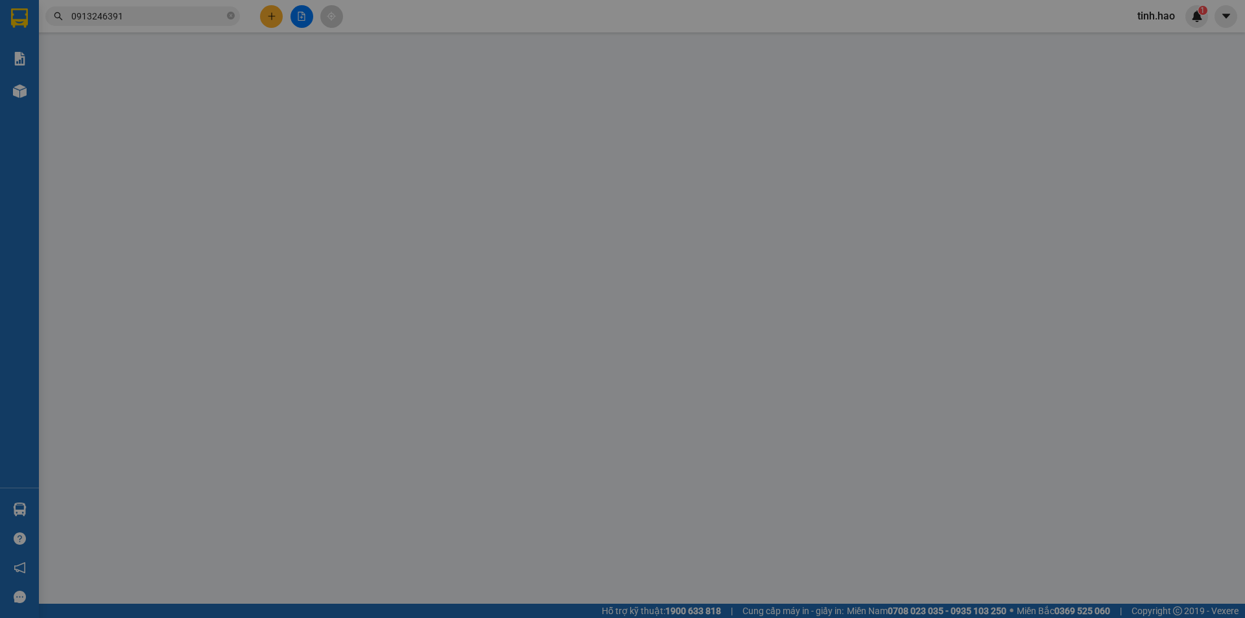
type input "0913246391"
type input "ĐOAN"
type input "50.000"
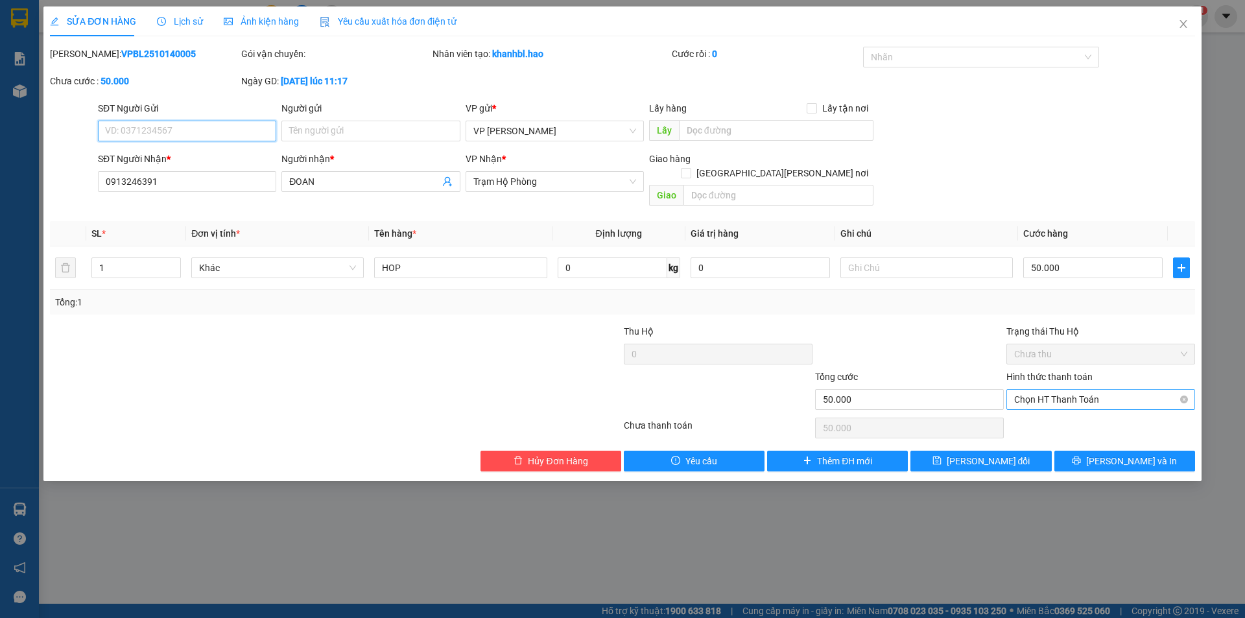
click at [1179, 390] on span "Chọn HT Thanh Toán" at bounding box center [1100, 399] width 173 height 19
click at [1108, 411] on div "Tại văn phòng" at bounding box center [1100, 411] width 173 height 14
type input "0"
click at [1003, 454] on span "[PERSON_NAME] đổi" at bounding box center [989, 461] width 84 height 14
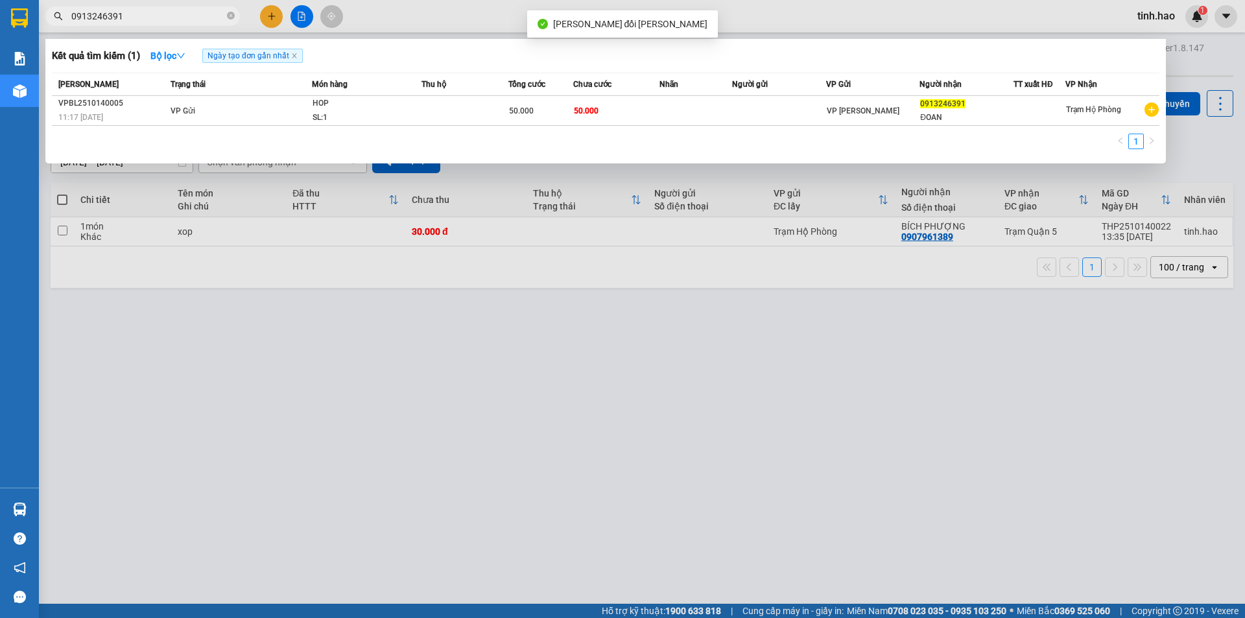
click at [178, 19] on input "0913246391" at bounding box center [147, 16] width 153 height 14
click at [150, 21] on input "09" at bounding box center [147, 16] width 153 height 14
type input "0"
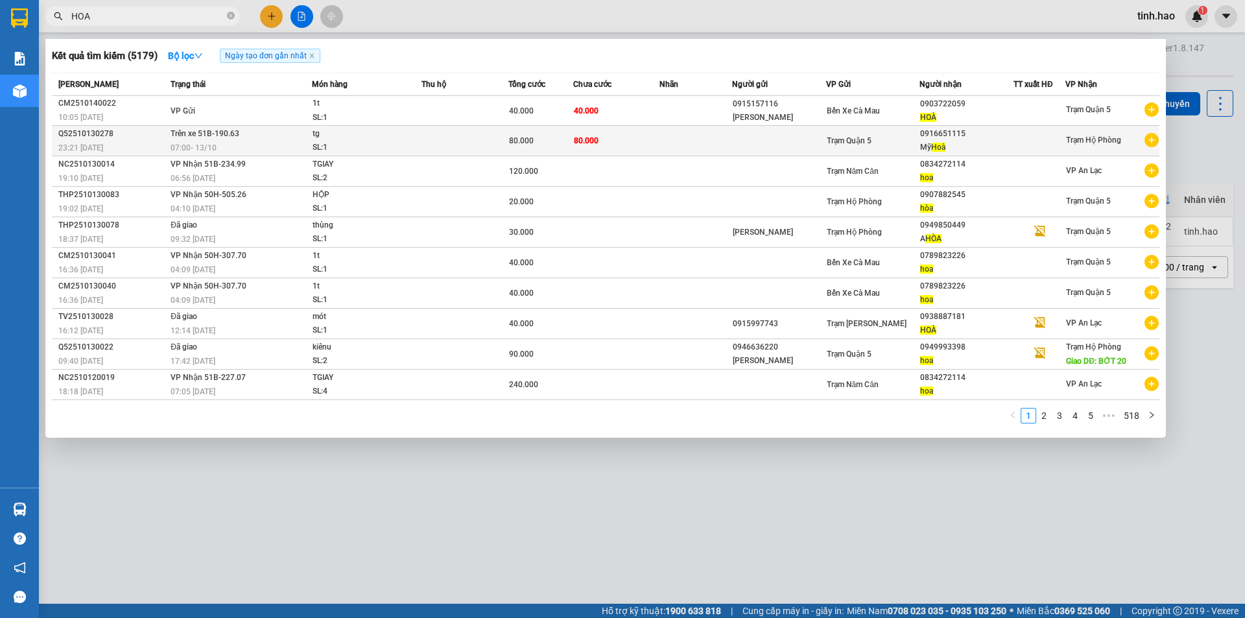
type input "HOA"
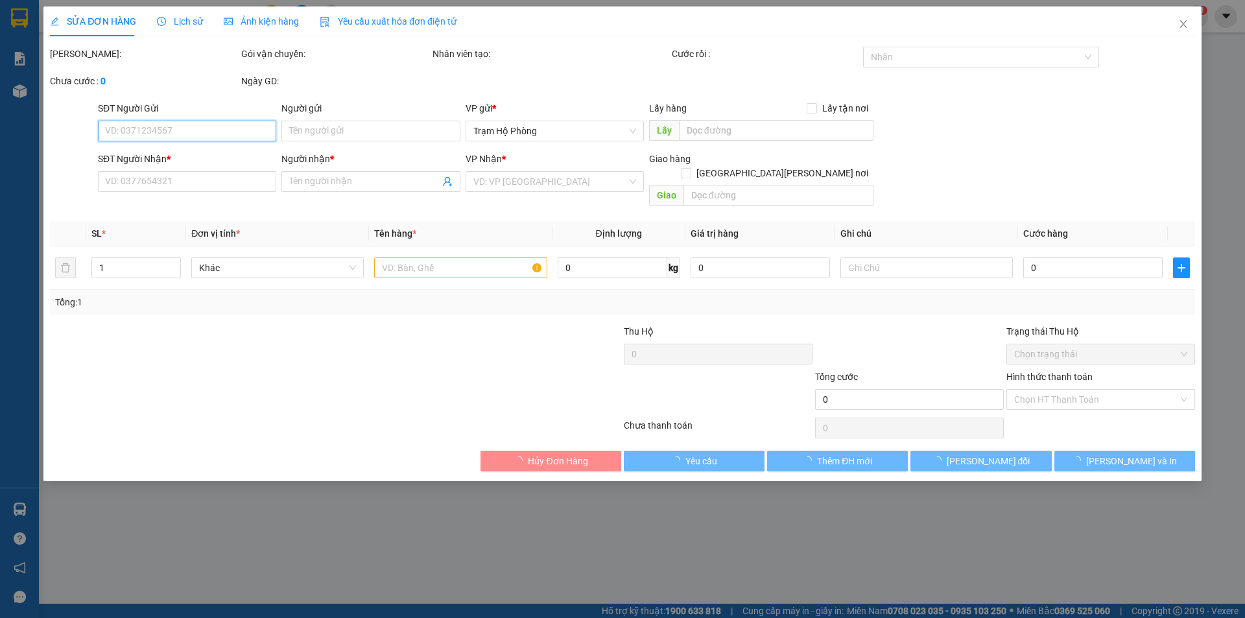
type input "0916651115"
type input "Mỹ Hoà"
type input "80.000"
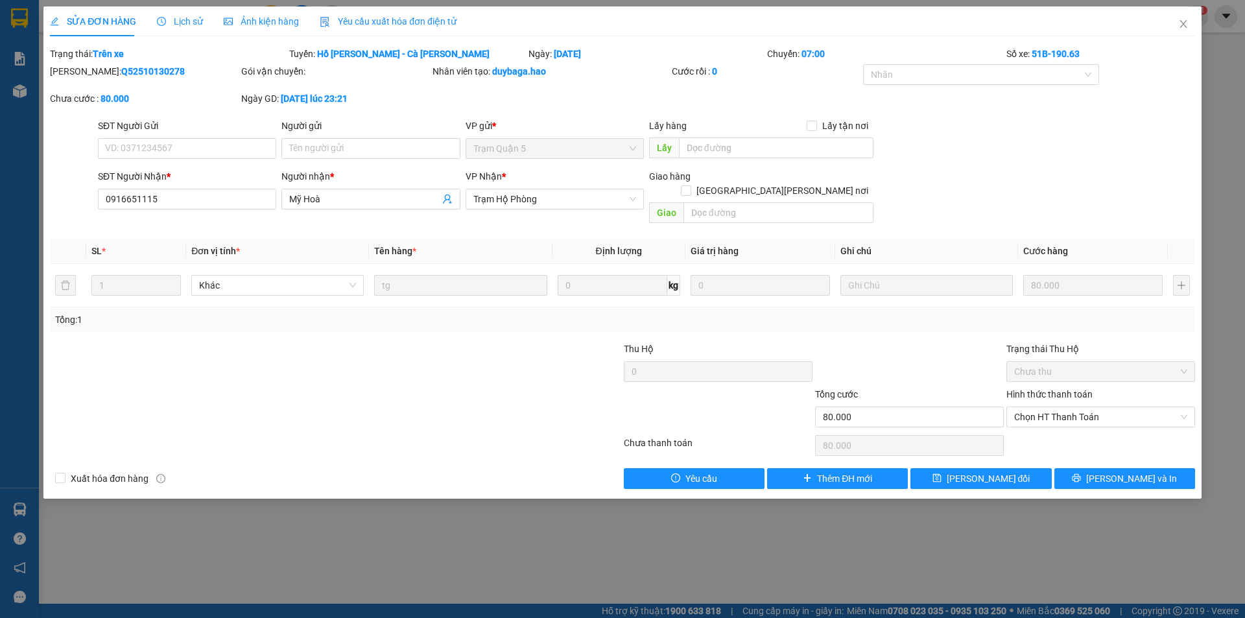
click at [283, 27] on span "Ảnh kiện hàng" at bounding box center [261, 21] width 75 height 10
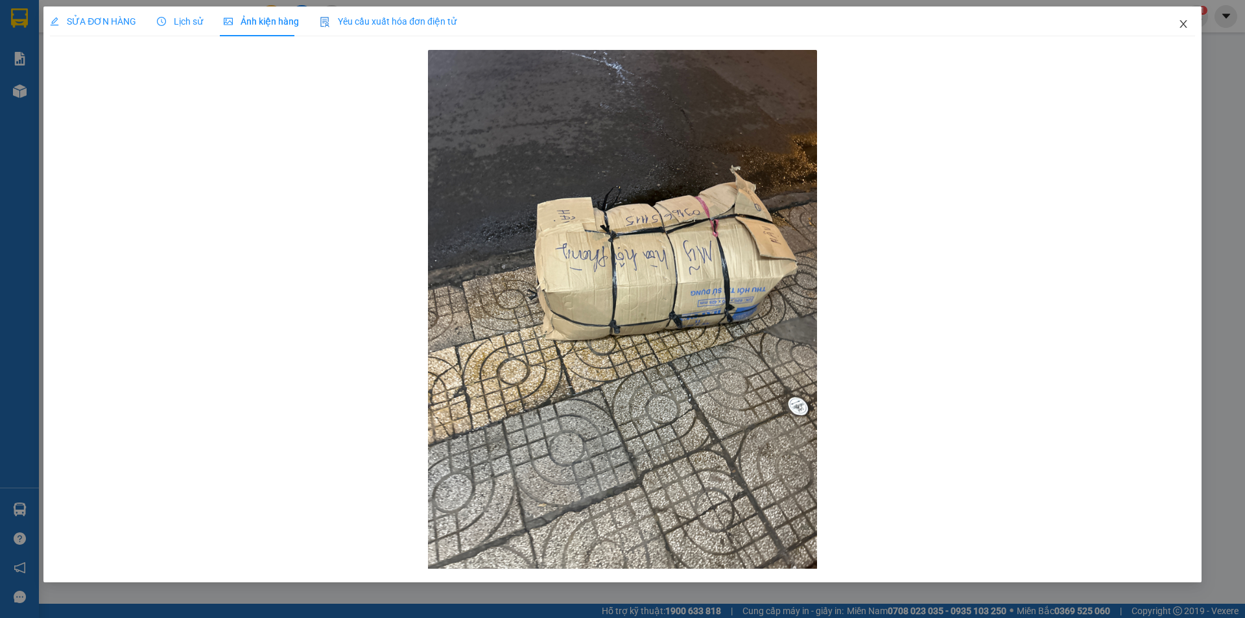
click at [1184, 23] on icon "close" at bounding box center [1184, 24] width 10 height 10
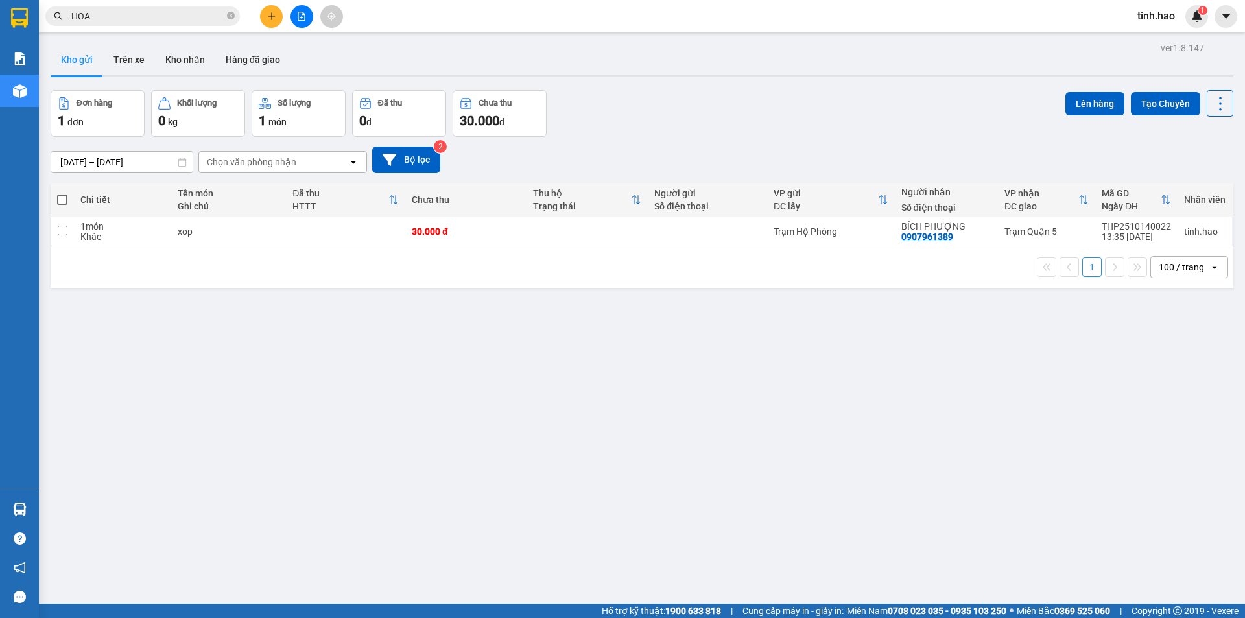
click at [170, 19] on input "HOA" at bounding box center [147, 16] width 153 height 14
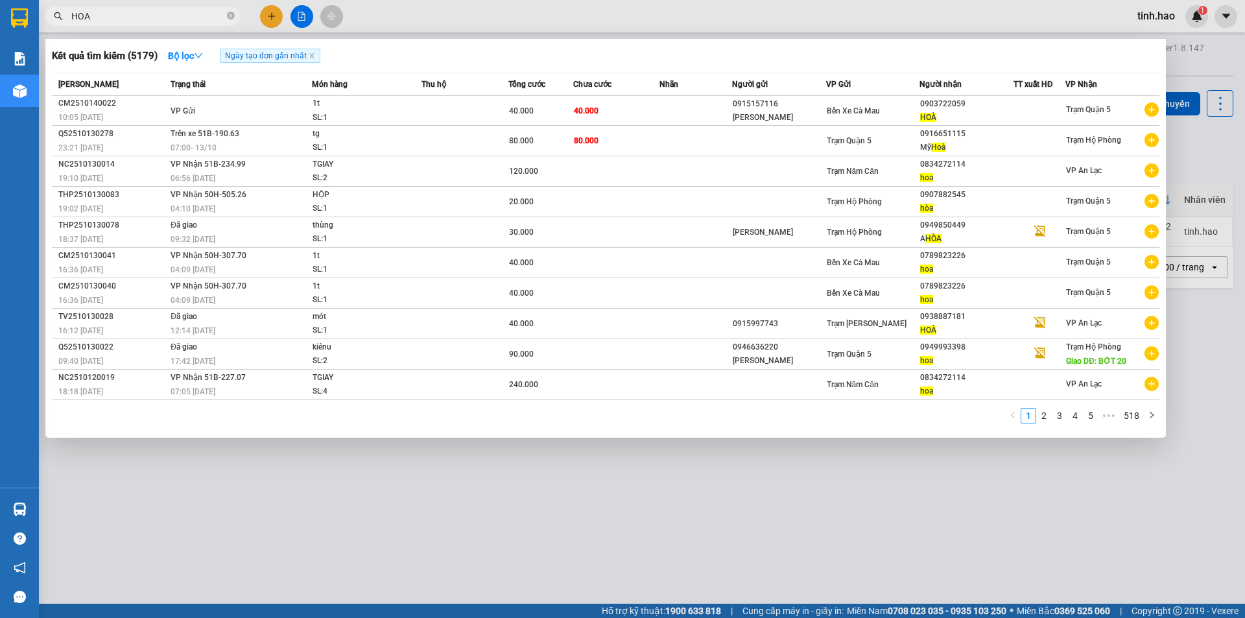
click at [474, 22] on div at bounding box center [622, 309] width 1245 height 618
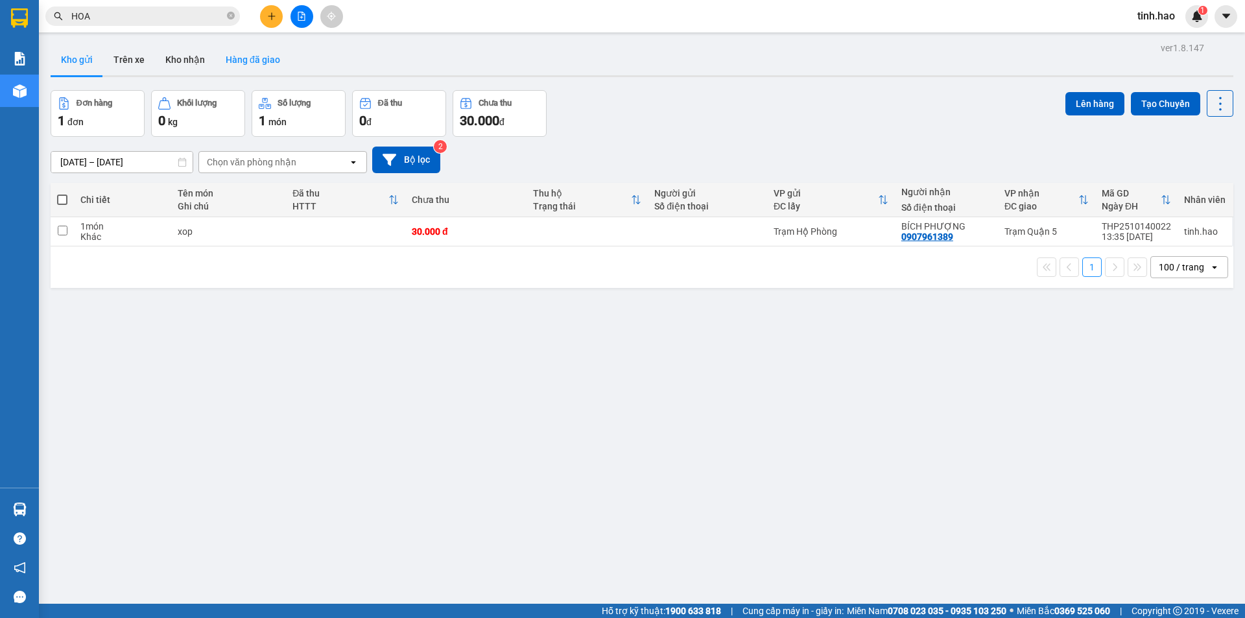
click at [234, 55] on button "Hàng đã giao" at bounding box center [252, 59] width 75 height 31
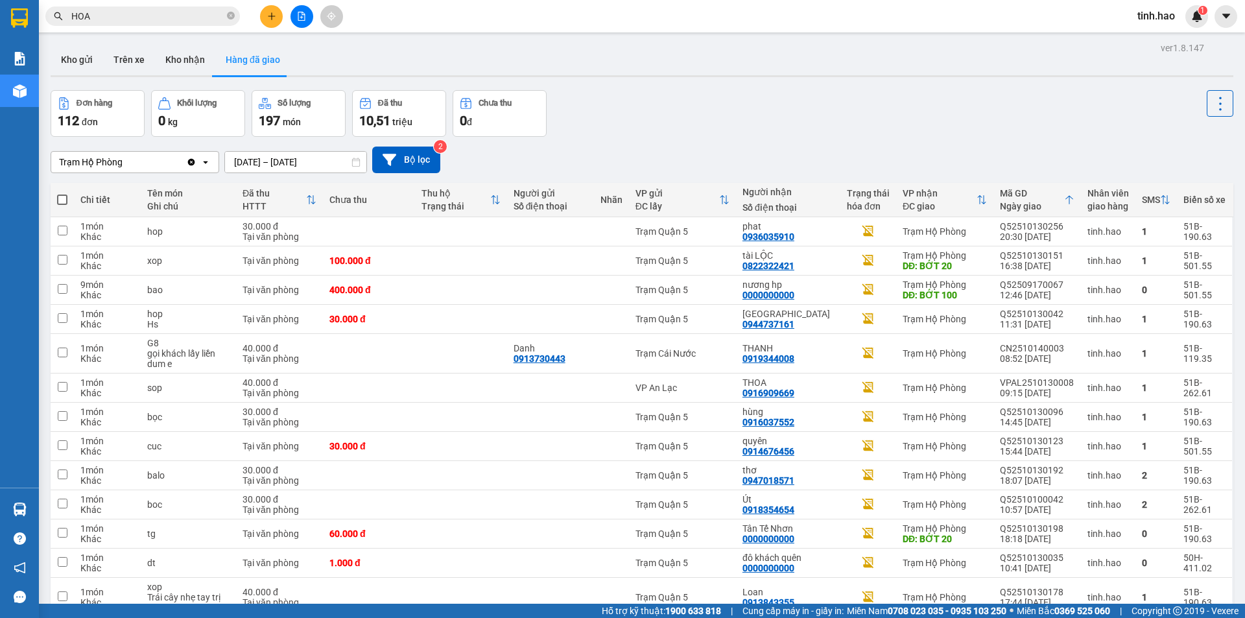
click at [140, 18] on input "HOA" at bounding box center [147, 16] width 153 height 14
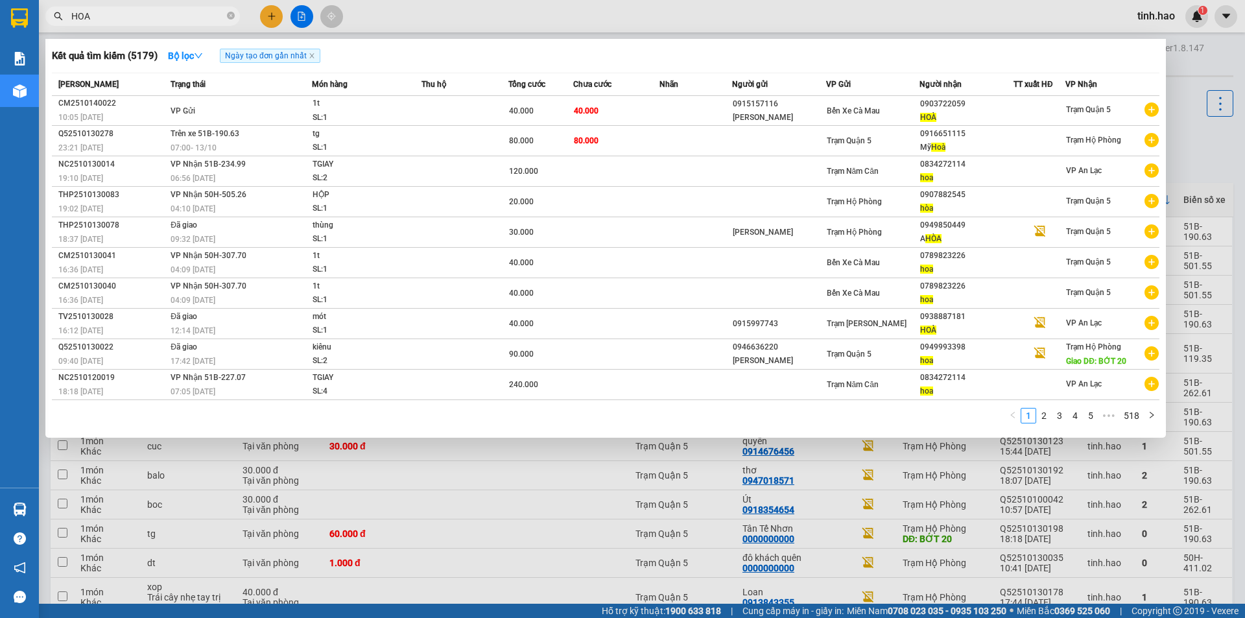
click at [140, 18] on input "HOA" at bounding box center [147, 16] width 153 height 14
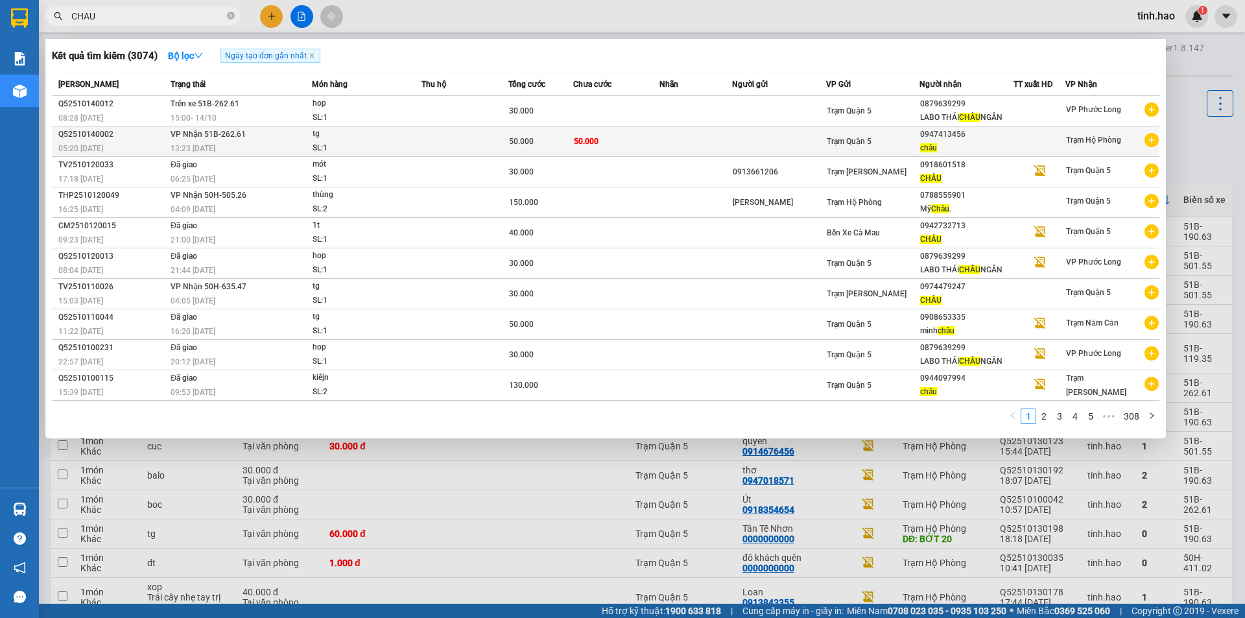
type input "CHAU"
click at [1010, 135] on div "0947413456" at bounding box center [966, 135] width 93 height 14
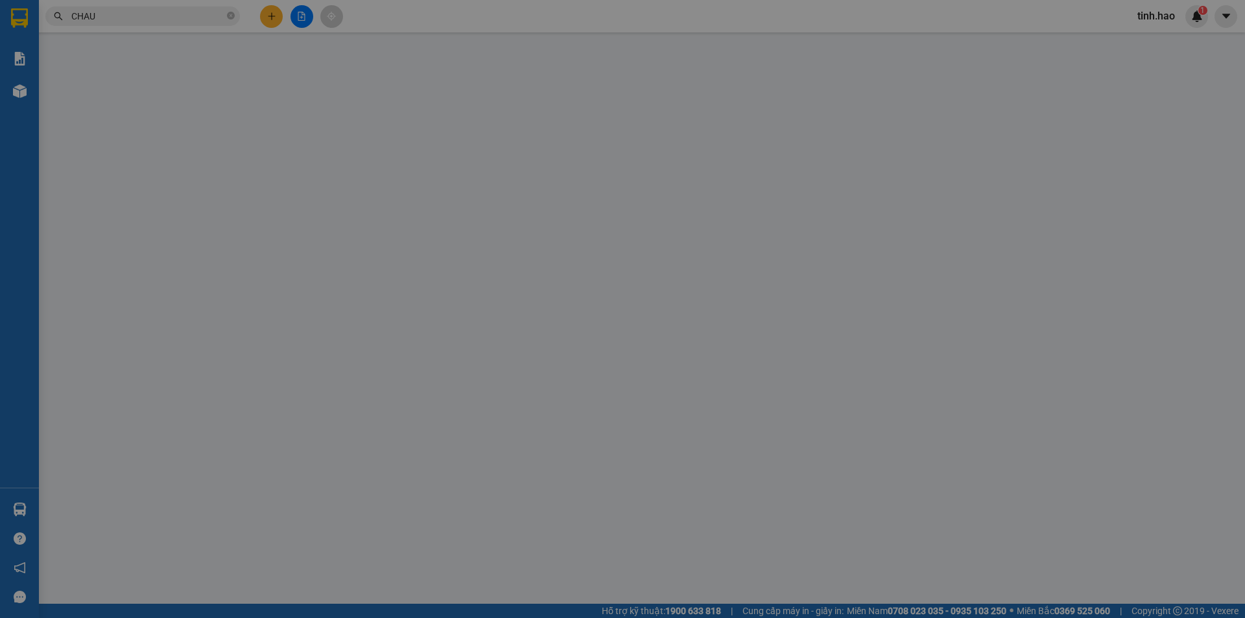
type input "0947413456"
type input "châu"
type input "50.000"
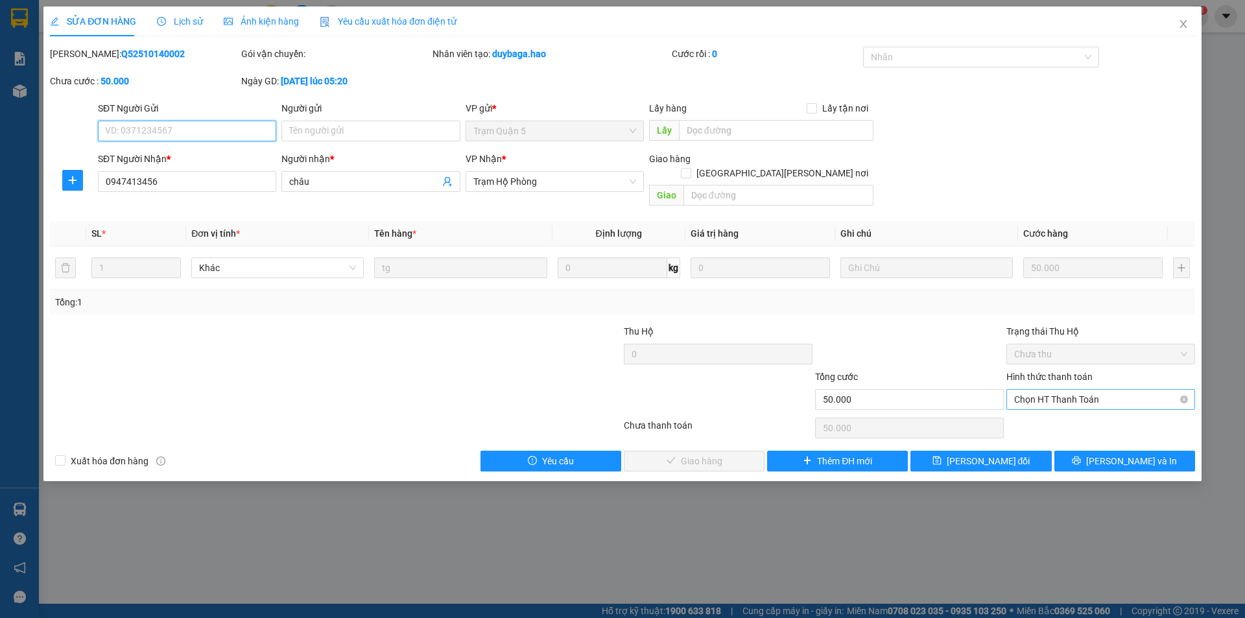
click at [1085, 394] on span "Chọn HT Thanh Toán" at bounding box center [1100, 399] width 173 height 19
click at [1072, 412] on div "Tại văn phòng" at bounding box center [1100, 411] width 173 height 14
type input "0"
click at [739, 451] on button "[PERSON_NAME] và [PERSON_NAME] hàng" at bounding box center [694, 461] width 141 height 21
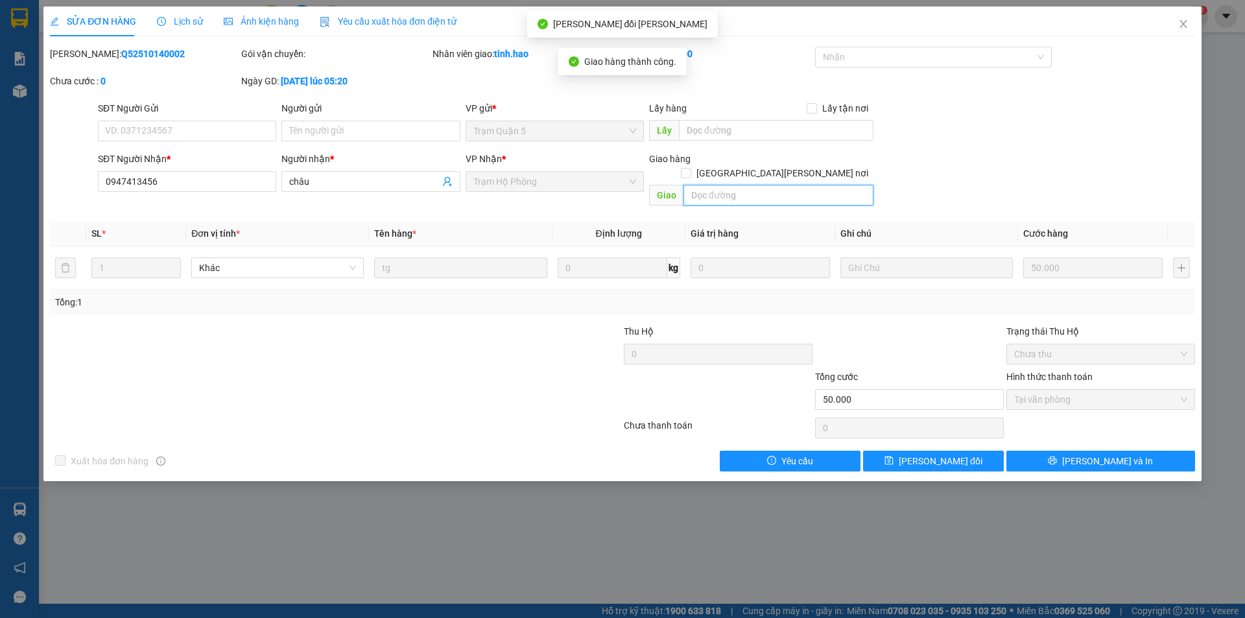
drag, startPoint x: 732, startPoint y: 184, endPoint x: 738, endPoint y: 194, distance: 11.7
click at [738, 193] on div "Giao hàng [GEOGRAPHIC_DATA][PERSON_NAME] nơi [PERSON_NAME]" at bounding box center [761, 182] width 224 height 60
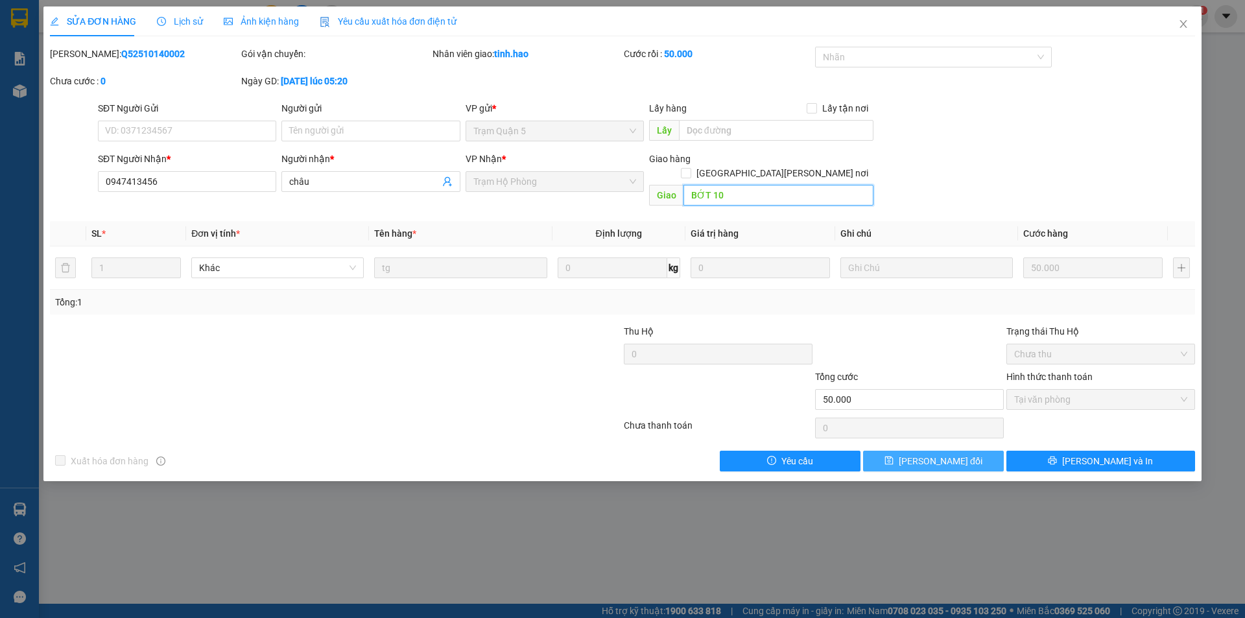
type input "BỚT 10"
drag, startPoint x: 939, startPoint y: 445, endPoint x: 893, endPoint y: 416, distance: 54.5
click at [937, 454] on span "[PERSON_NAME] đổi" at bounding box center [941, 461] width 84 height 14
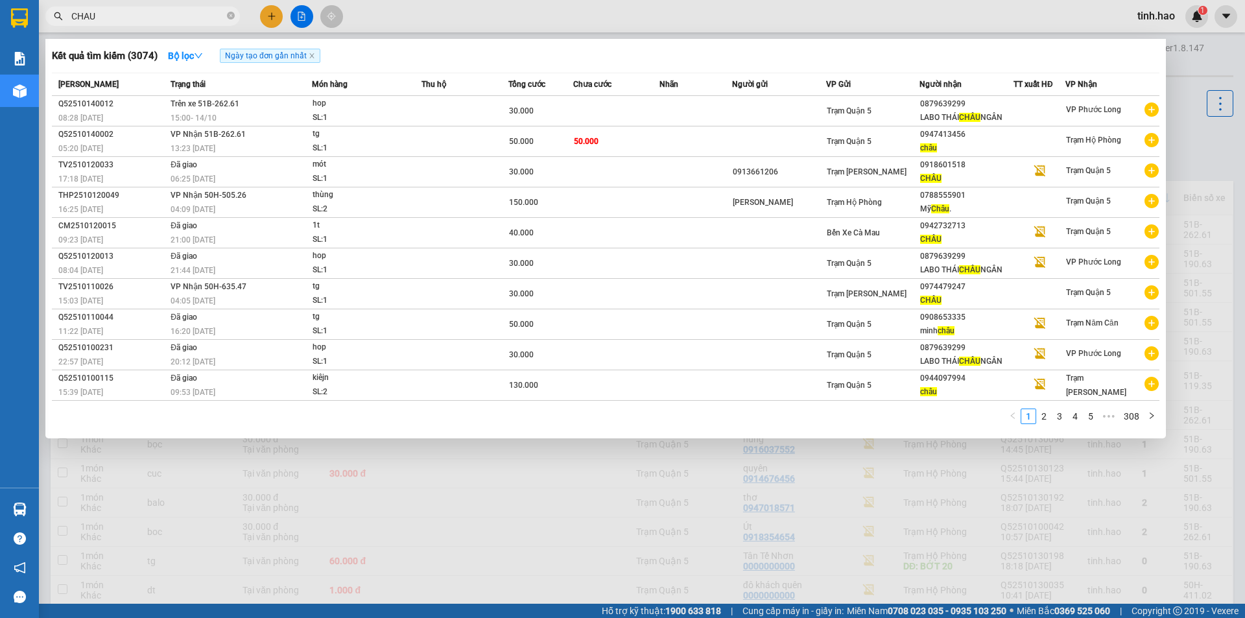
click at [127, 10] on input "CHAU" at bounding box center [147, 16] width 153 height 14
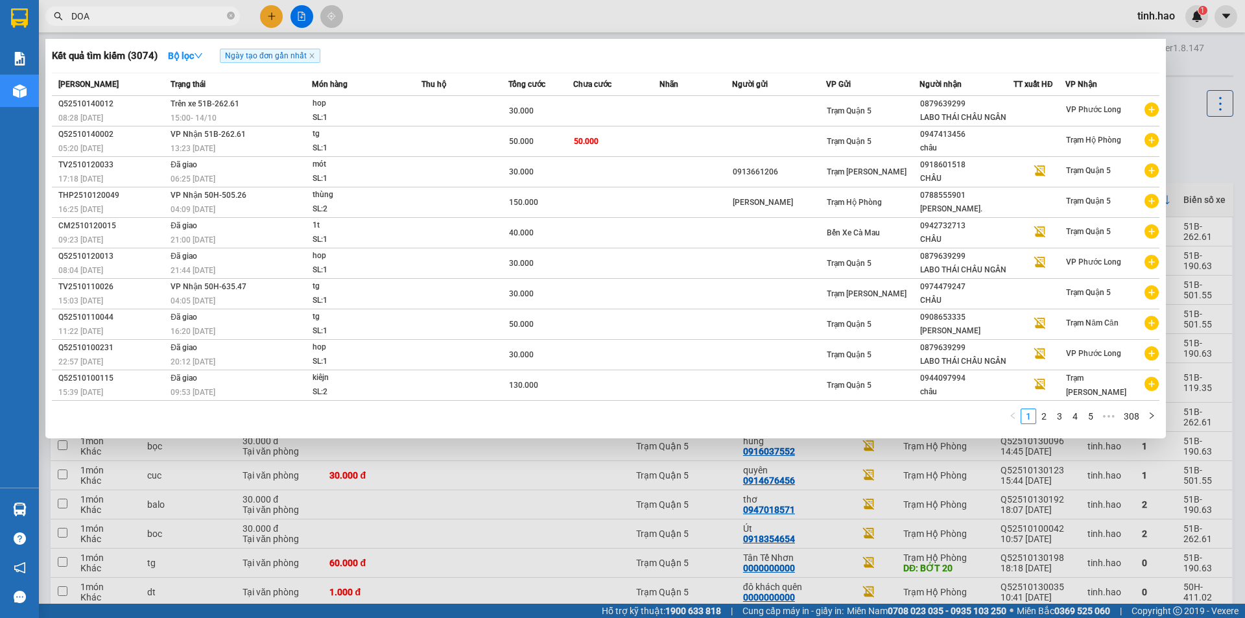
type input "DOAN"
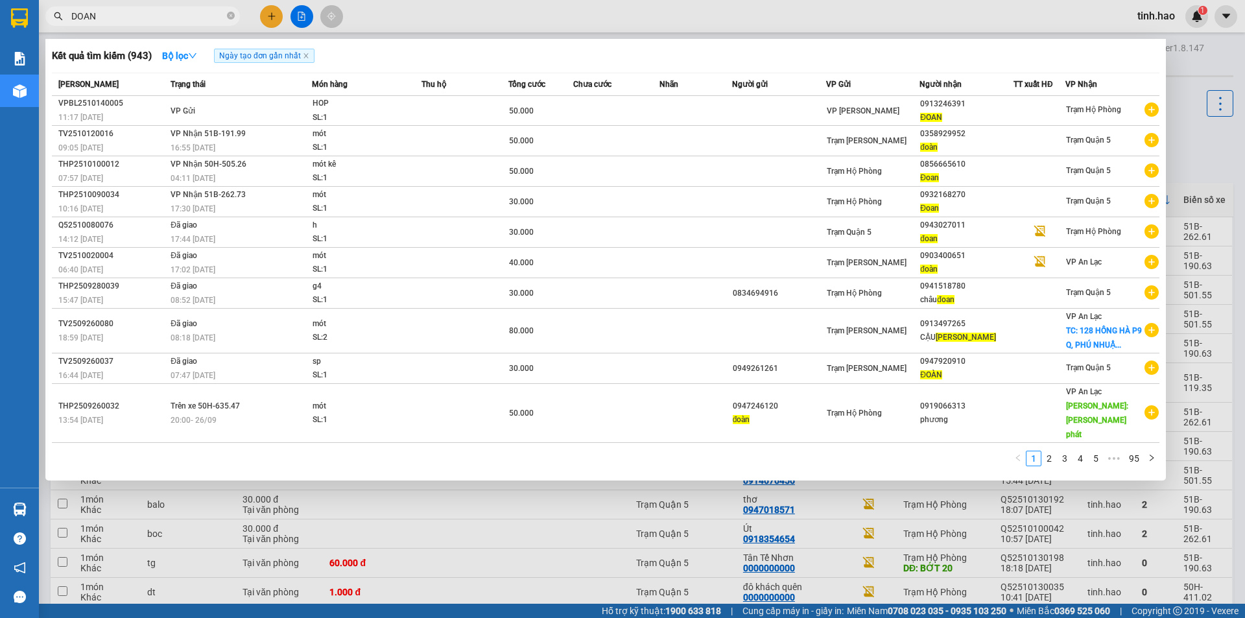
click at [122, 14] on input "DOAN" at bounding box center [147, 16] width 153 height 14
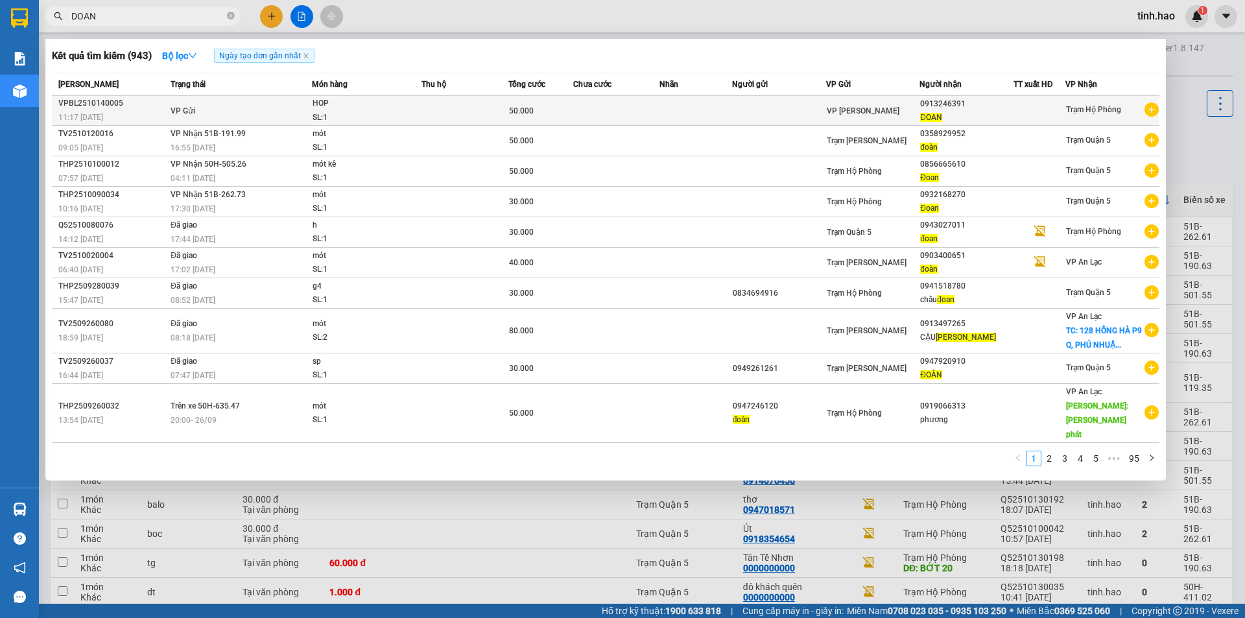
type input "DOAN"
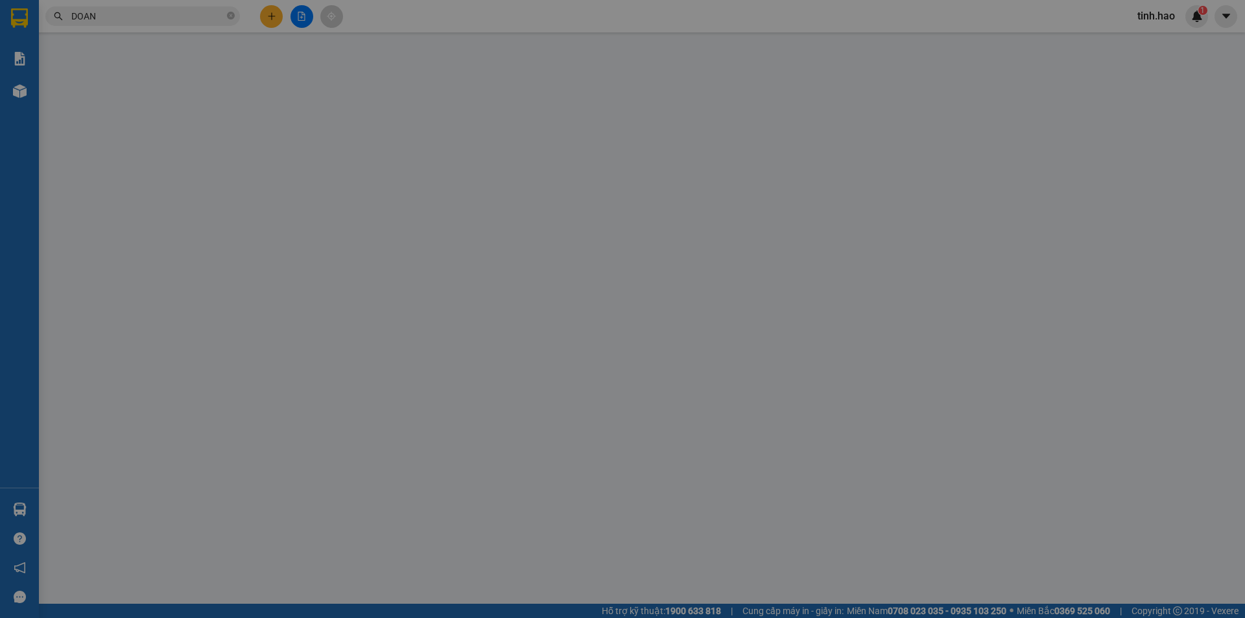
type input "0913246391"
type input "ĐOAN"
type input "50.000"
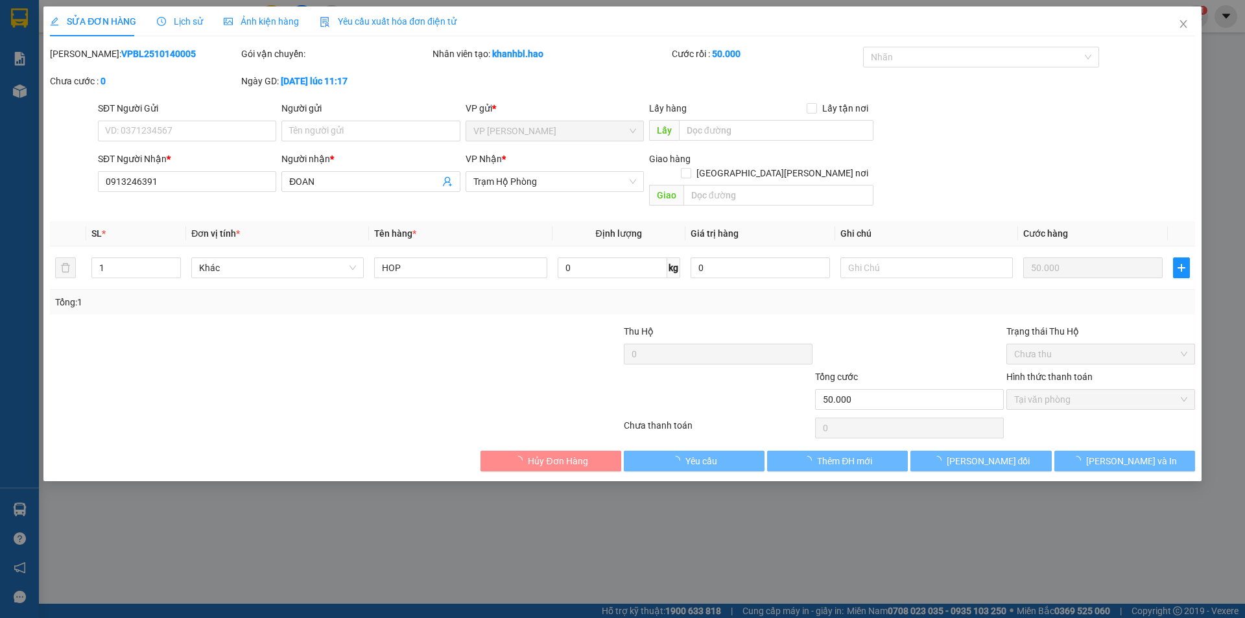
click at [224, 20] on icon "picture" at bounding box center [228, 21] width 9 height 7
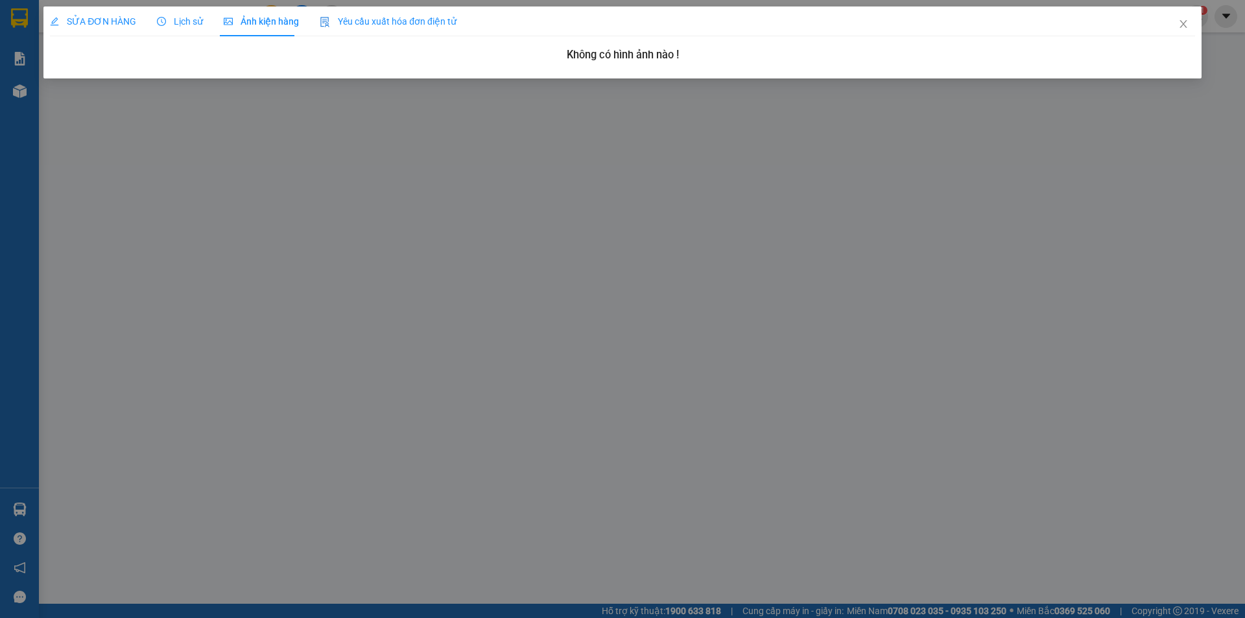
click at [172, 21] on span "Lịch sử" at bounding box center [180, 21] width 46 height 10
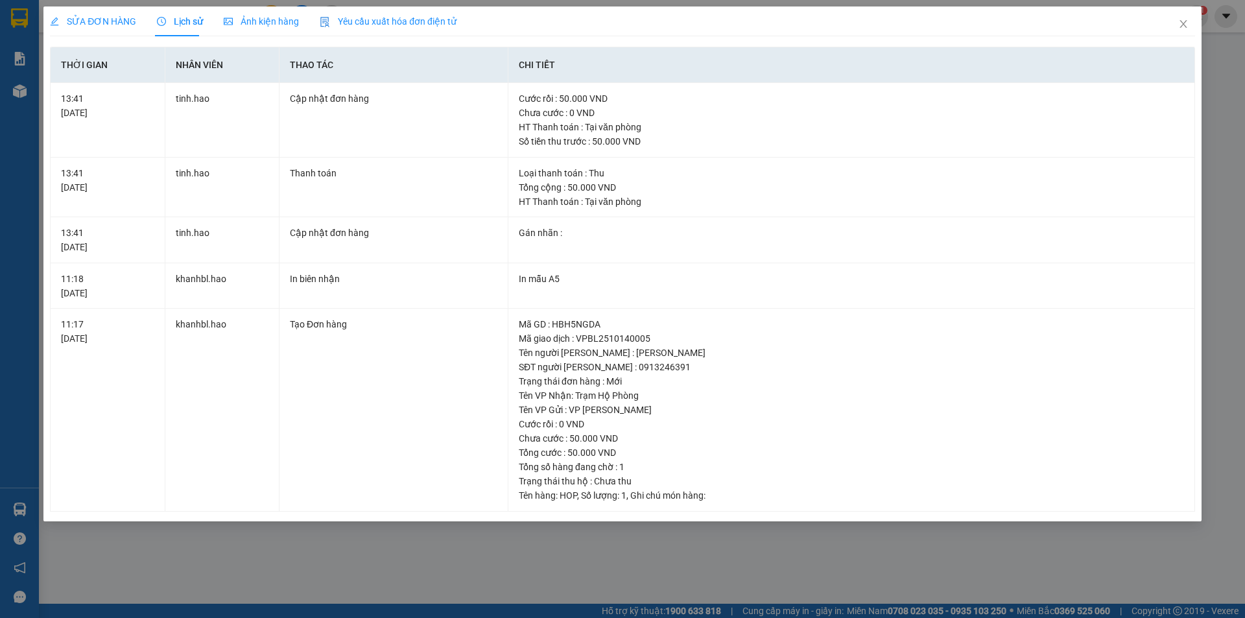
click at [99, 21] on span "SỬA ĐƠN HÀNG" at bounding box center [93, 21] width 86 height 10
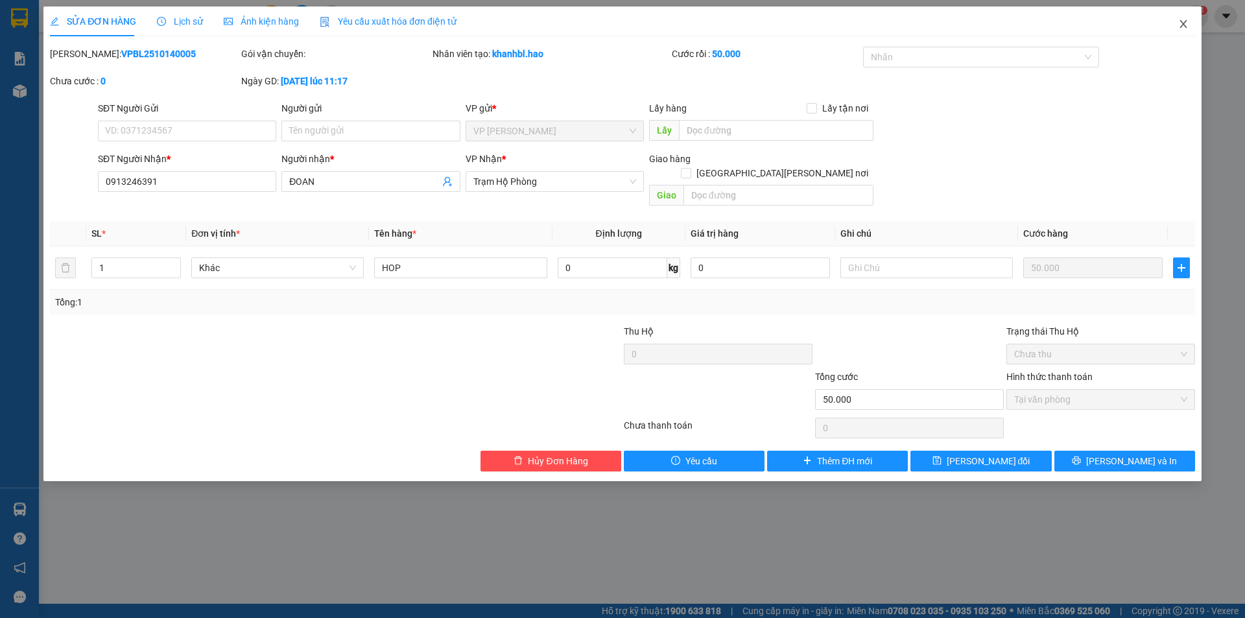
click at [1186, 22] on icon "close" at bounding box center [1183, 24] width 7 height 8
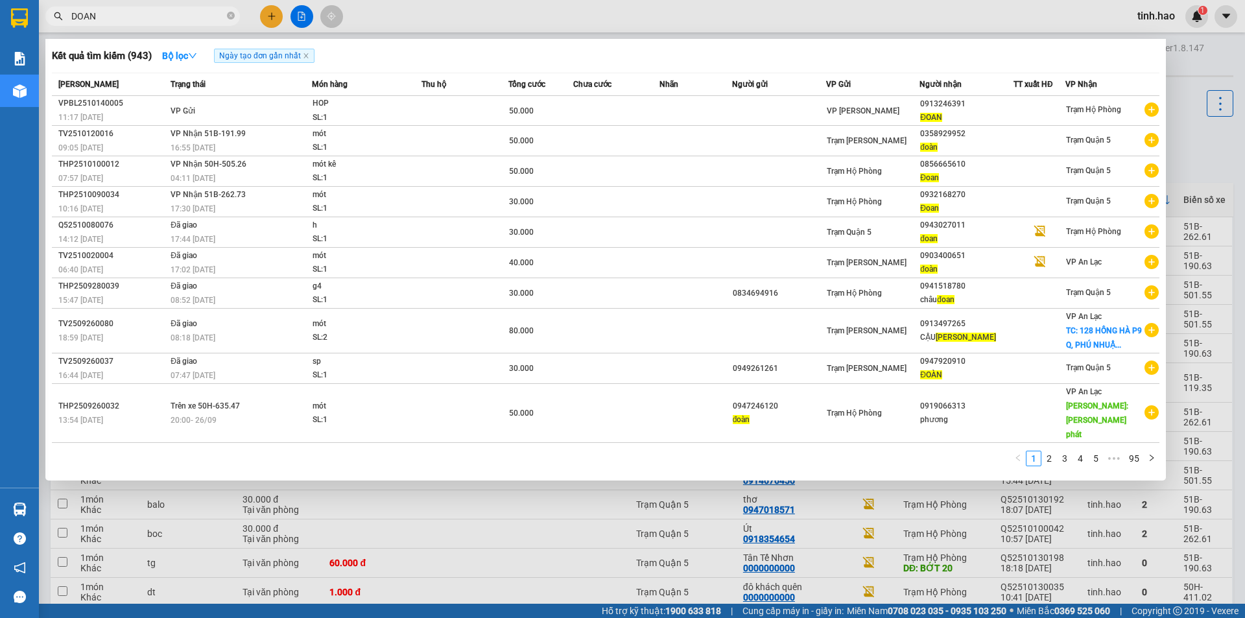
click at [118, 19] on input "DOAN" at bounding box center [147, 16] width 153 height 14
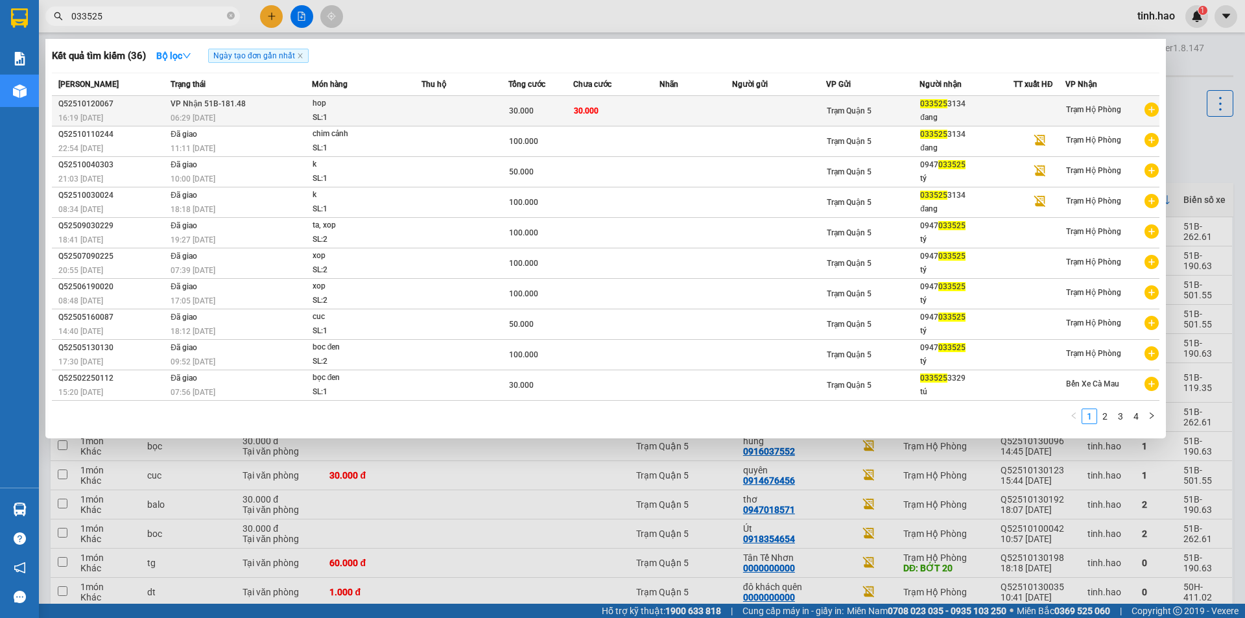
type input "033525"
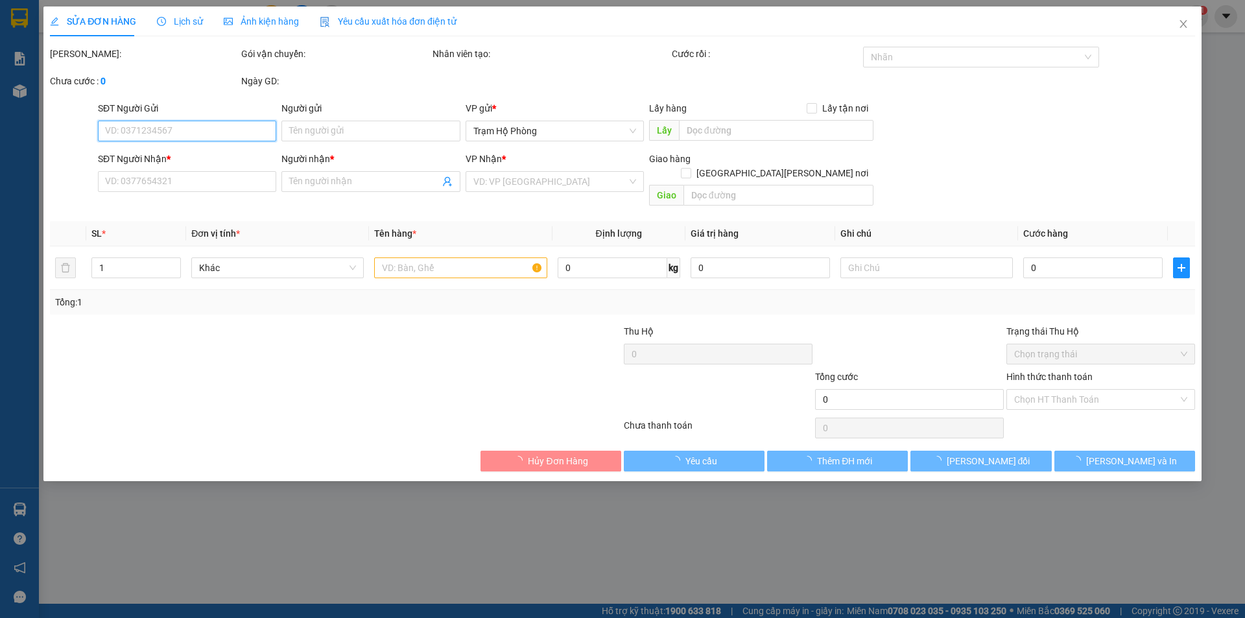
type input "0335253134"
type input "đang"
type input "30.000"
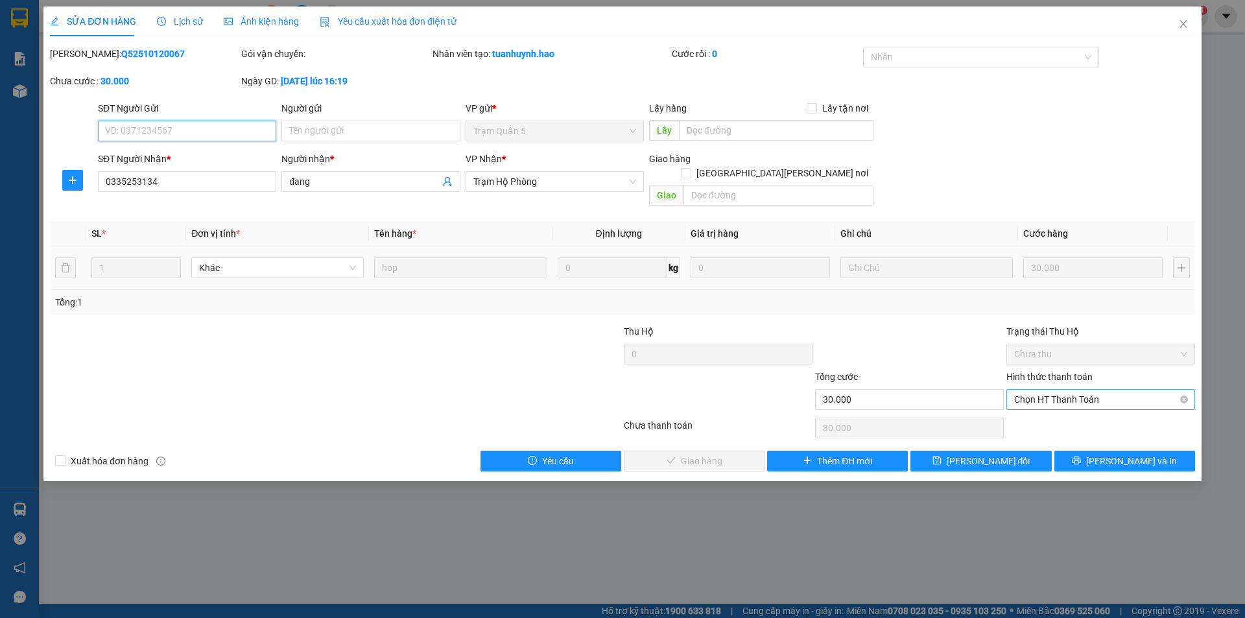
click at [1083, 390] on span "Chọn HT Thanh Toán" at bounding box center [1100, 399] width 173 height 19
click at [1062, 404] on div "Tại văn phòng" at bounding box center [1100, 411] width 173 height 14
type input "0"
click at [726, 454] on span "[PERSON_NAME] và [PERSON_NAME] hàng" at bounding box center [736, 461] width 175 height 14
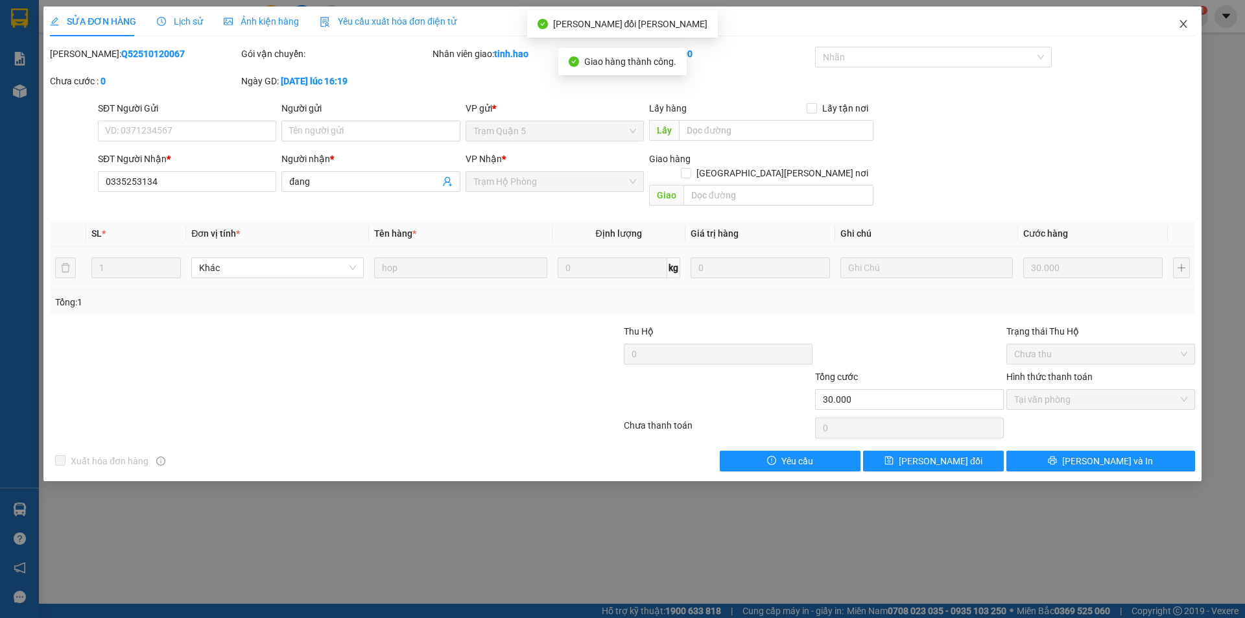
click at [1177, 29] on span "Close" at bounding box center [1184, 24] width 36 height 36
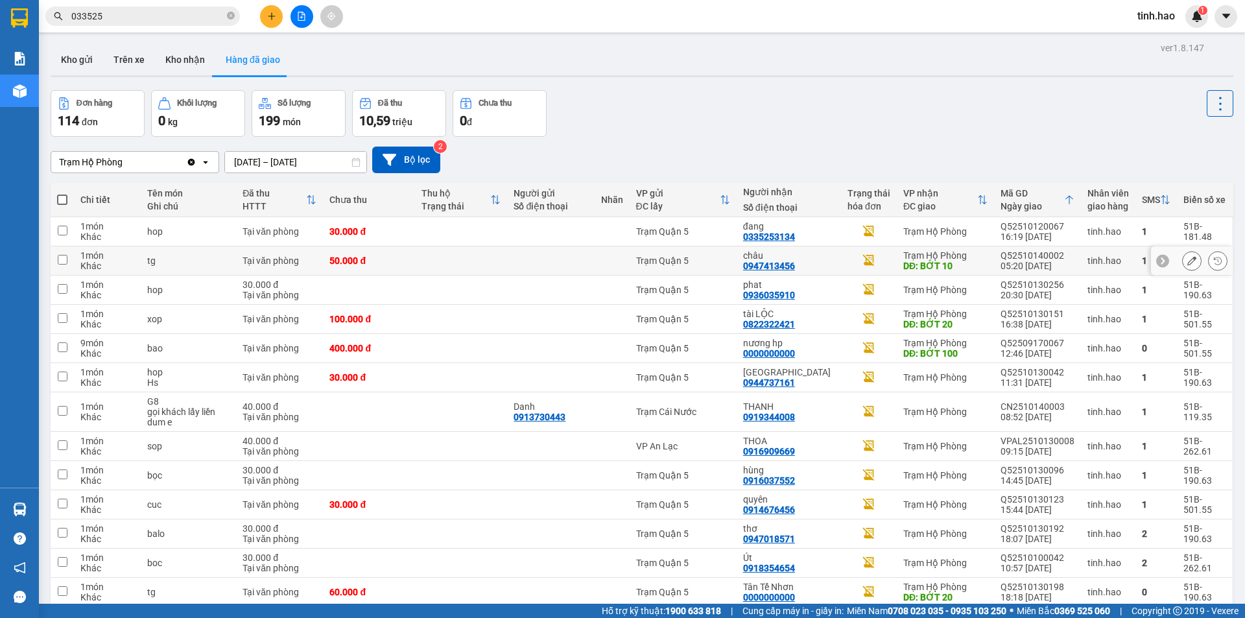
click at [785, 270] on div "0947413456" at bounding box center [769, 266] width 52 height 10
click at [829, 320] on div "tài LỘC 0822322421" at bounding box center [788, 319] width 91 height 21
checkbox input "true"
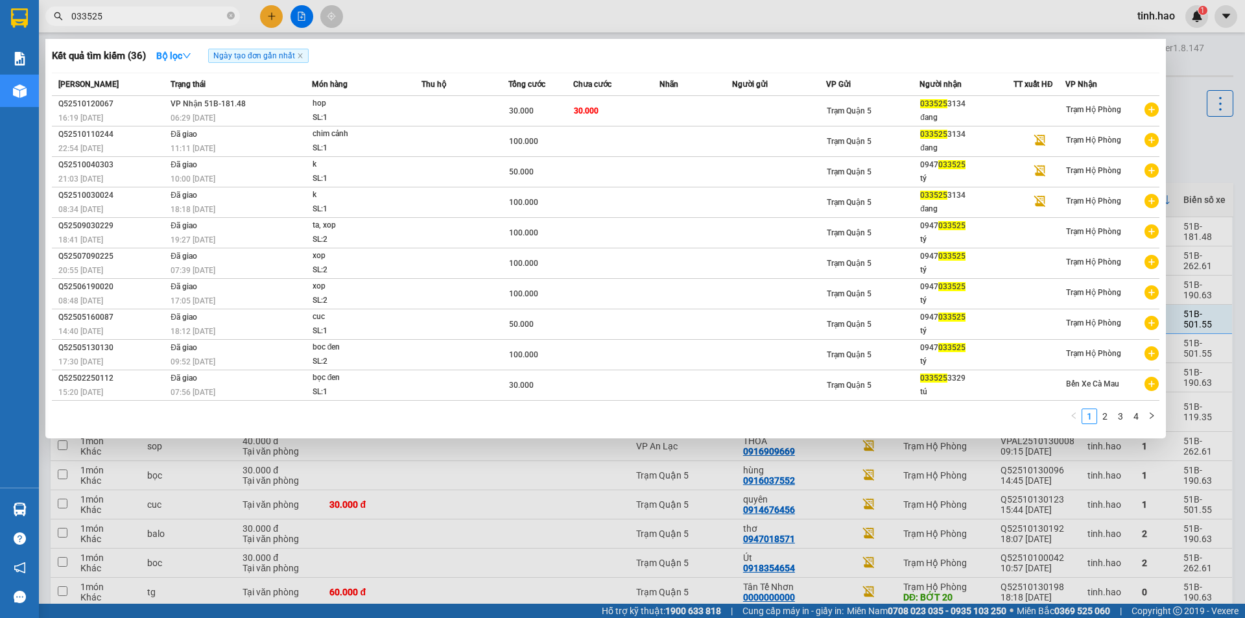
click at [137, 13] on input "033525" at bounding box center [147, 16] width 153 height 14
type input "0"
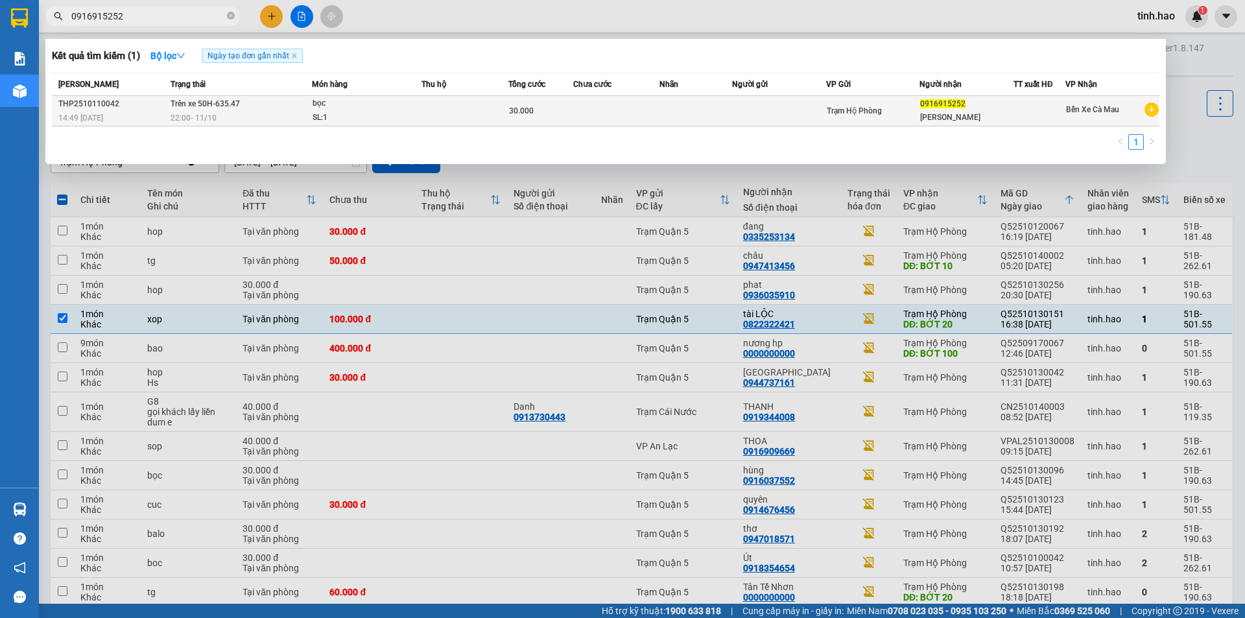
type input "0916915252"
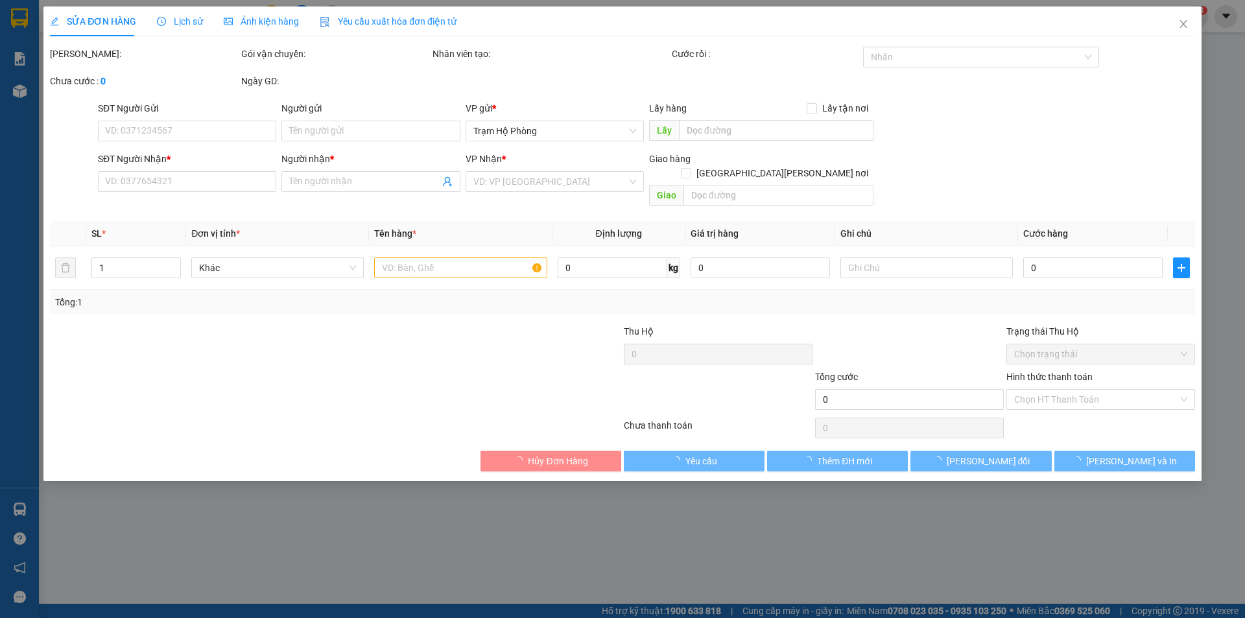
click at [270, 24] on span "Ảnh kiện hàng" at bounding box center [261, 21] width 75 height 10
type input "0916915252"
type input "[PERSON_NAME]"
type input "30.000"
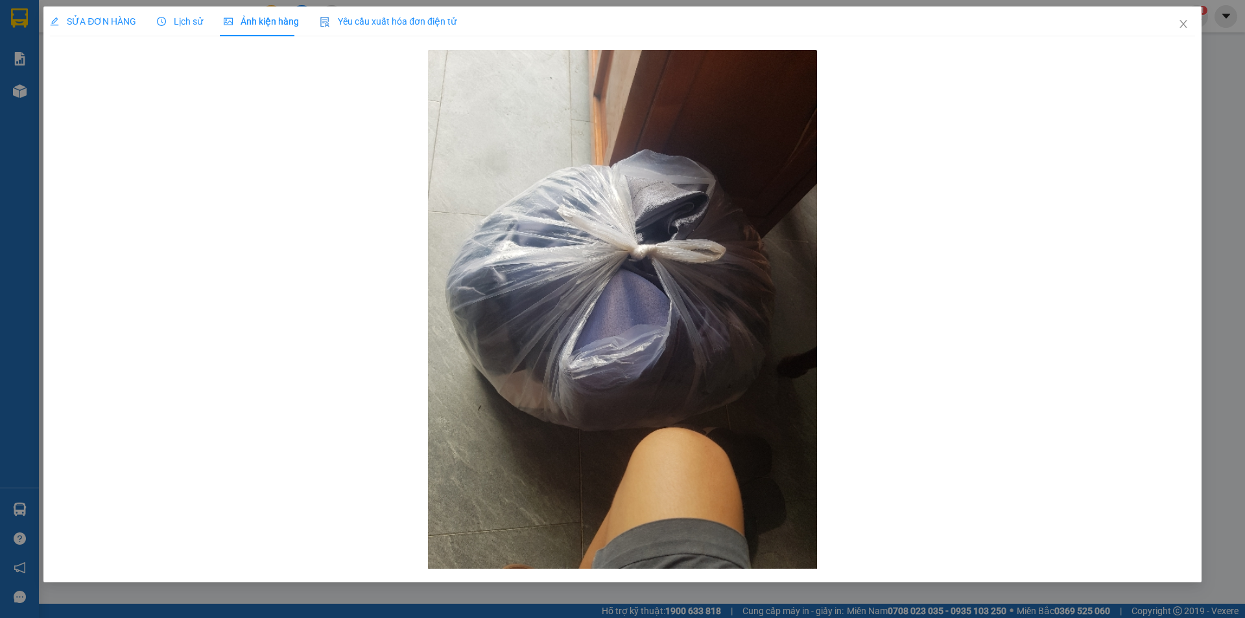
click at [101, 18] on span "SỬA ĐƠN HÀNG" at bounding box center [93, 21] width 86 height 10
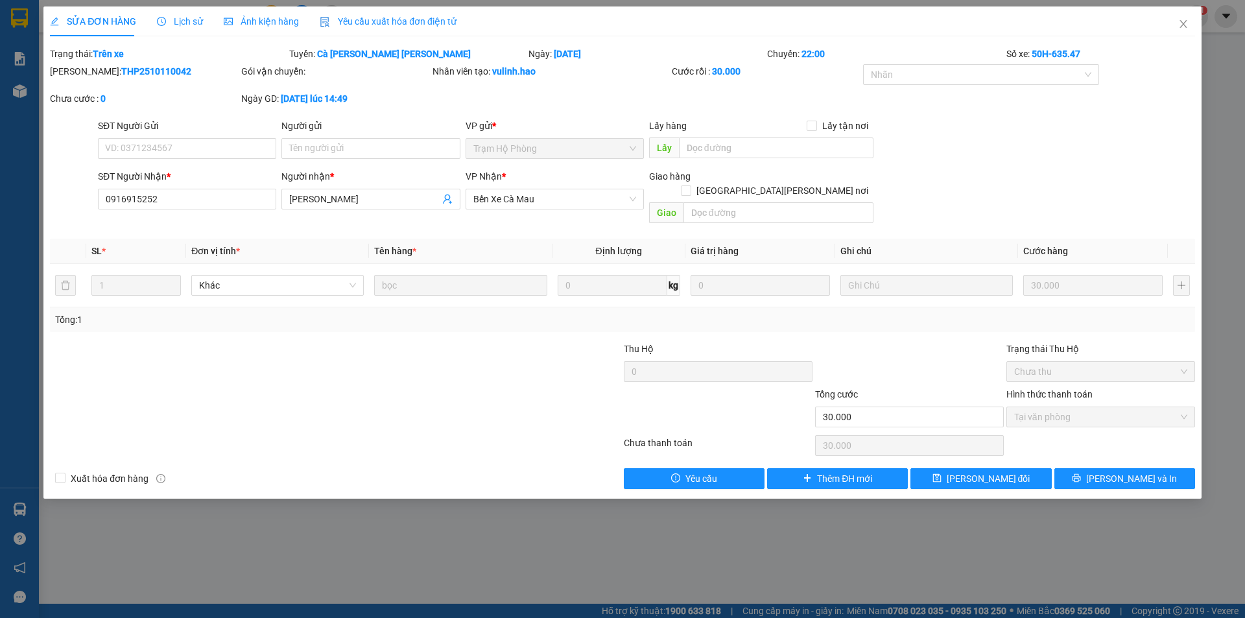
click at [262, 23] on span "Ảnh kiện hàng" at bounding box center [261, 21] width 75 height 10
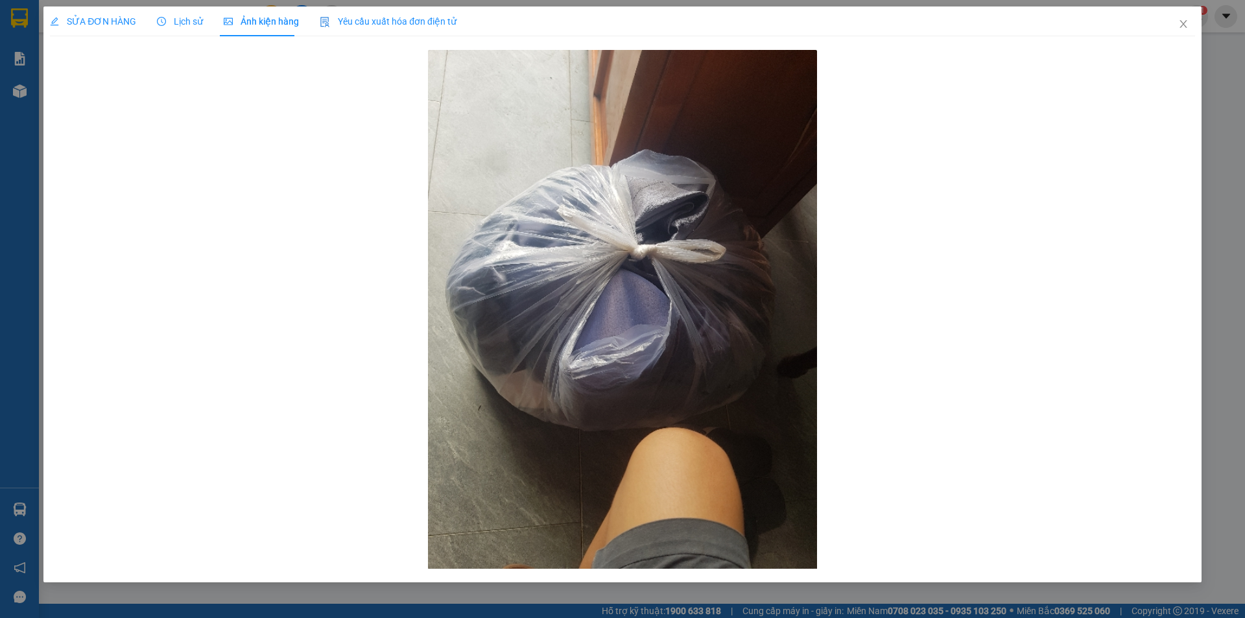
click at [180, 14] on div "Lịch sử" at bounding box center [180, 21] width 46 height 30
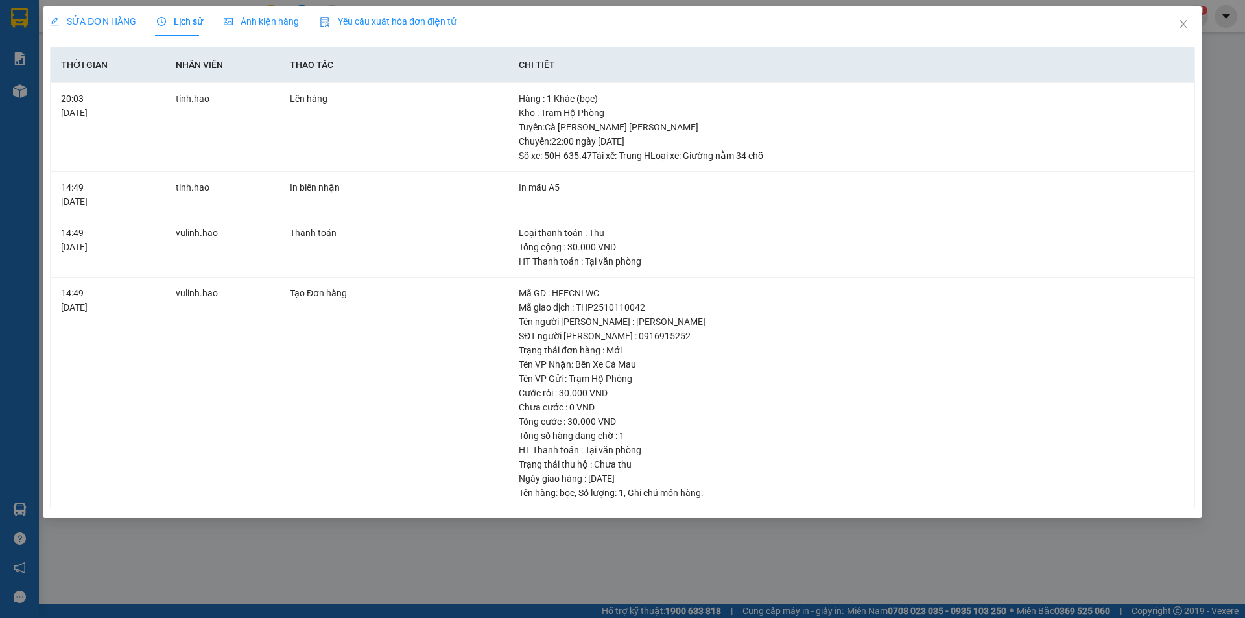
click at [280, 12] on div "Ảnh kiện hàng" at bounding box center [261, 21] width 75 height 30
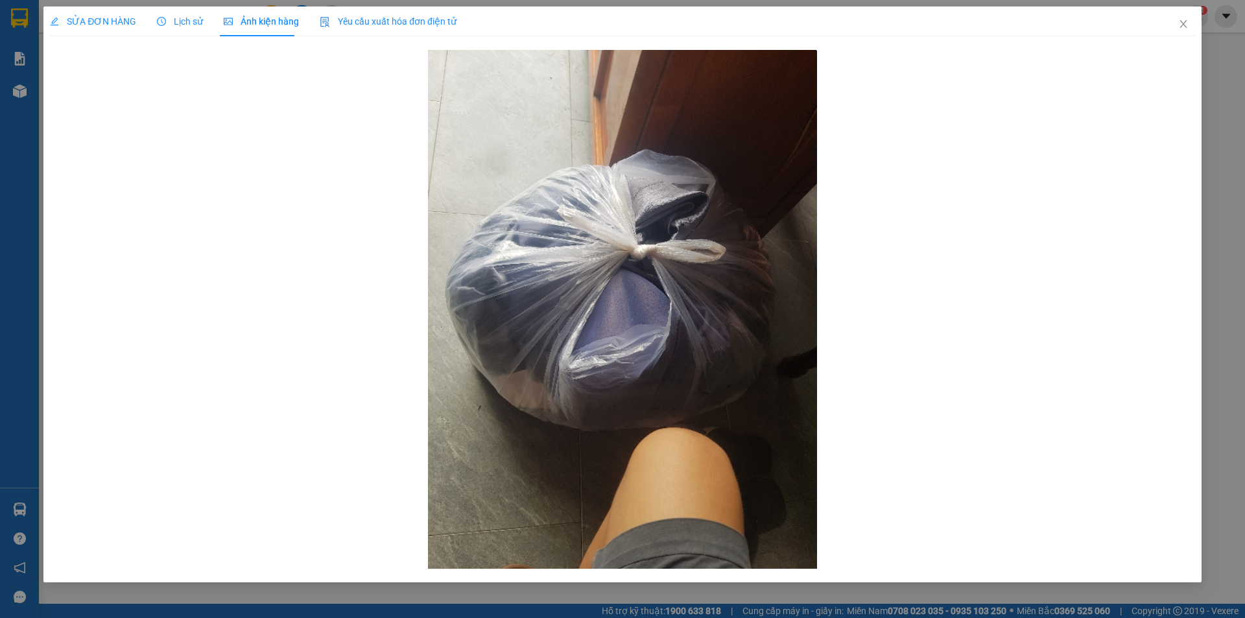
click at [91, 19] on span "SỬA ĐƠN HÀNG" at bounding box center [93, 21] width 86 height 10
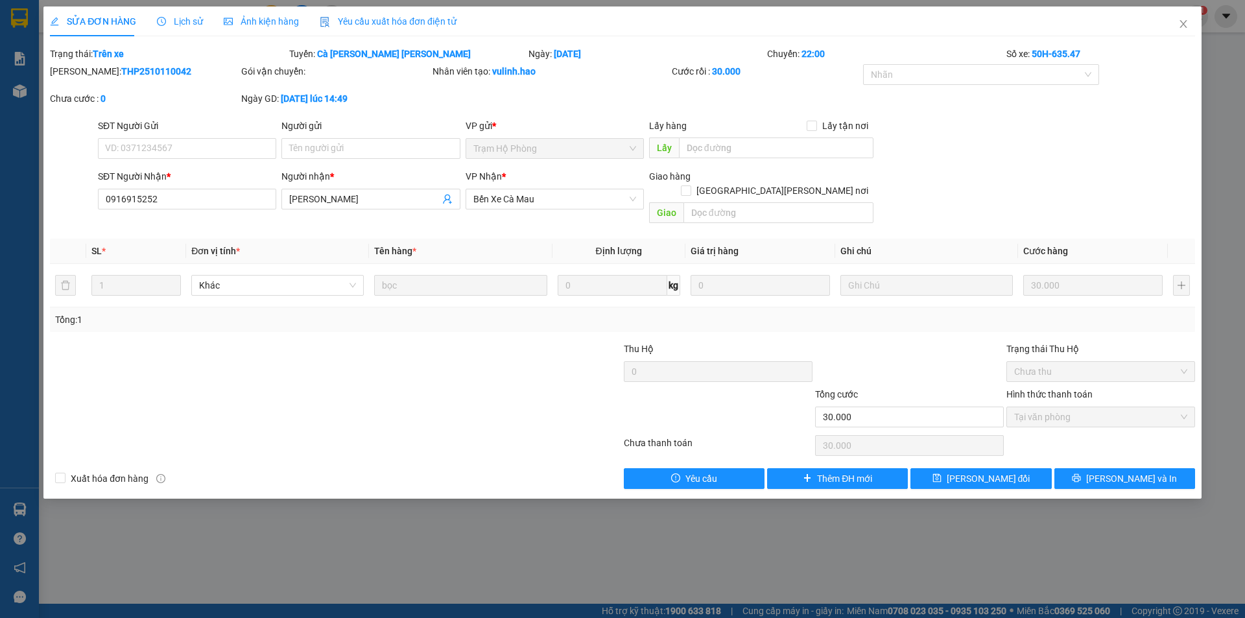
click at [250, 16] on span "Ảnh kiện hàng" at bounding box center [261, 21] width 75 height 10
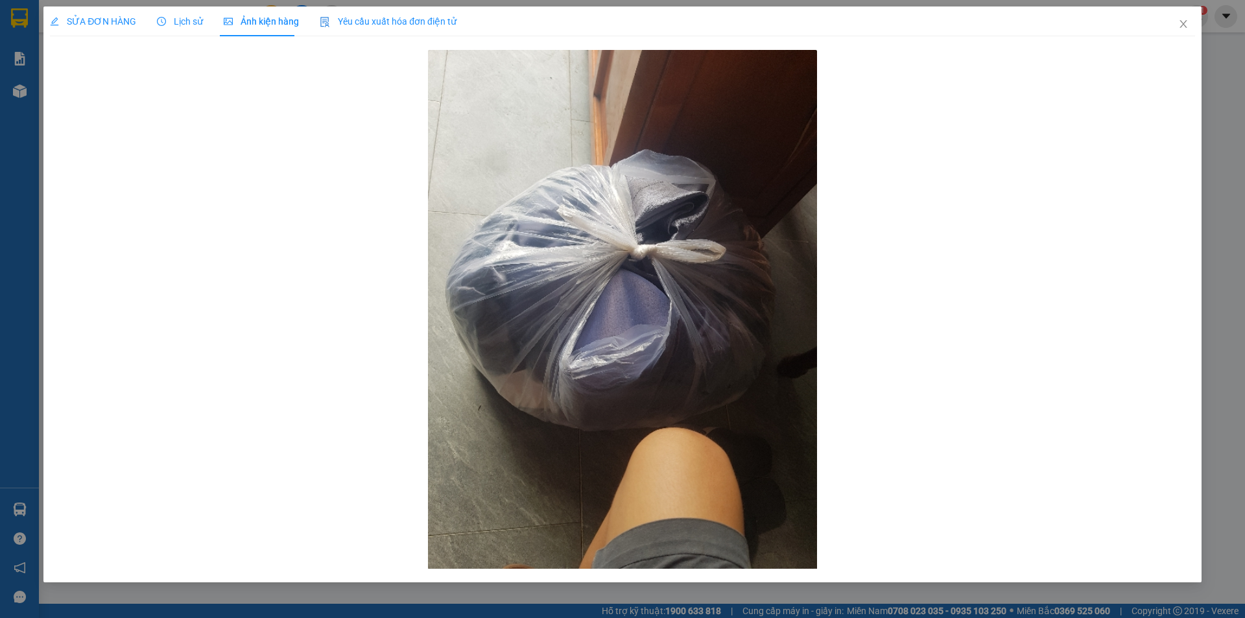
click at [138, 21] on div "SỬA ĐƠN HÀNG Lịch sử Ảnh kiện hàng Yêu cầu xuất hóa đơn điện tử" at bounding box center [253, 21] width 407 height 30
click at [112, 29] on div "SỬA ĐƠN HÀNG" at bounding box center [93, 21] width 86 height 30
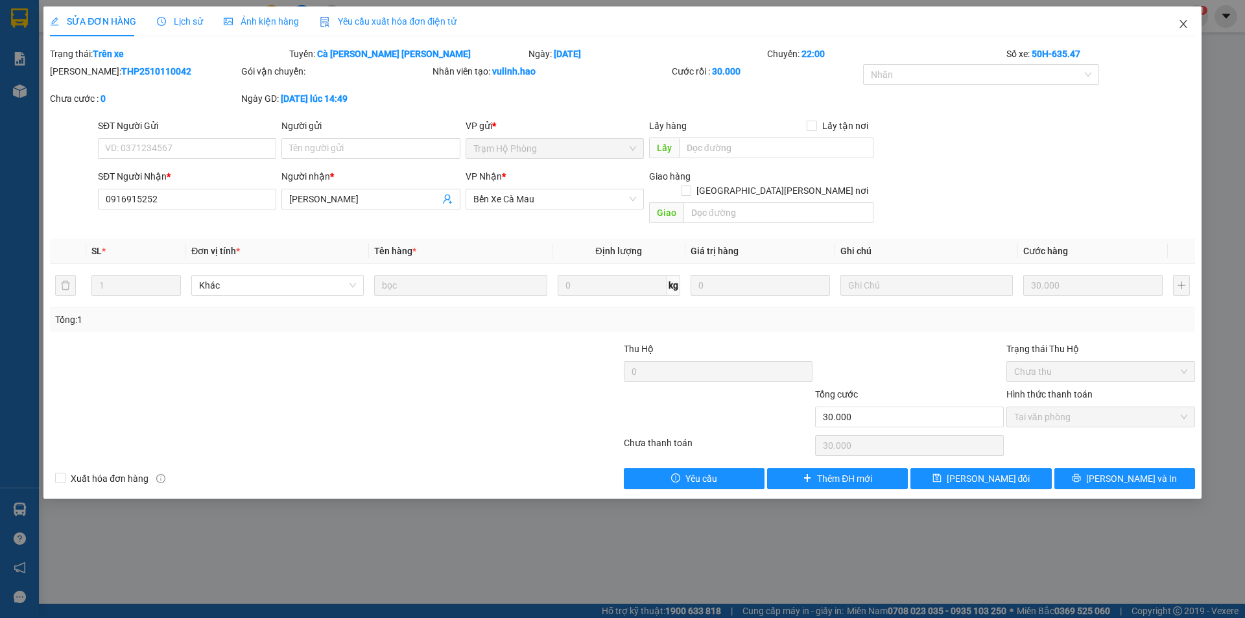
click at [1186, 27] on icon "close" at bounding box center [1183, 24] width 7 height 8
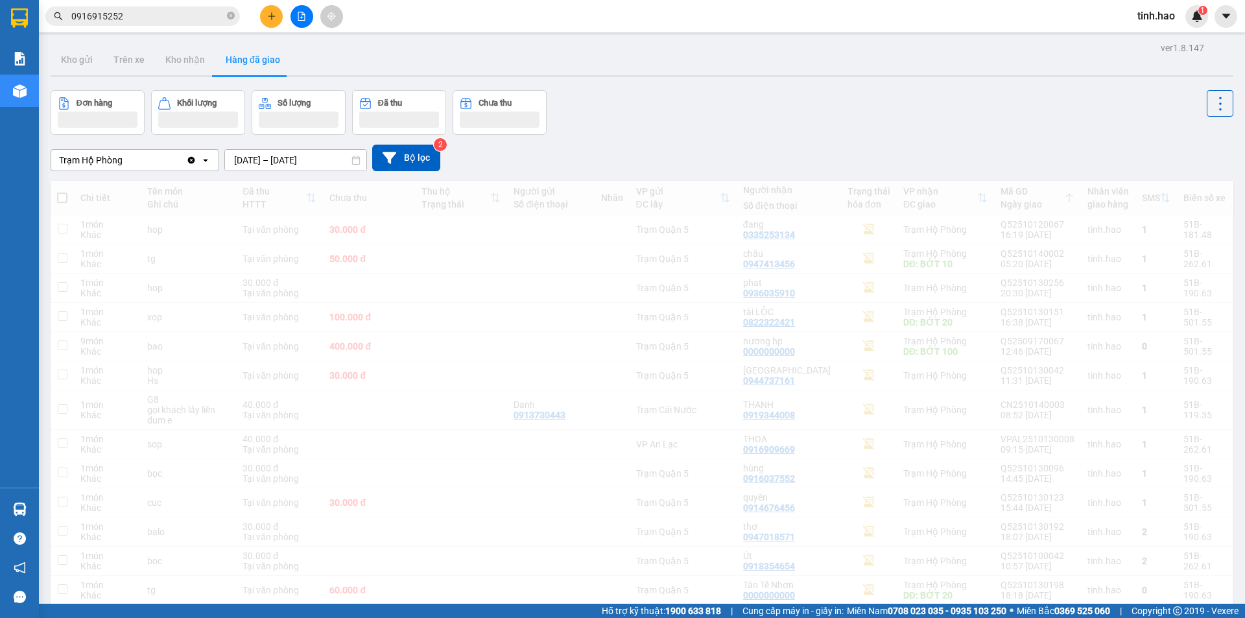
drag, startPoint x: 144, startPoint y: 10, endPoint x: 152, endPoint y: 13, distance: 8.8
click at [145, 10] on input "0916915252" at bounding box center [147, 16] width 153 height 14
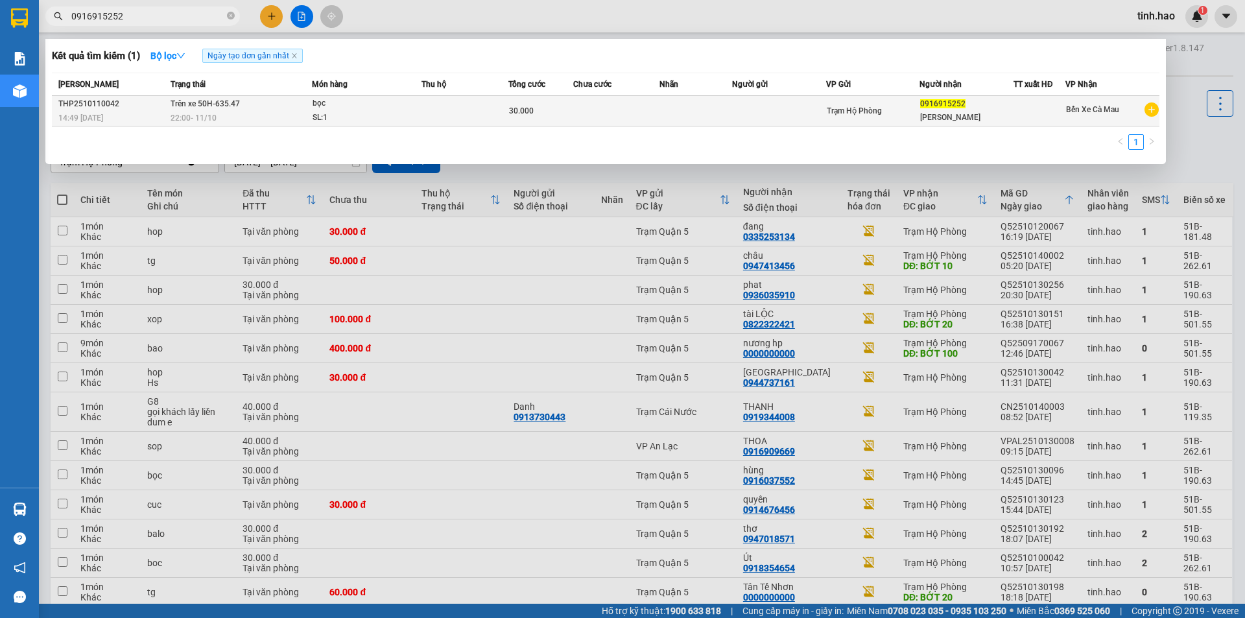
click at [126, 107] on div "THP2510110042" at bounding box center [112, 104] width 108 height 14
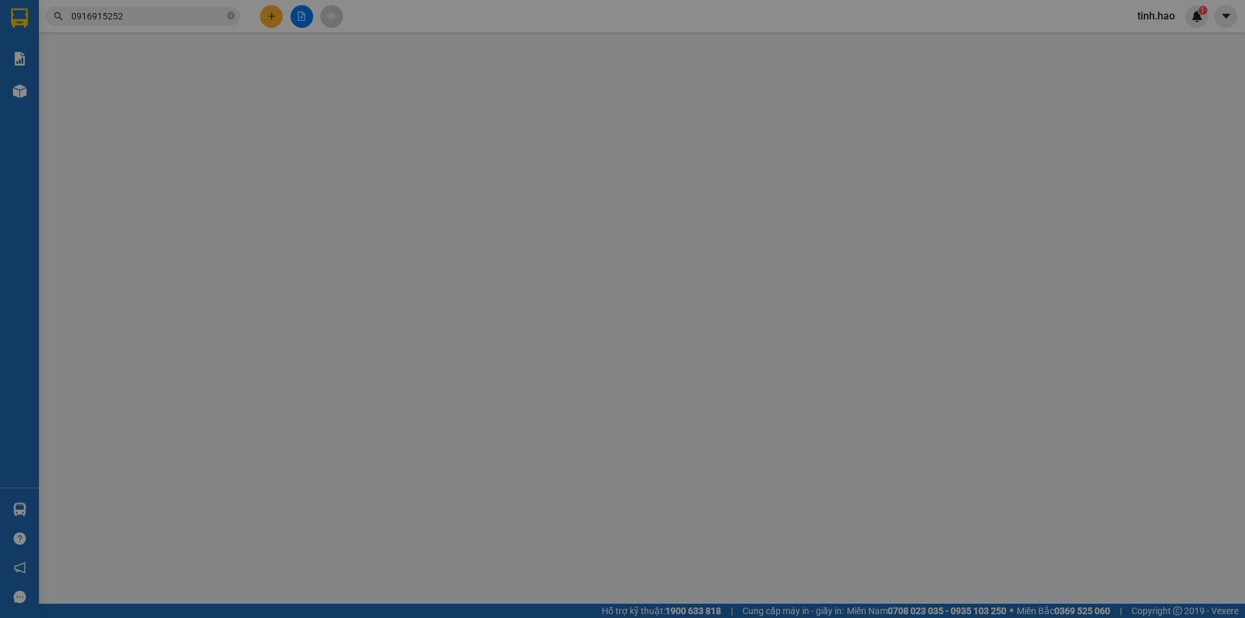
type input "0916915252"
type input "[PERSON_NAME]"
type input "30.000"
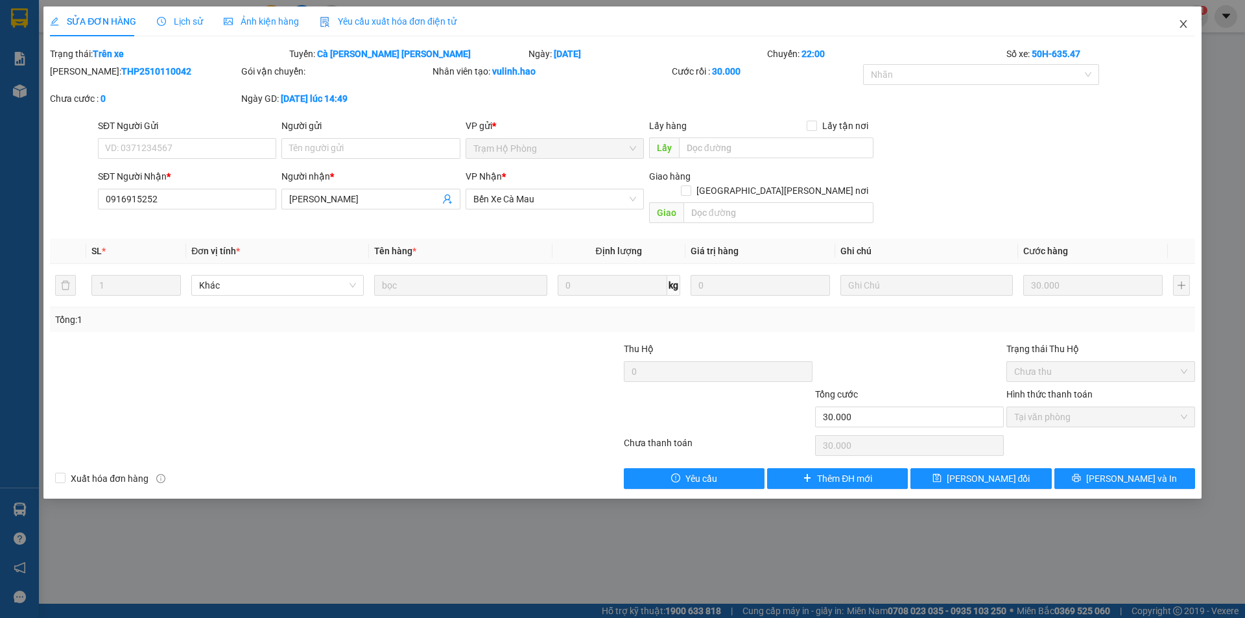
click at [1183, 22] on icon "close" at bounding box center [1184, 24] width 10 height 10
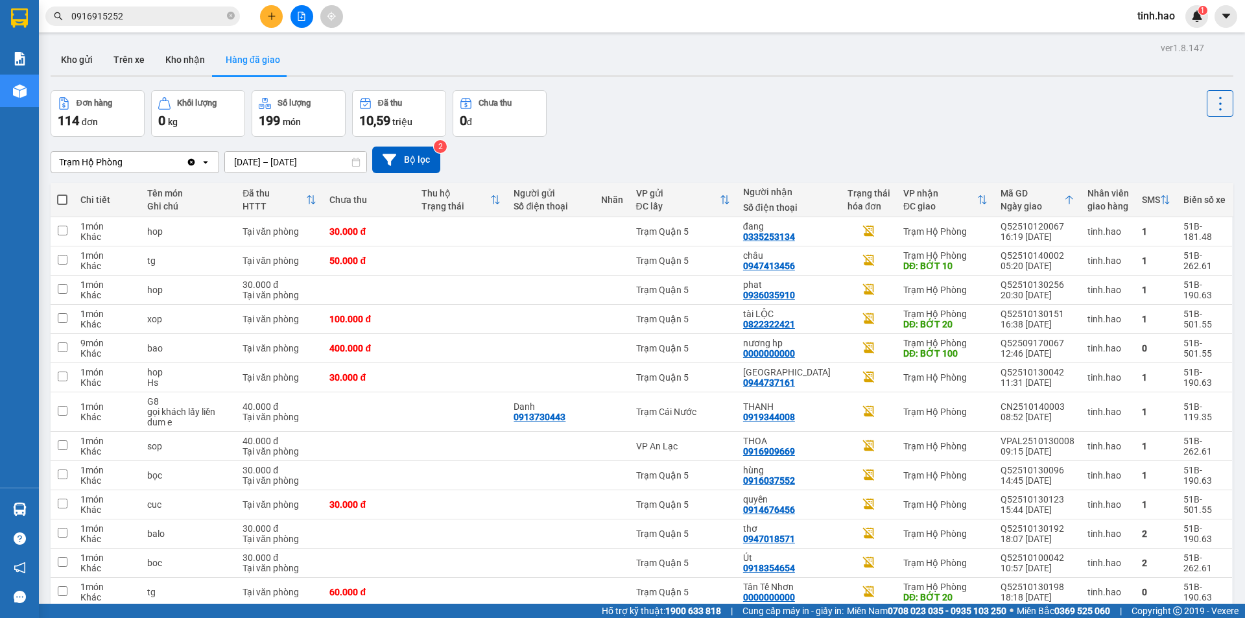
click at [153, 14] on input "0916915252" at bounding box center [147, 16] width 153 height 14
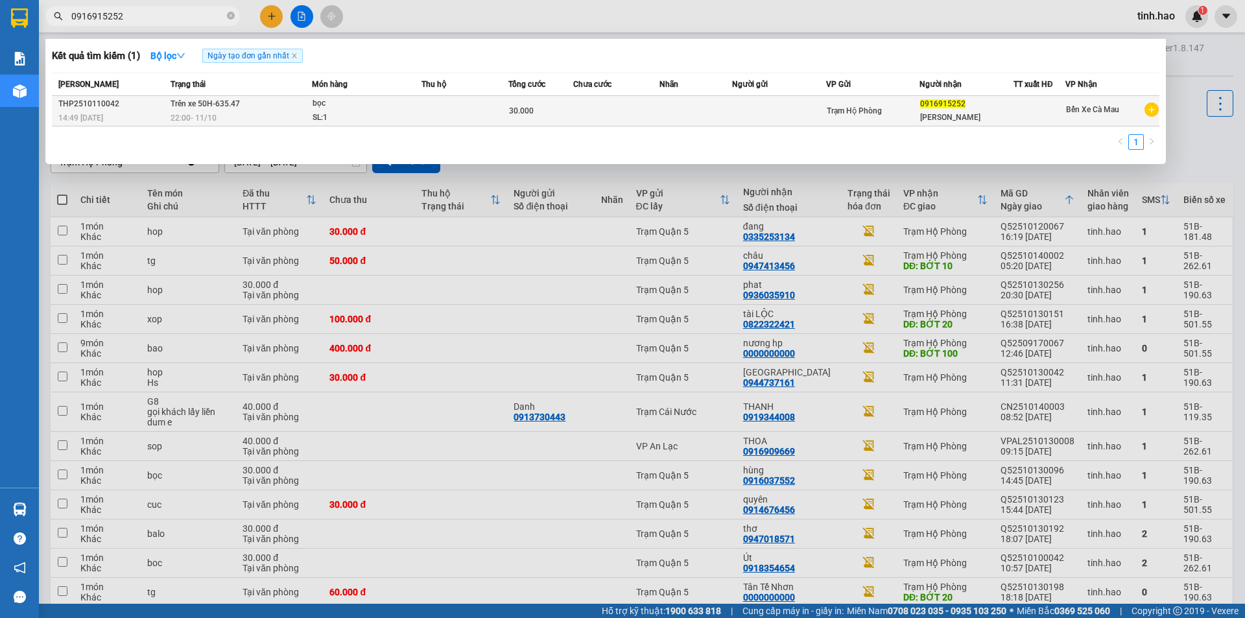
click at [492, 97] on td at bounding box center [465, 111] width 87 height 30
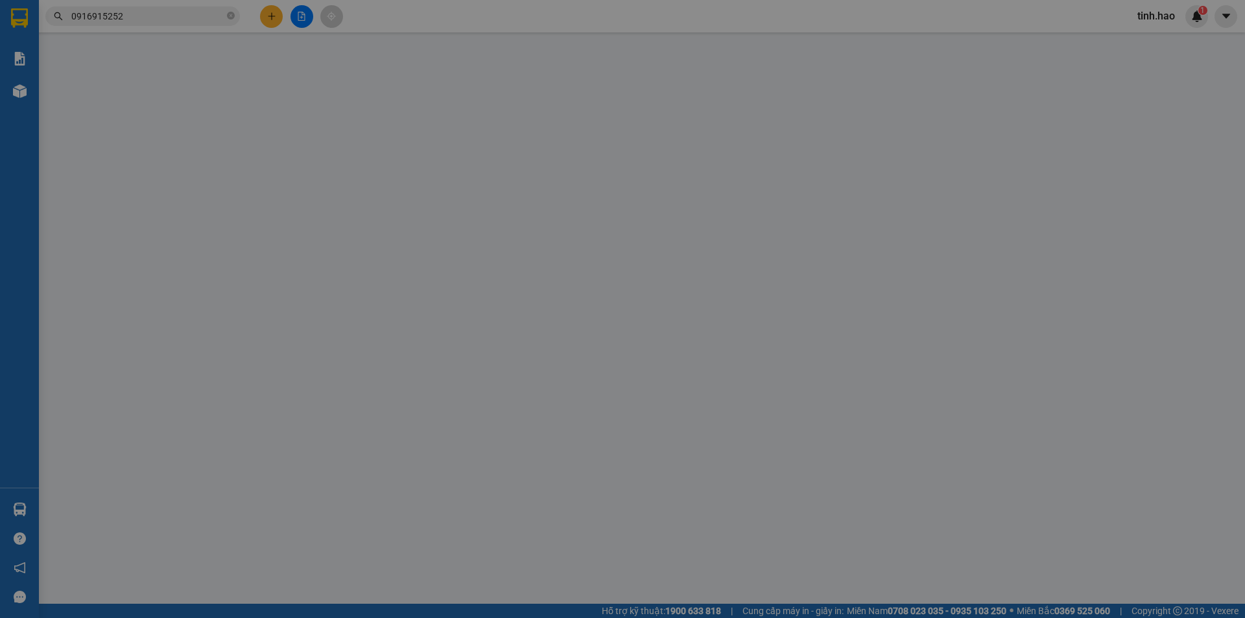
type input "0916915252"
type input "[PERSON_NAME]"
type input "30.000"
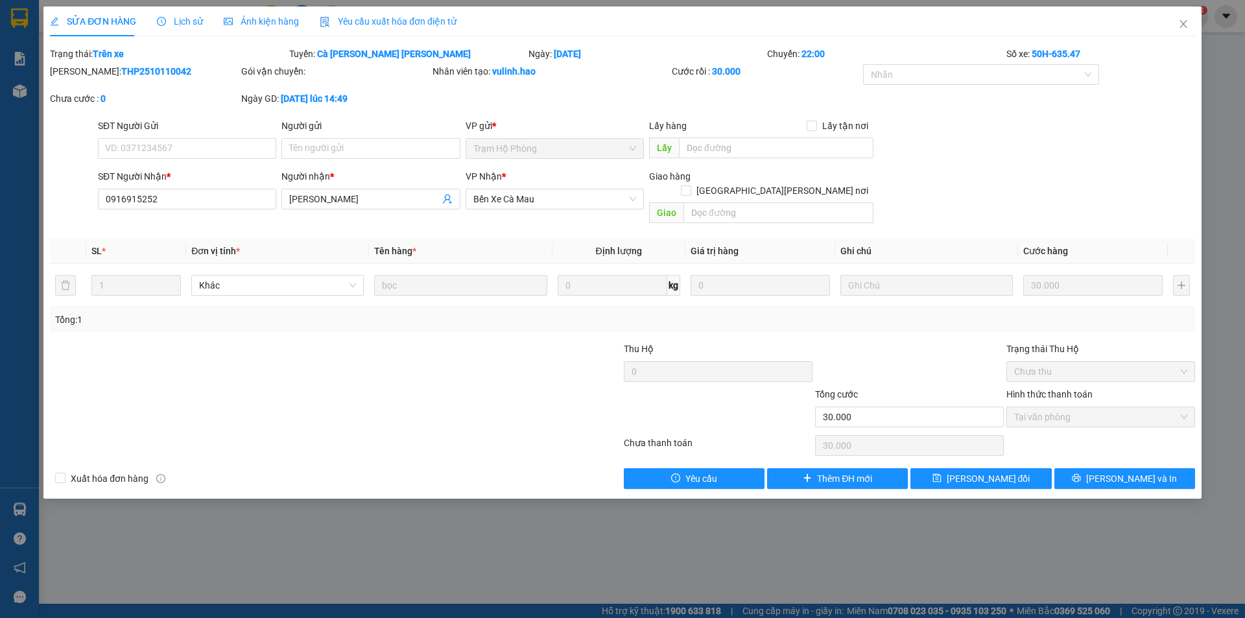
click at [256, 18] on span "Ảnh kiện hàng" at bounding box center [261, 21] width 75 height 10
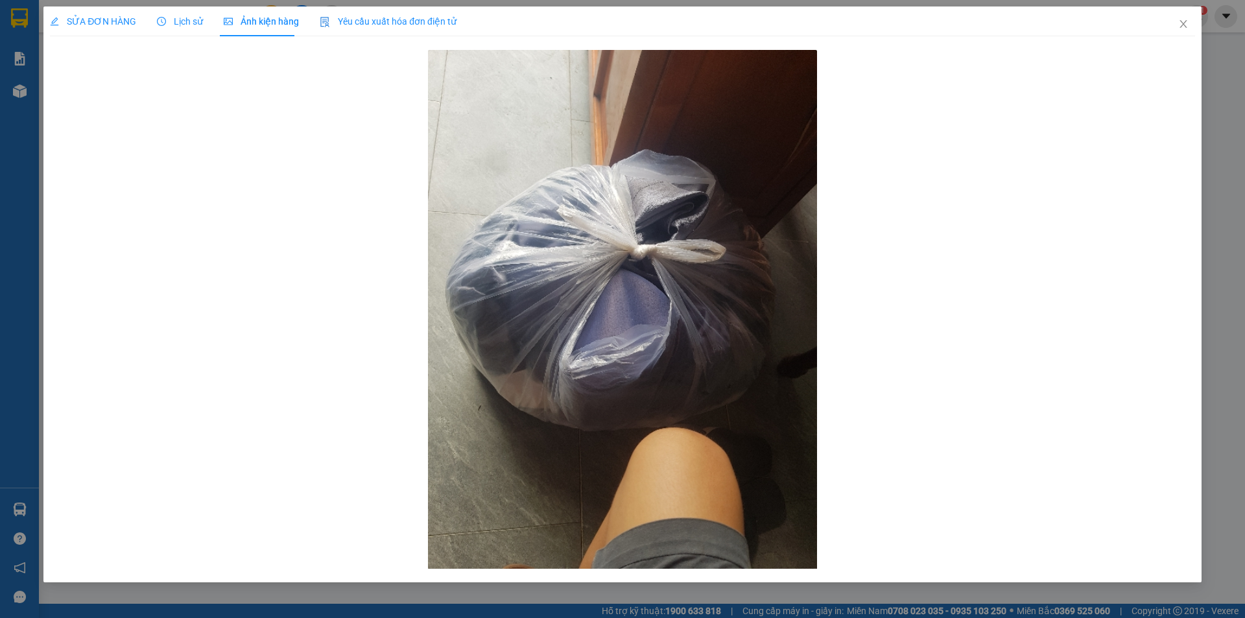
click at [86, 20] on span "SỬA ĐƠN HÀNG" at bounding box center [93, 21] width 86 height 10
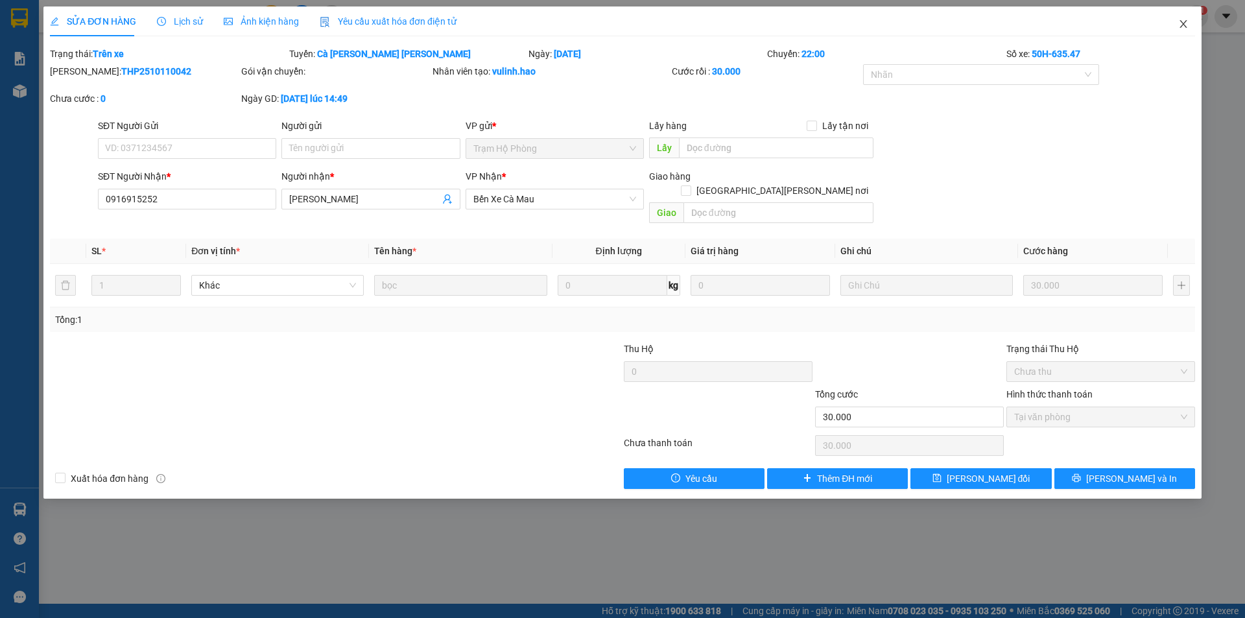
click at [1182, 26] on icon "close" at bounding box center [1184, 24] width 10 height 10
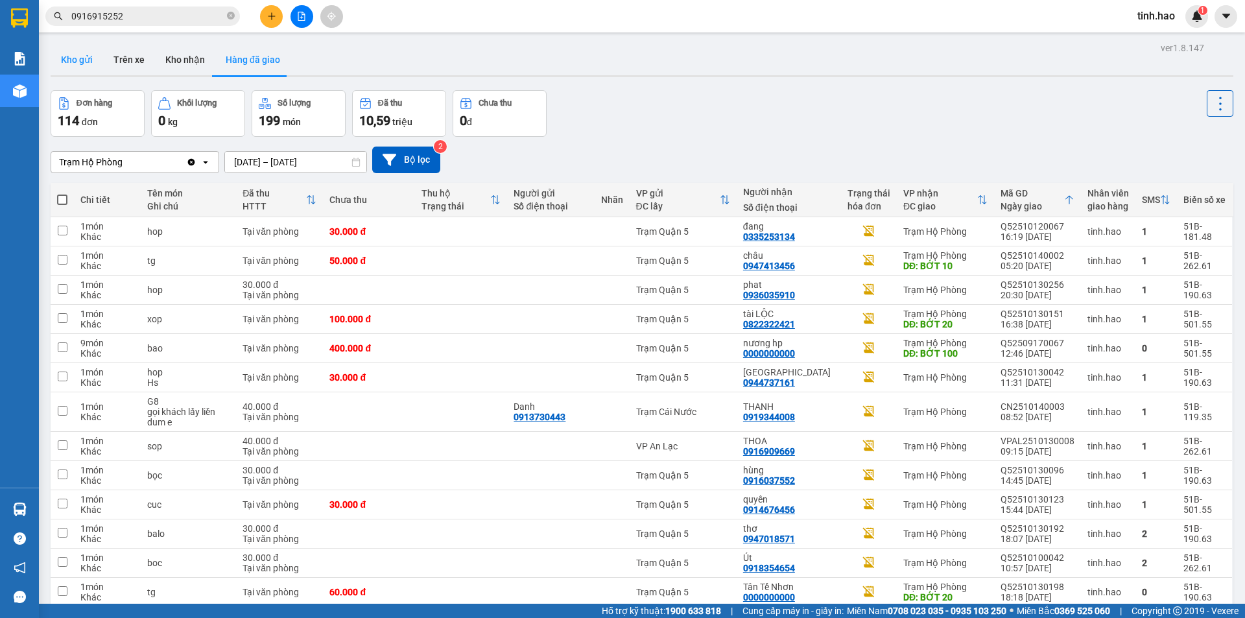
click at [87, 65] on button "Kho gửi" at bounding box center [77, 59] width 53 height 31
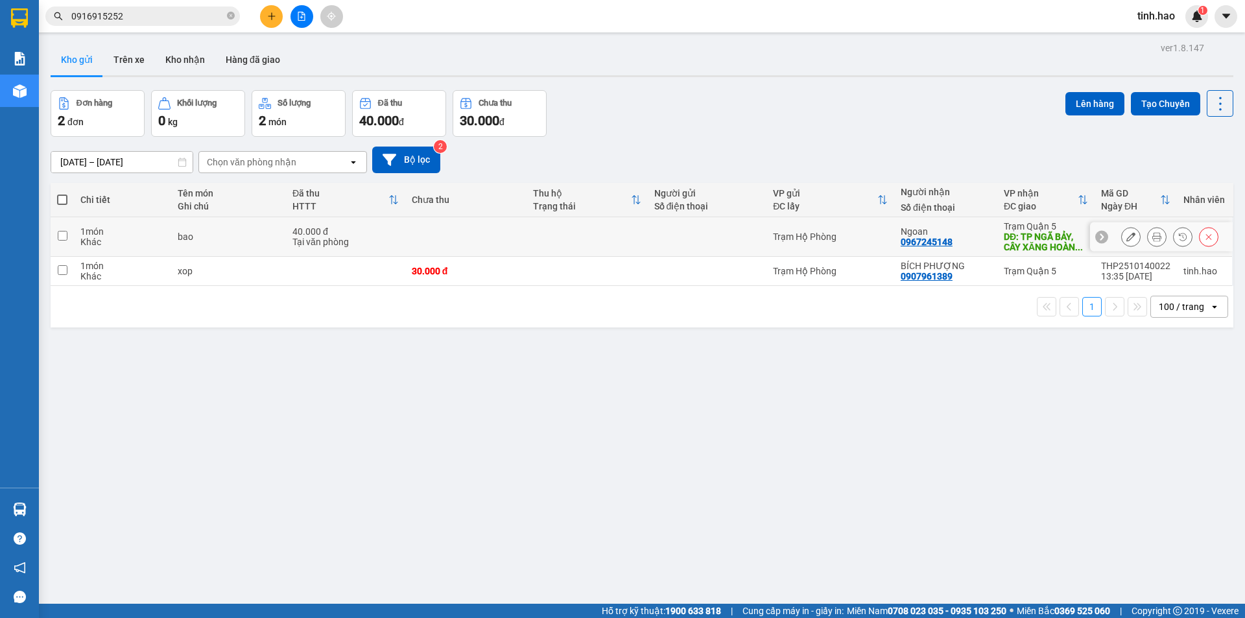
click at [1153, 239] on icon at bounding box center [1157, 236] width 9 height 9
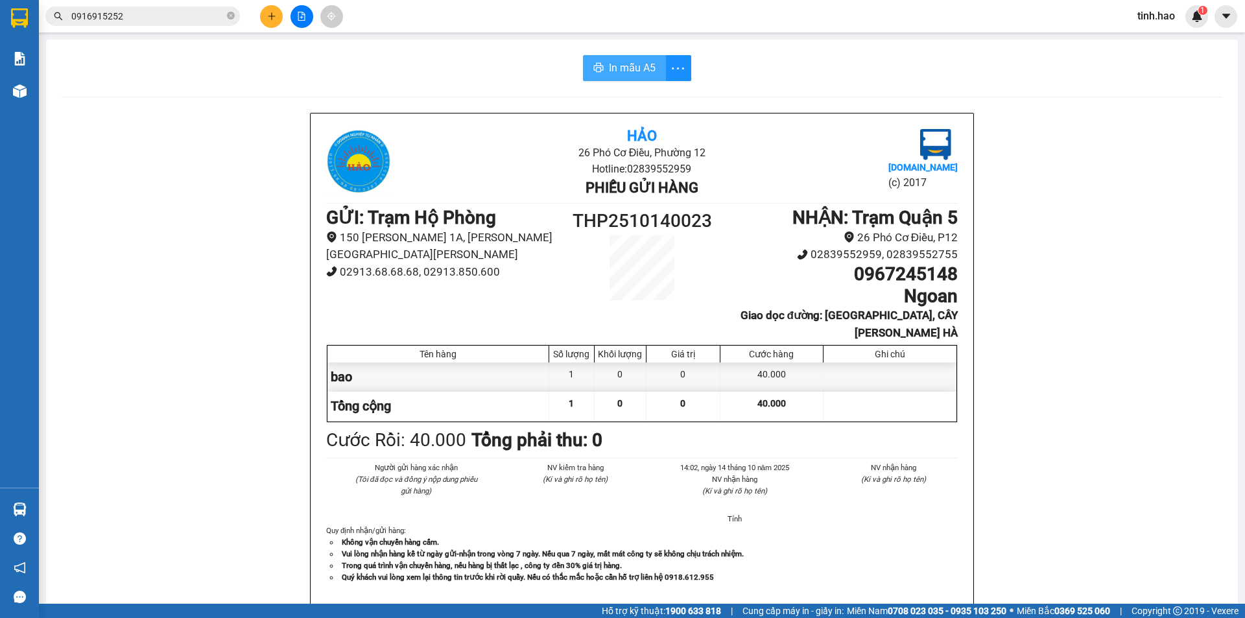
click at [599, 60] on button "In mẫu A5" at bounding box center [624, 68] width 83 height 26
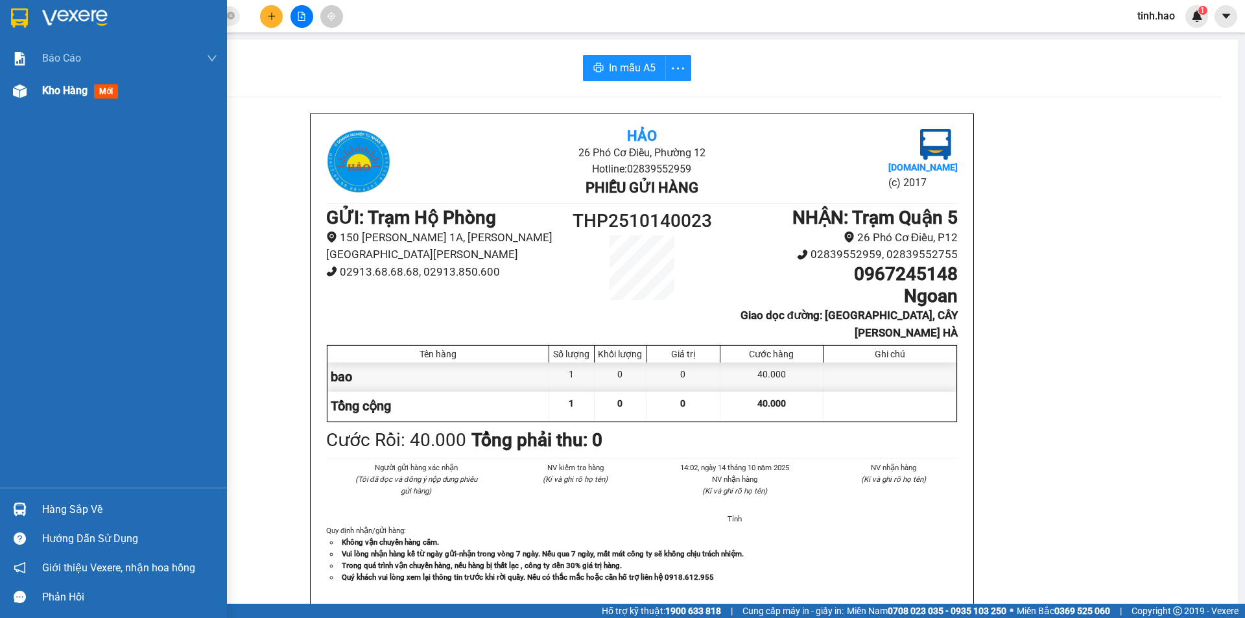
click at [32, 104] on div "Kho hàng mới" at bounding box center [113, 91] width 227 height 32
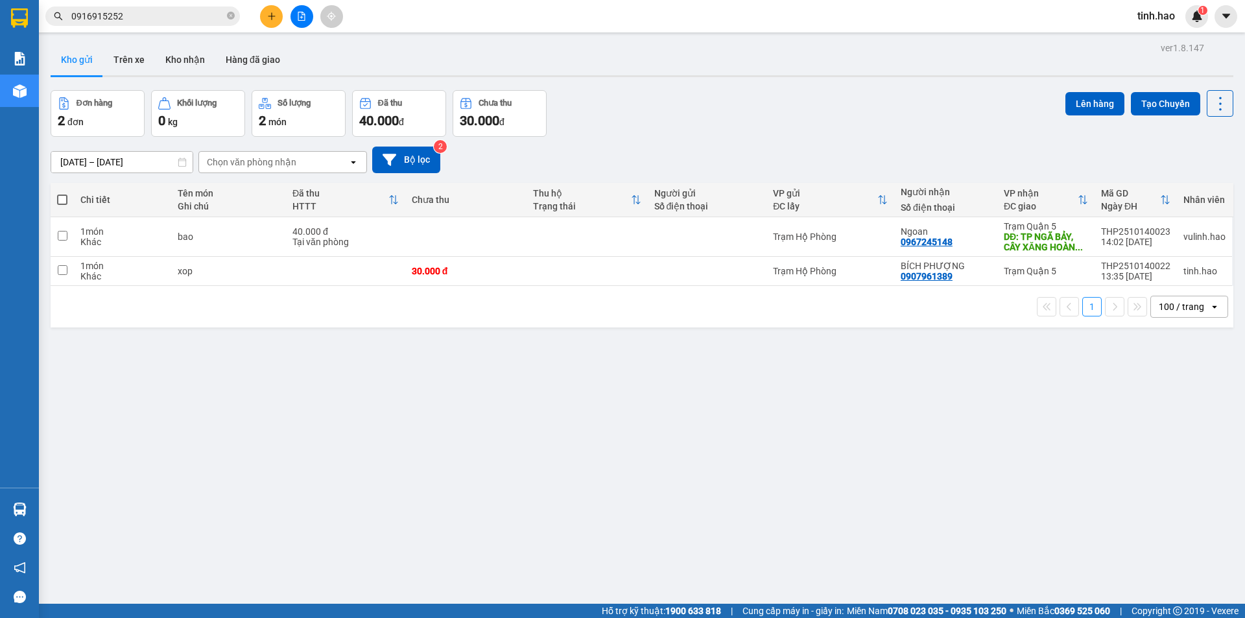
click at [808, 91] on div "Đơn hàng 2 đơn [PERSON_NAME] 0 kg Số [PERSON_NAME] 2 món Đã thu 40.000 [PERSON_…" at bounding box center [642, 113] width 1183 height 47
click at [802, 141] on div "[DATE] – [DATE] Press the down arrow key to interact with the calendar and sele…" at bounding box center [642, 160] width 1183 height 46
click at [171, 17] on input "0916915252" at bounding box center [147, 16] width 153 height 14
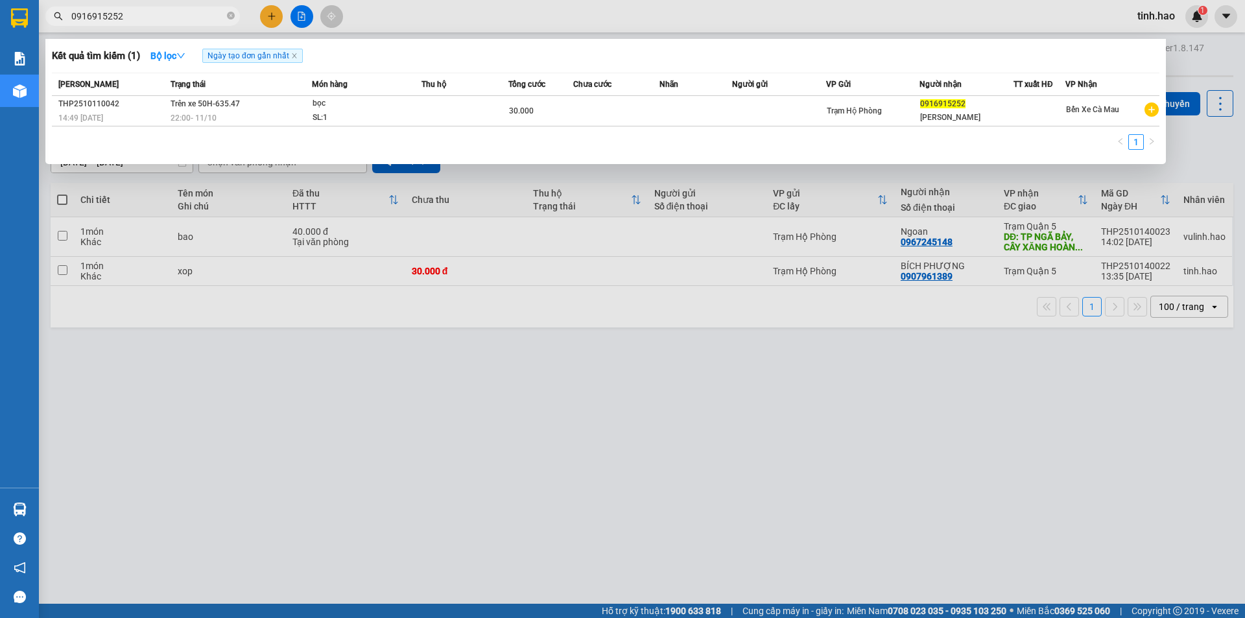
click at [171, 16] on input "0916915252" at bounding box center [147, 16] width 153 height 14
click at [312, 344] on div at bounding box center [622, 309] width 1245 height 618
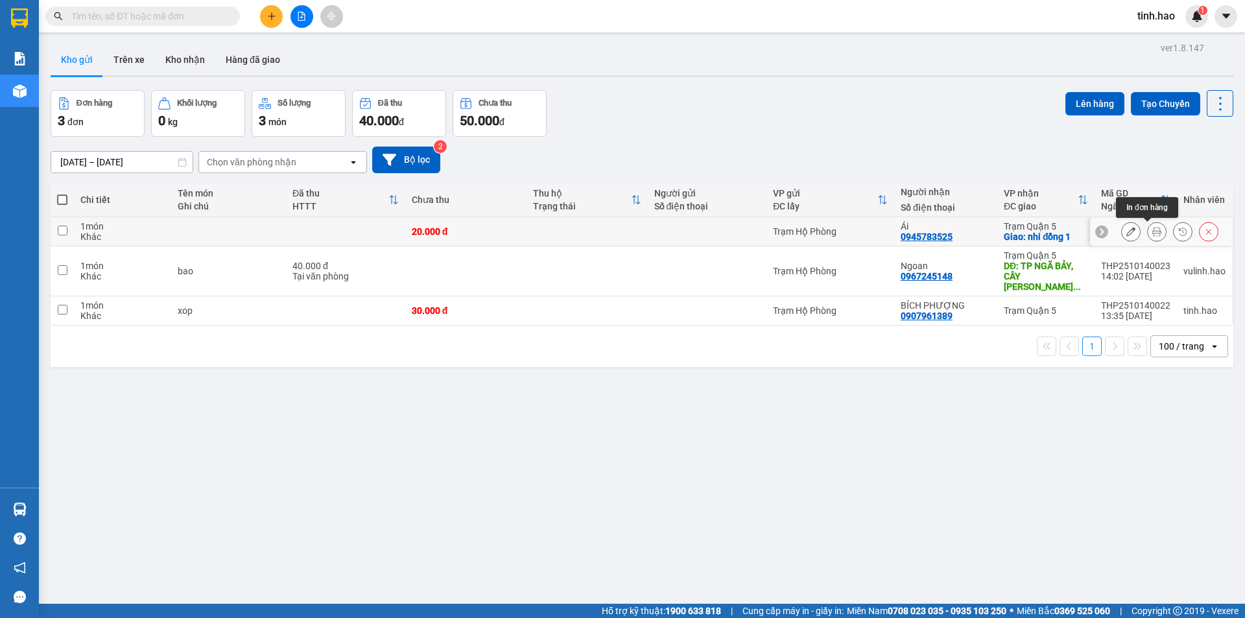
click at [1153, 229] on icon at bounding box center [1157, 231] width 9 height 9
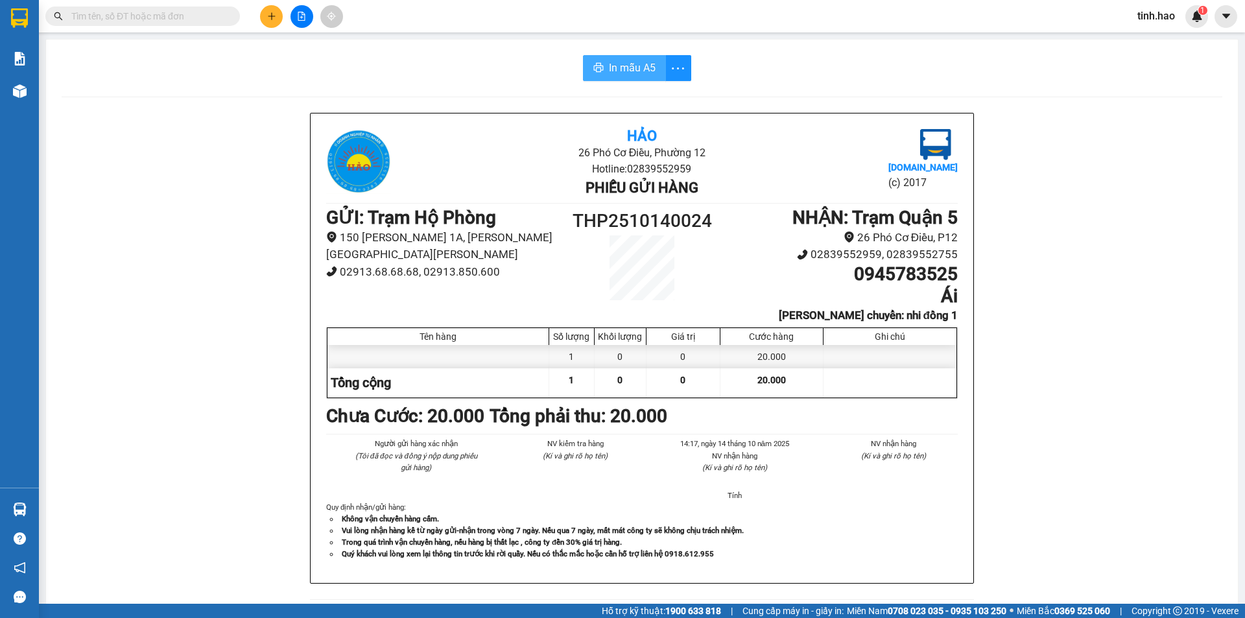
click at [633, 71] on span "In mẫu A5" at bounding box center [632, 68] width 47 height 16
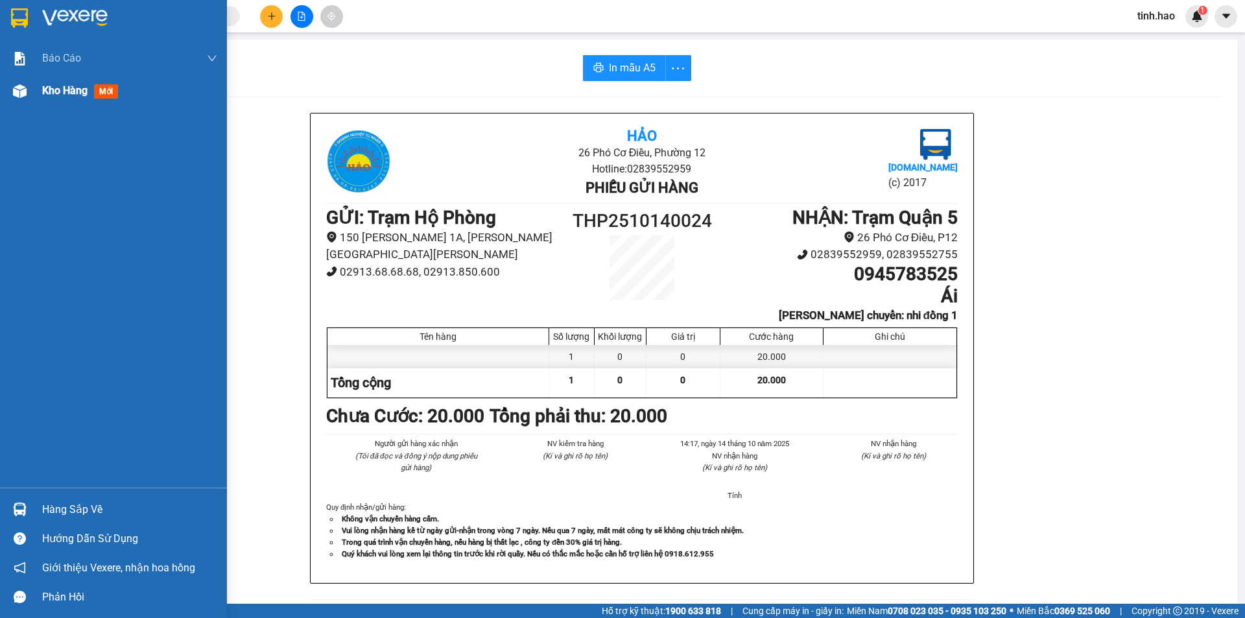
click at [31, 97] on div "Kho hàng mới" at bounding box center [113, 91] width 227 height 32
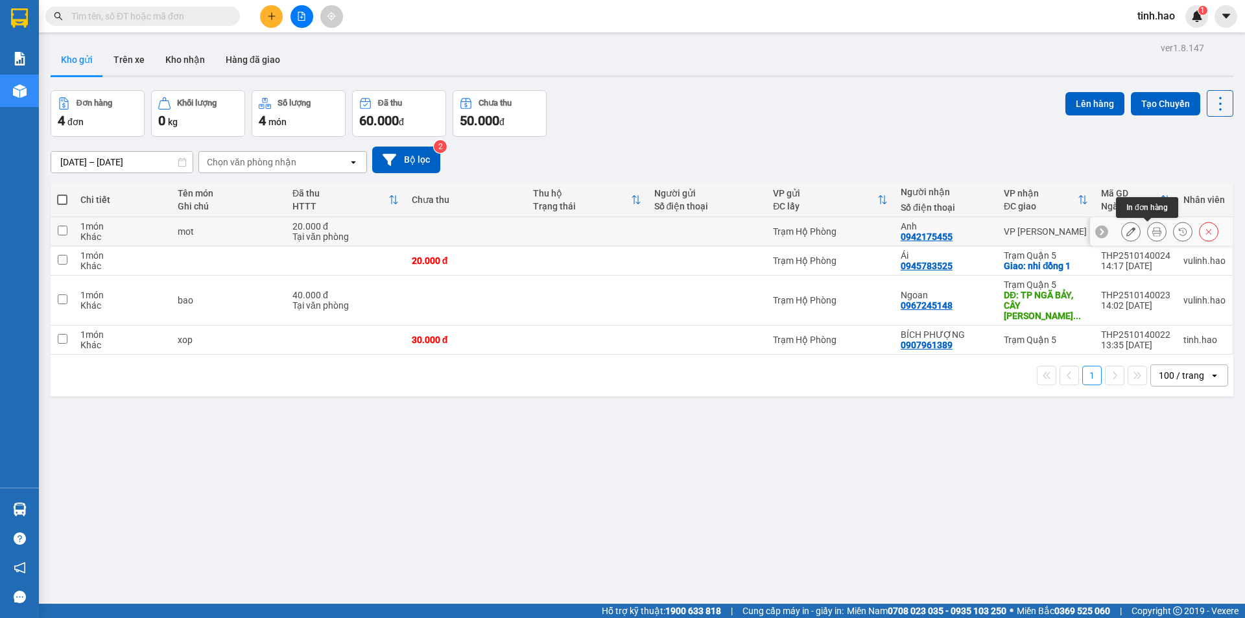
click at [1148, 237] on button at bounding box center [1157, 232] width 18 height 23
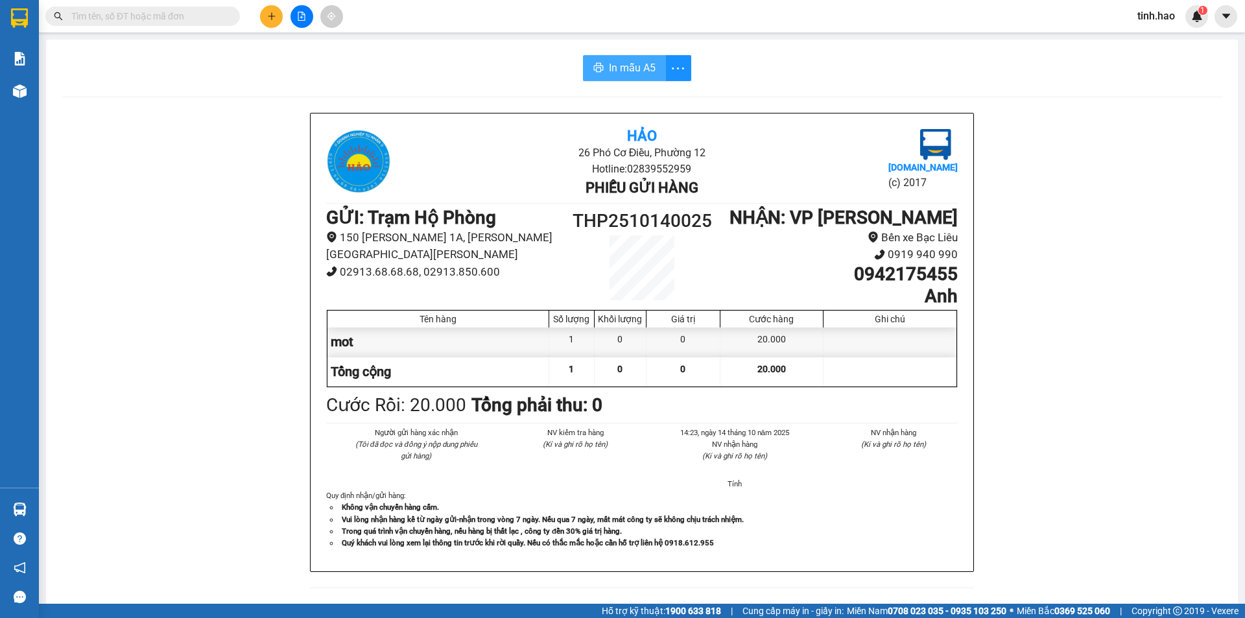
click at [621, 70] on span "In mẫu A5" at bounding box center [632, 68] width 47 height 16
click at [191, 21] on input "text" at bounding box center [147, 16] width 153 height 14
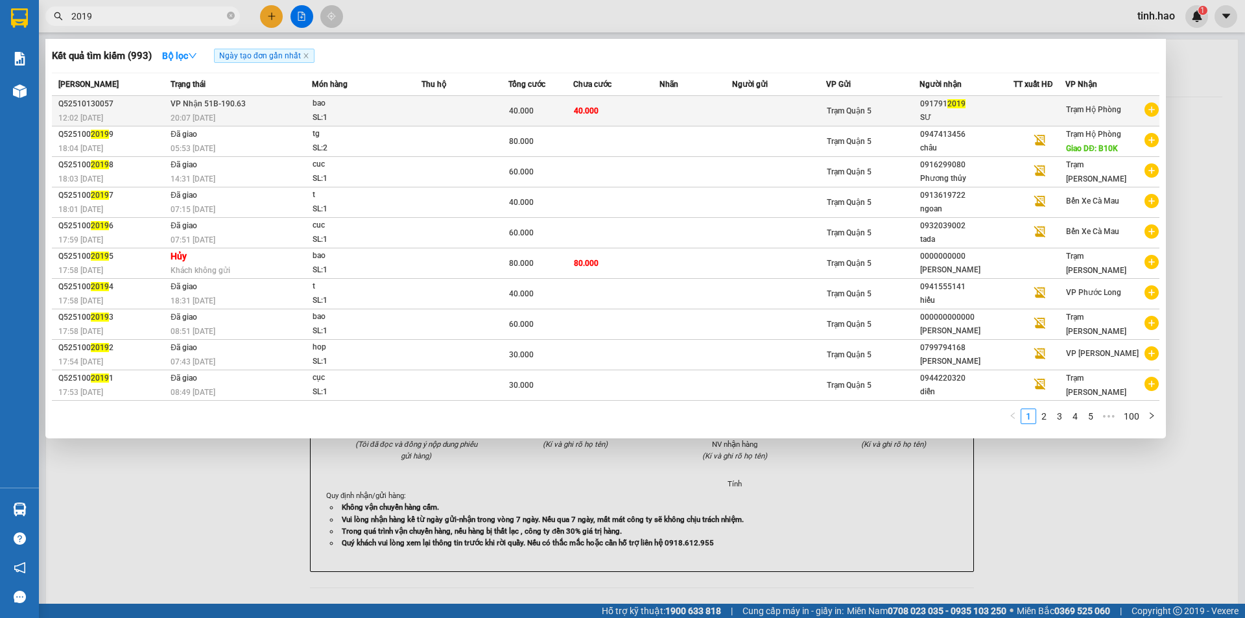
type input "2019"
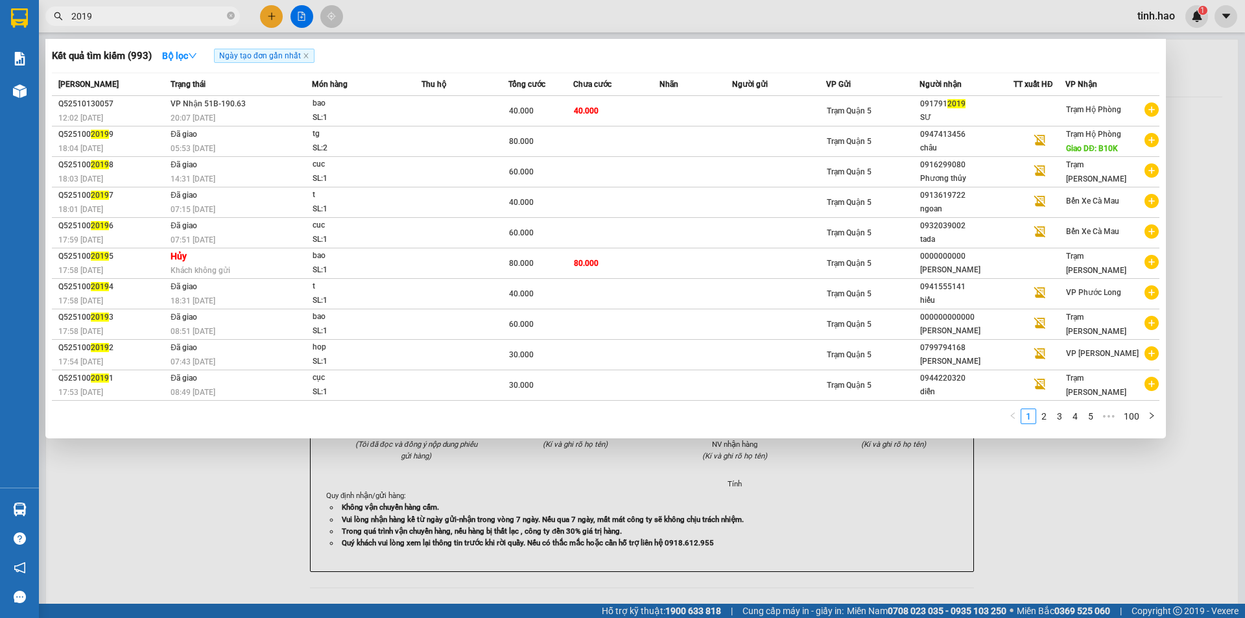
click at [621, 102] on td "40.000" at bounding box center [616, 111] width 87 height 30
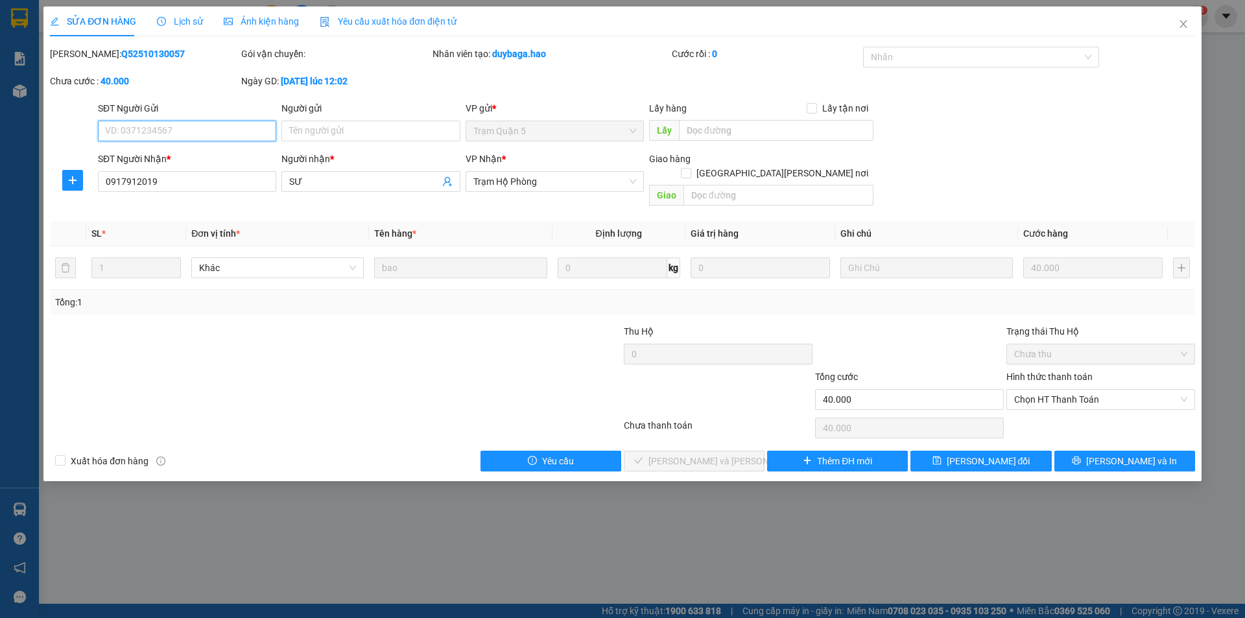
type input "0917912019"
type input "SƯ"
type input "40.000"
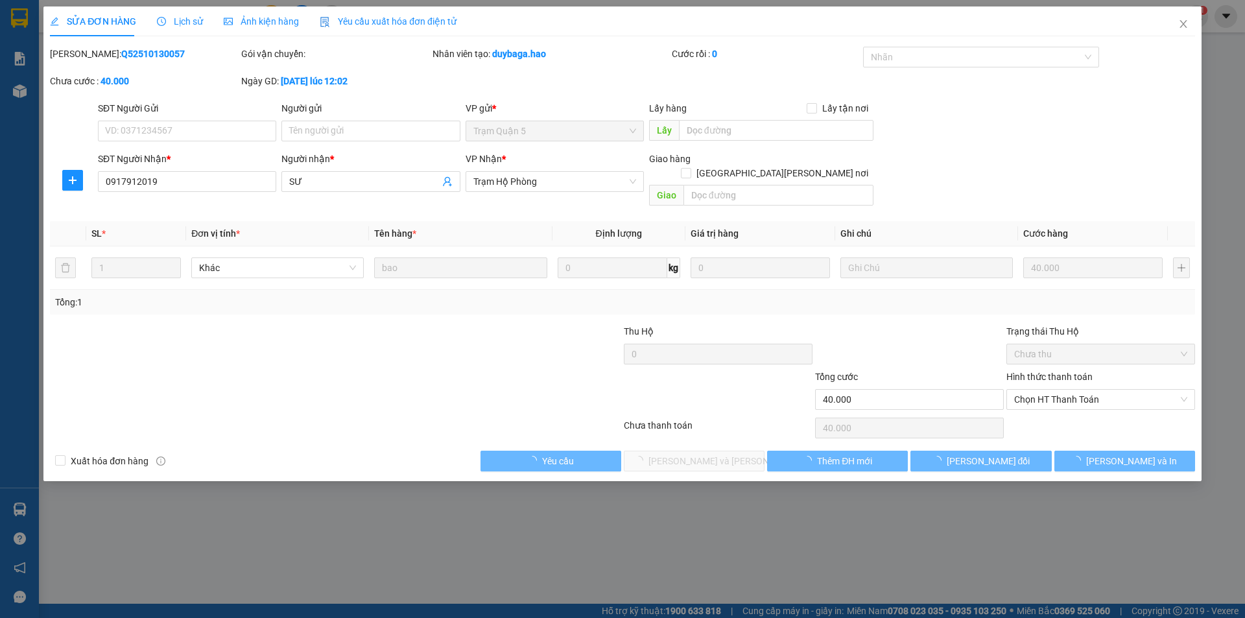
click at [265, 17] on span "Ảnh kiện hàng" at bounding box center [261, 21] width 75 height 10
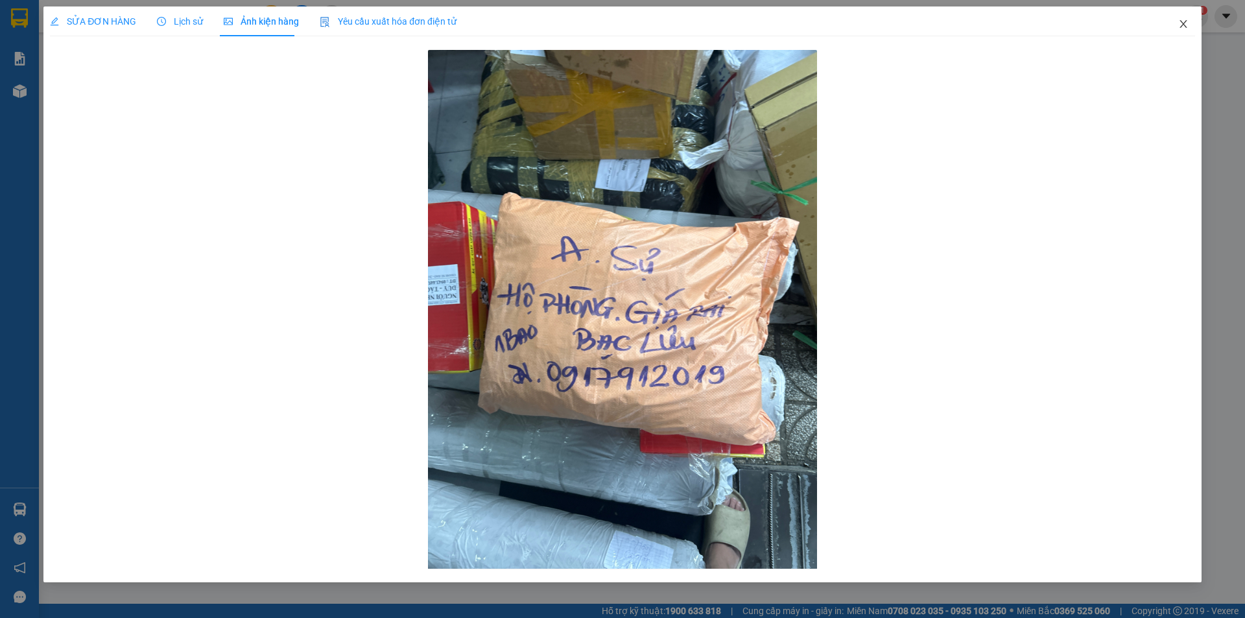
click at [1180, 19] on span "Close" at bounding box center [1184, 24] width 36 height 36
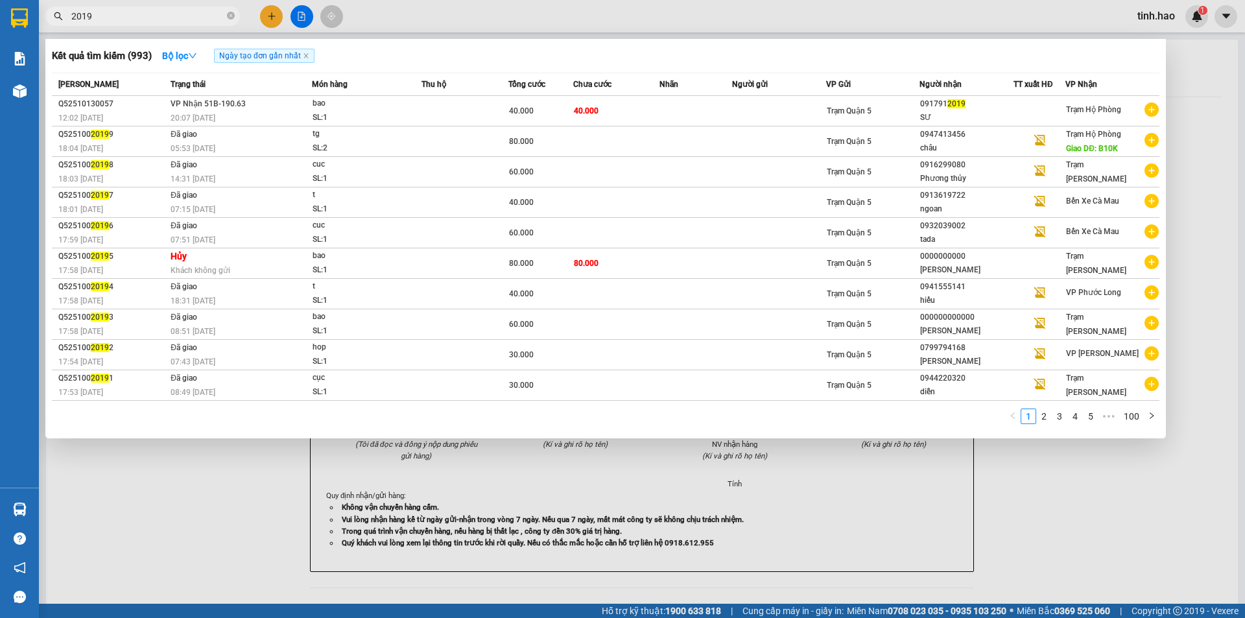
click at [163, 18] on input "2019" at bounding box center [147, 16] width 153 height 14
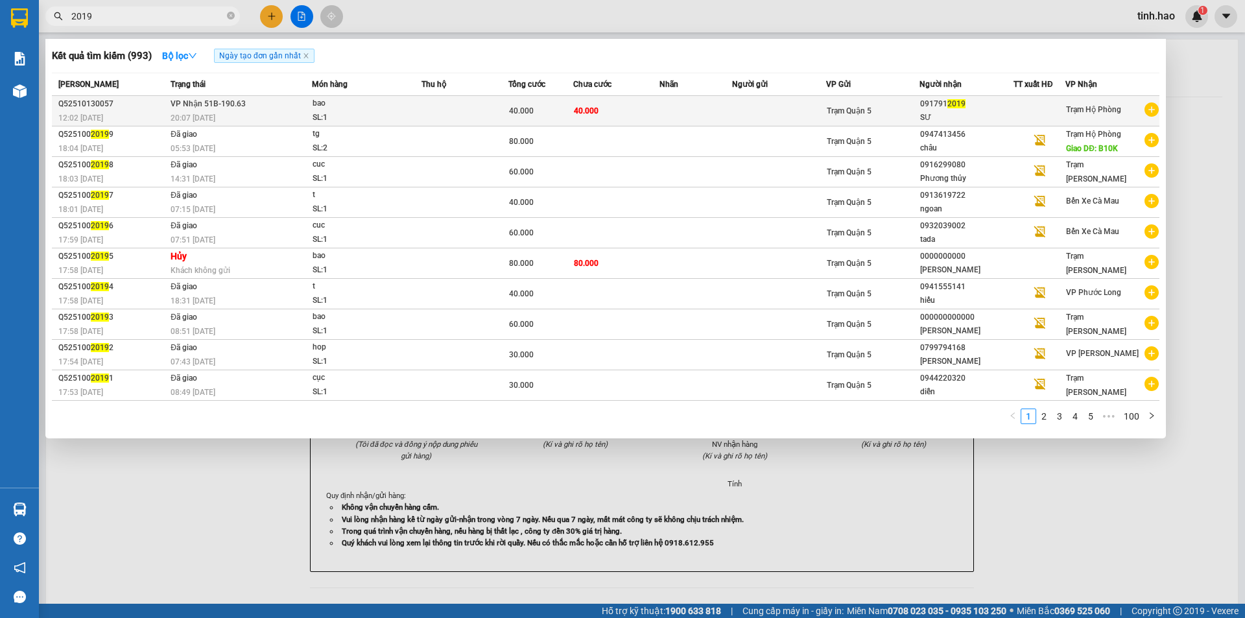
click at [642, 108] on td "40.000" at bounding box center [616, 111] width 87 height 30
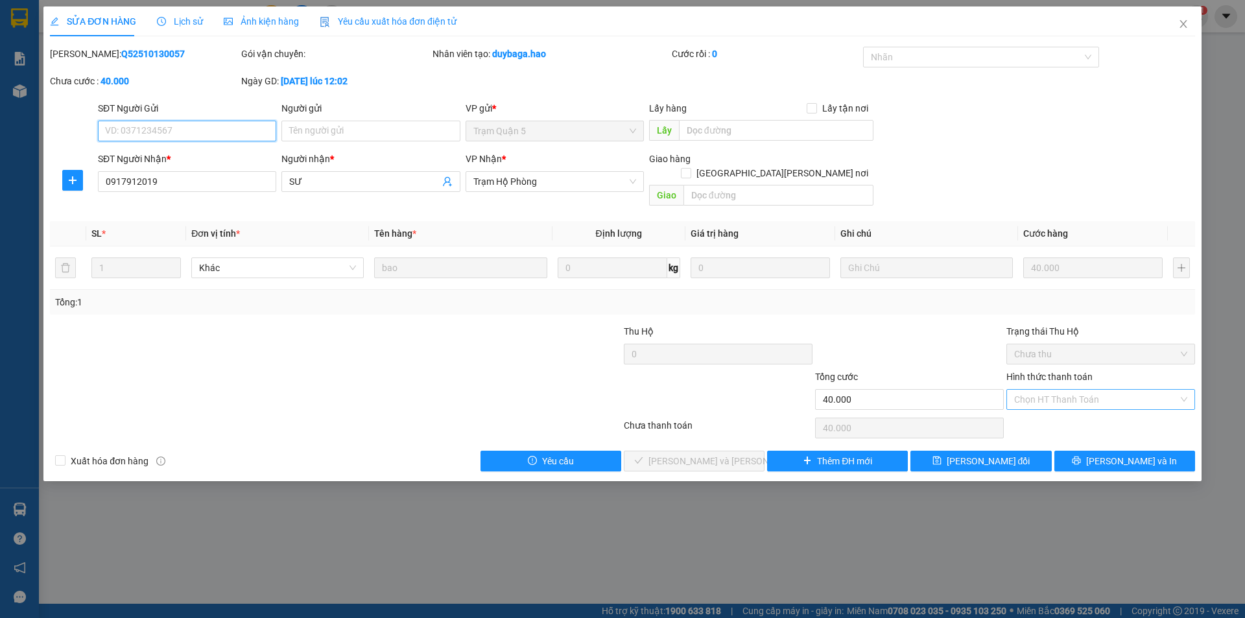
click at [1181, 389] on div "Chọn HT Thanh Toán" at bounding box center [1101, 399] width 189 height 21
click at [1122, 417] on div "Tại văn phòng" at bounding box center [1100, 411] width 173 height 14
type input "0"
click at [728, 455] on button "[PERSON_NAME] và [PERSON_NAME] hàng" at bounding box center [694, 461] width 141 height 21
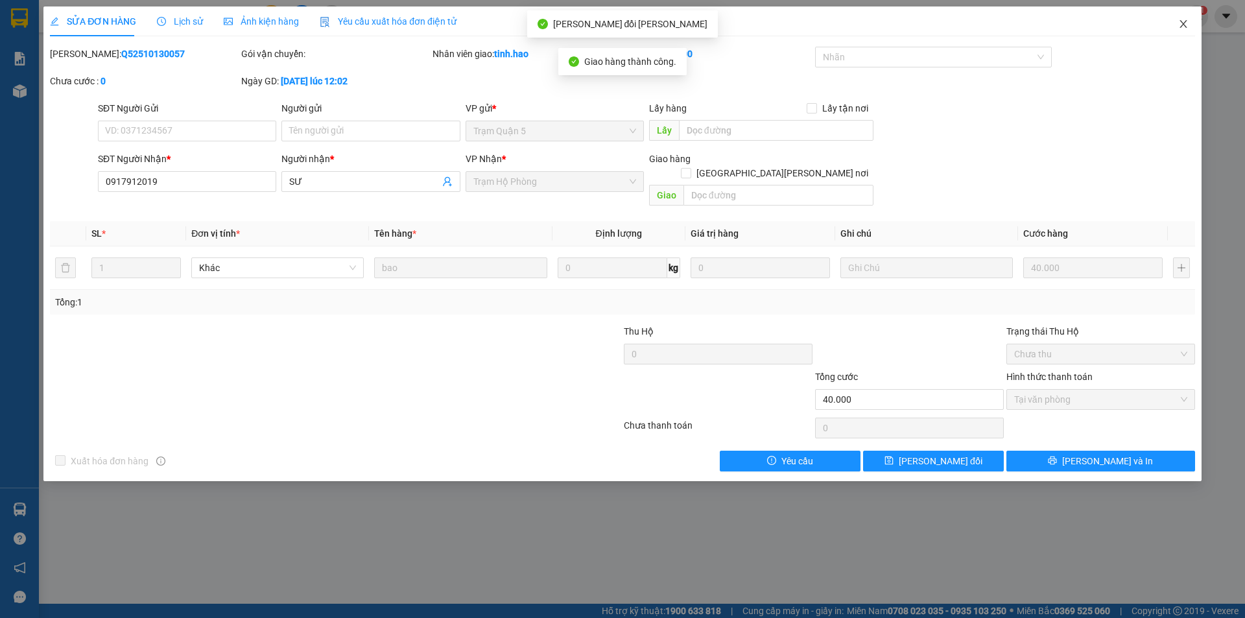
click at [1179, 28] on icon "close" at bounding box center [1184, 24] width 10 height 10
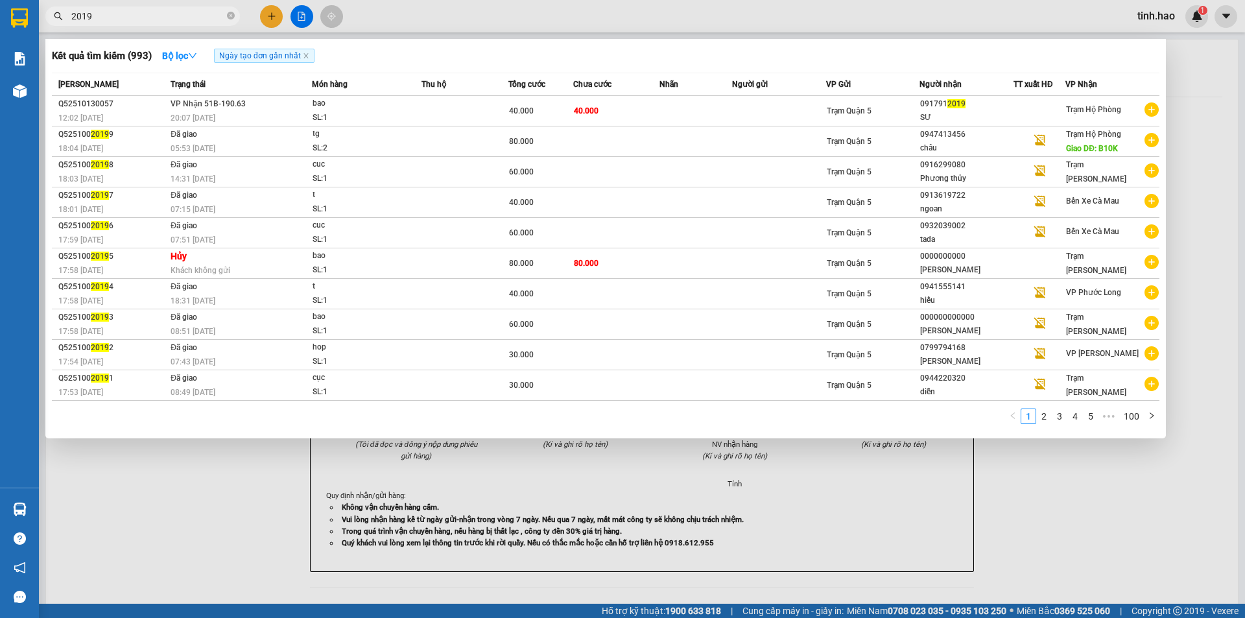
click at [195, 22] on input "2019" at bounding box center [147, 16] width 153 height 14
type input "2"
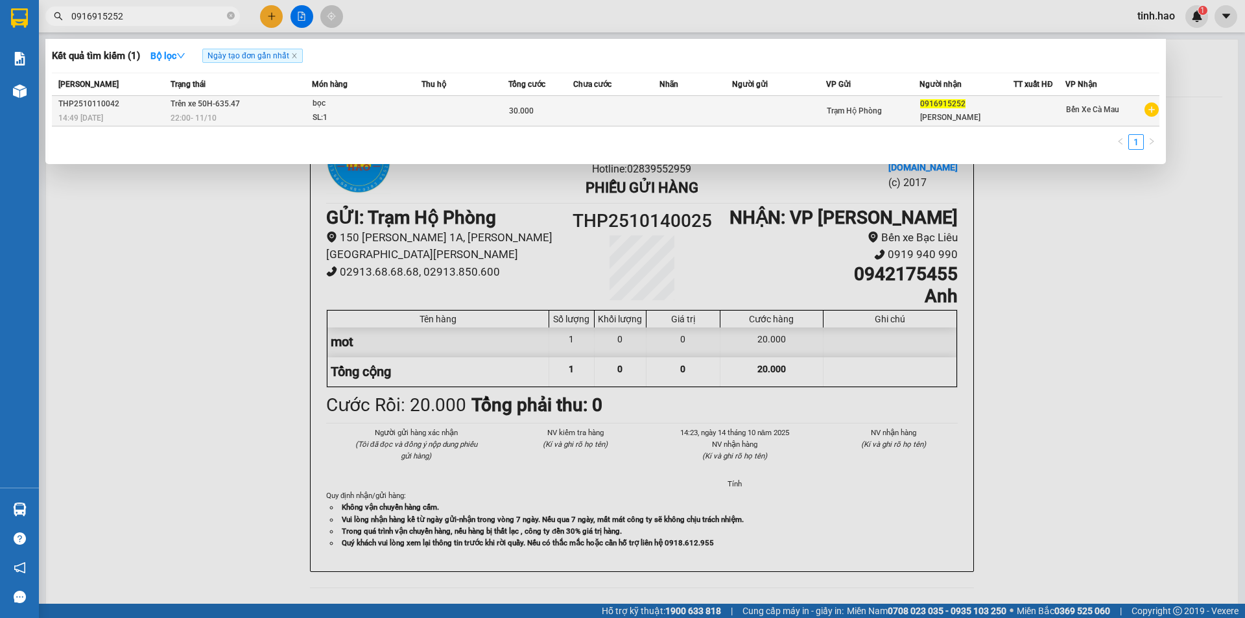
type input "0916915252"
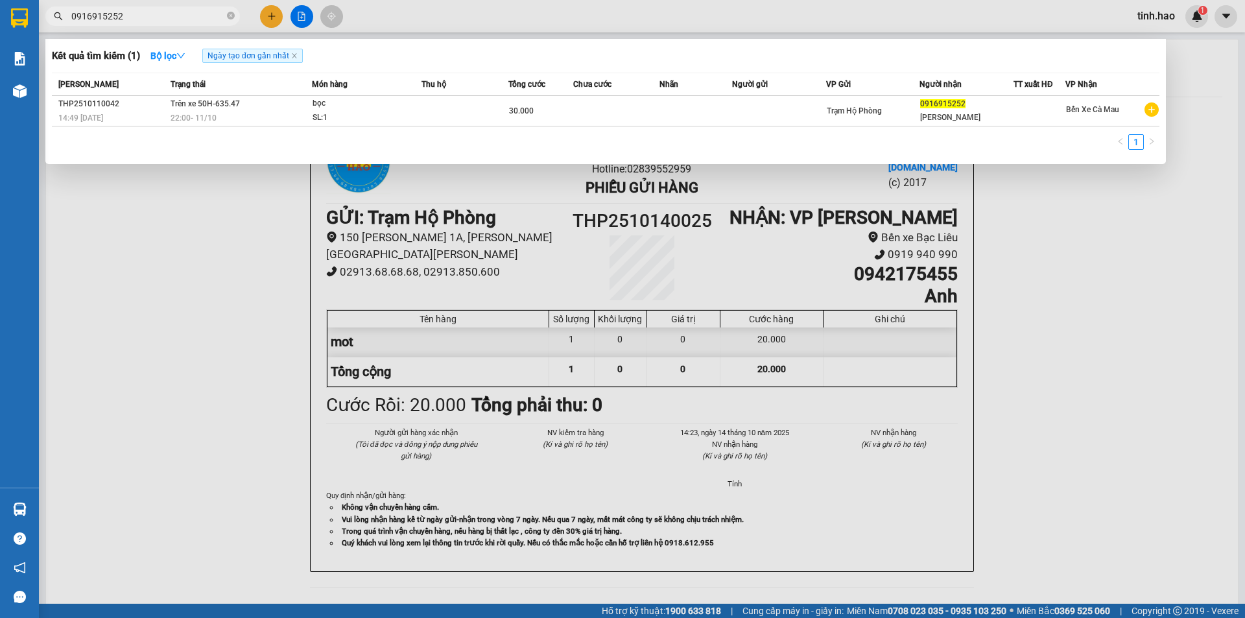
click at [410, 109] on span "bọc SL: 1" at bounding box center [367, 111] width 108 height 28
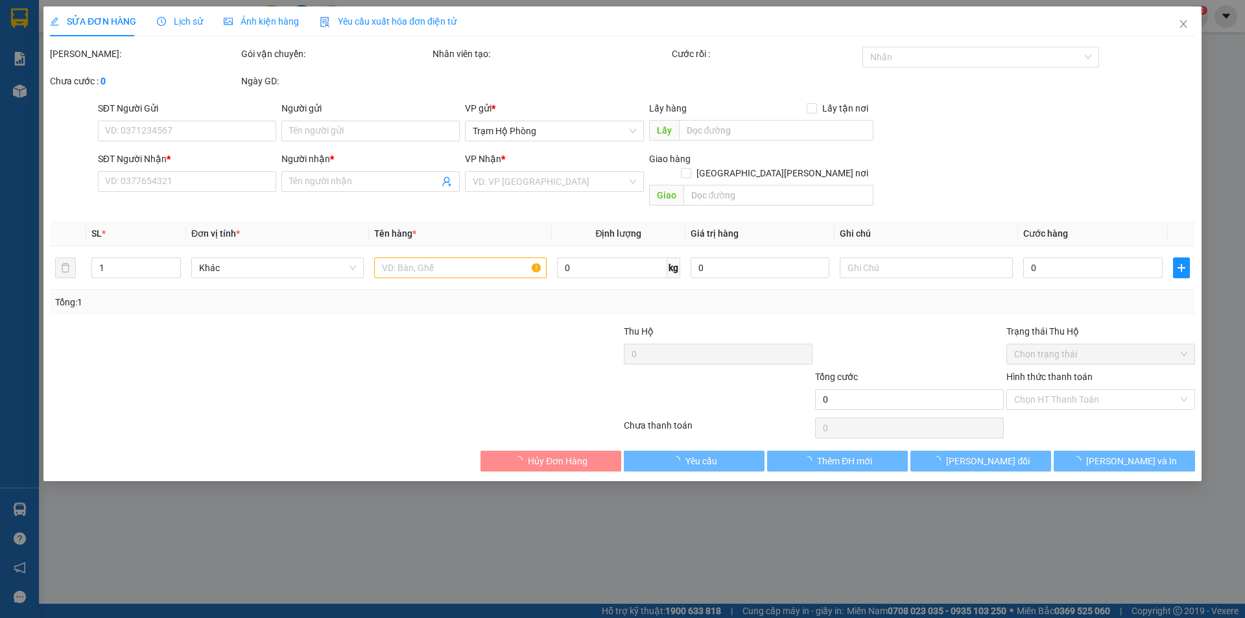
type input "0916915252"
type input "[PERSON_NAME]"
type input "30.000"
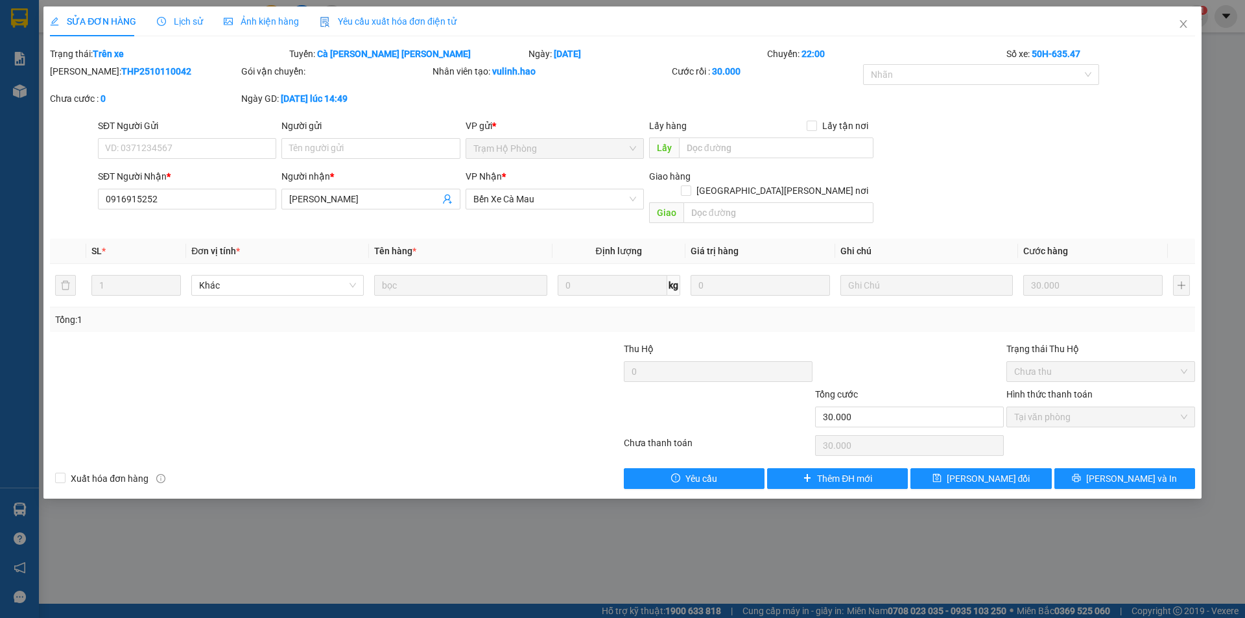
click at [259, 23] on span "Ảnh kiện hàng" at bounding box center [261, 21] width 75 height 10
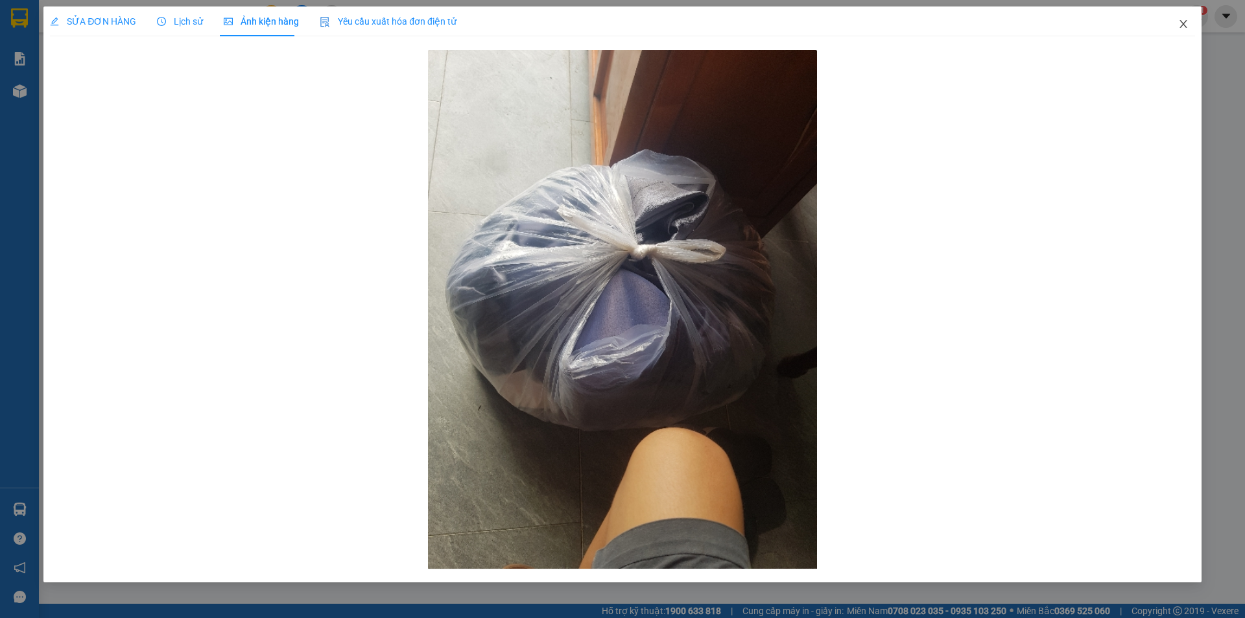
click at [1183, 23] on icon "close" at bounding box center [1183, 24] width 7 height 8
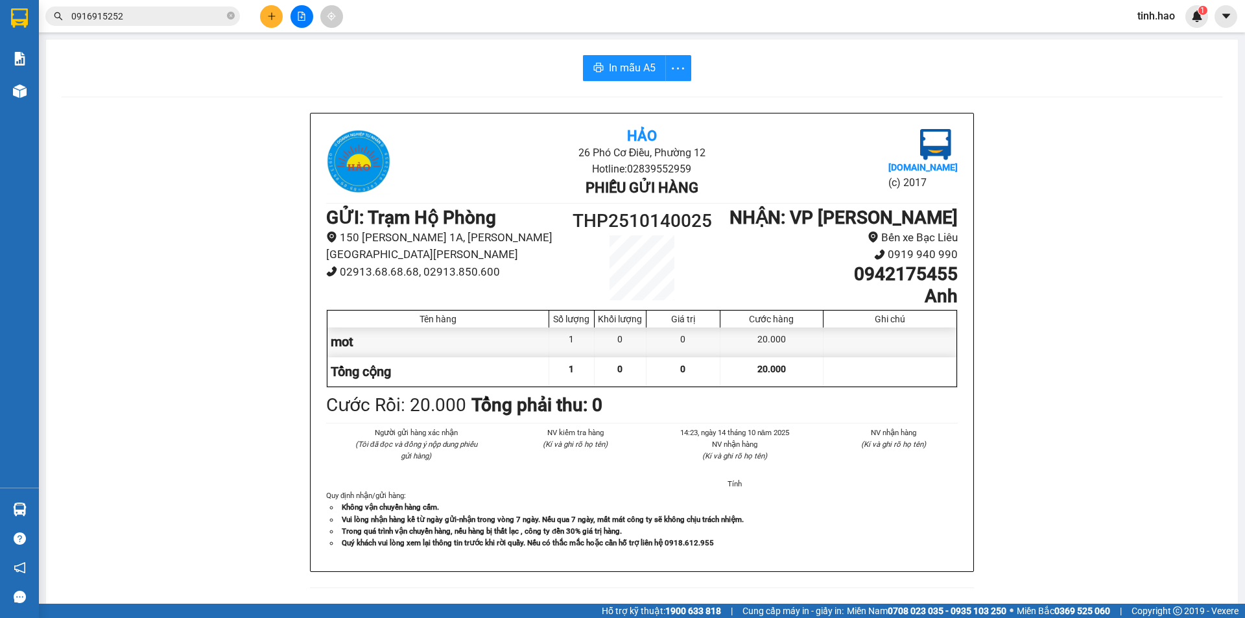
click at [151, 21] on input "0916915252" at bounding box center [147, 16] width 153 height 14
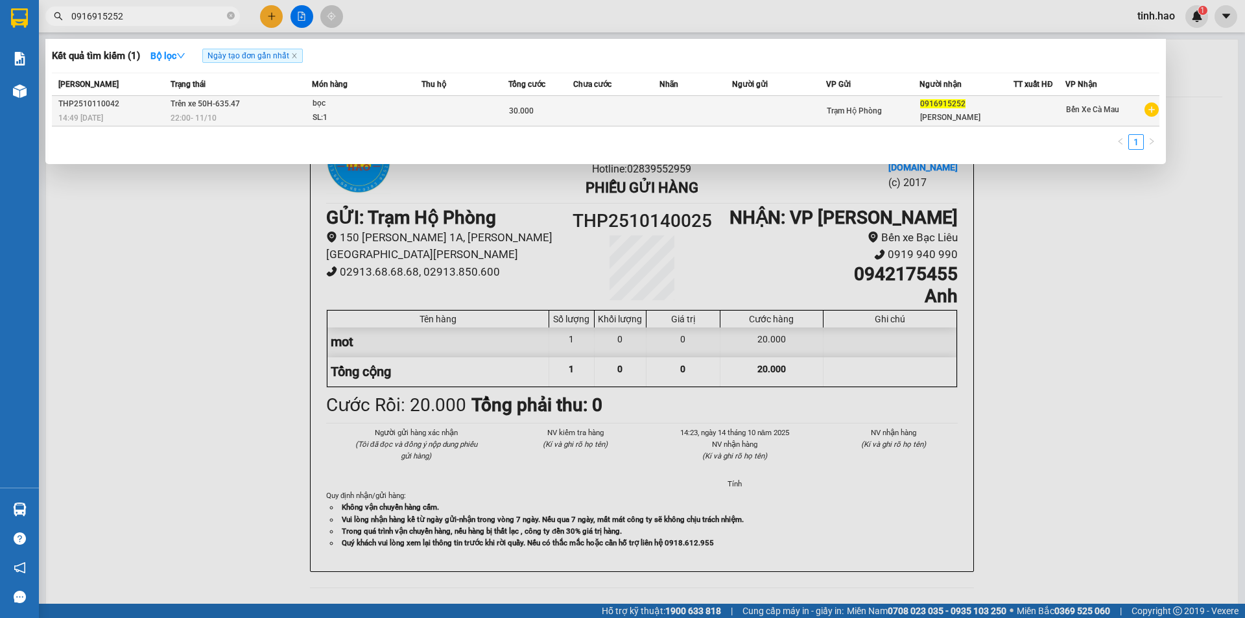
click at [680, 111] on td at bounding box center [696, 111] width 72 height 30
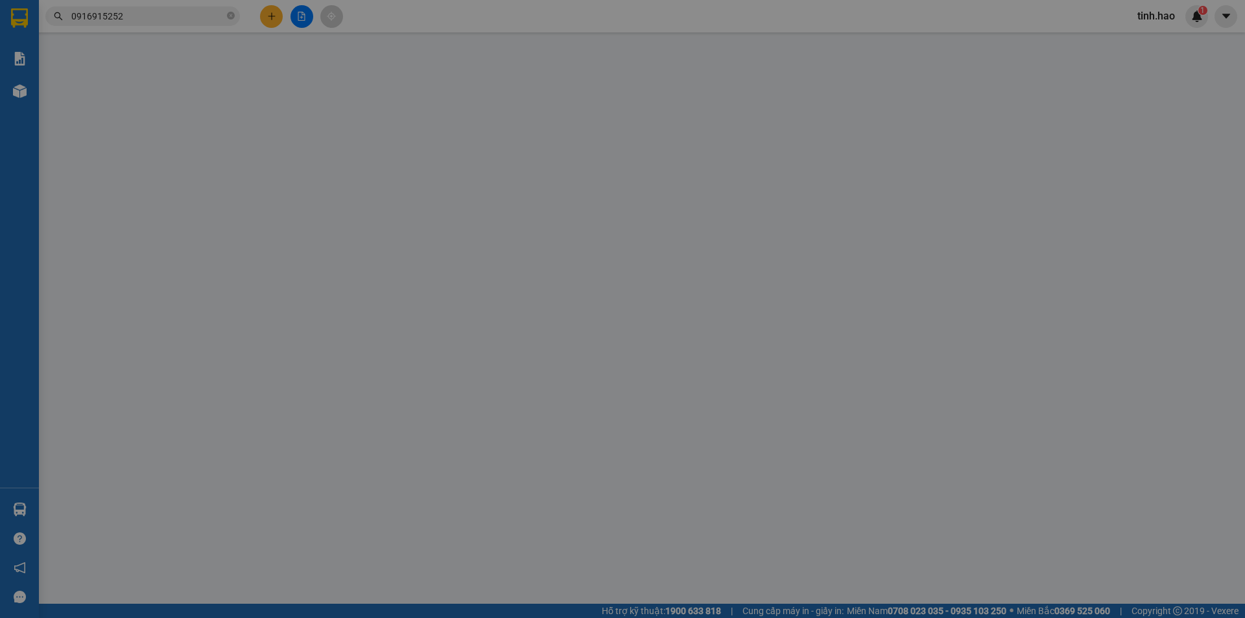
type input "0916915252"
type input "[PERSON_NAME]"
type input "30.000"
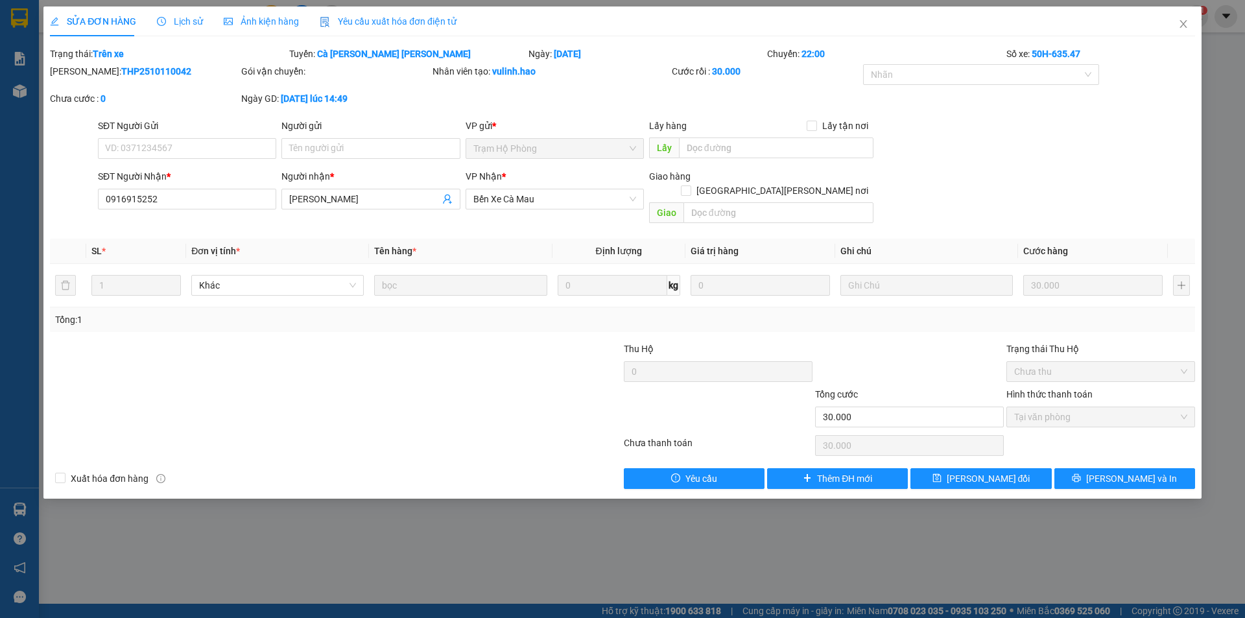
click at [265, 23] on span "Ảnh kiện hàng" at bounding box center [261, 21] width 75 height 10
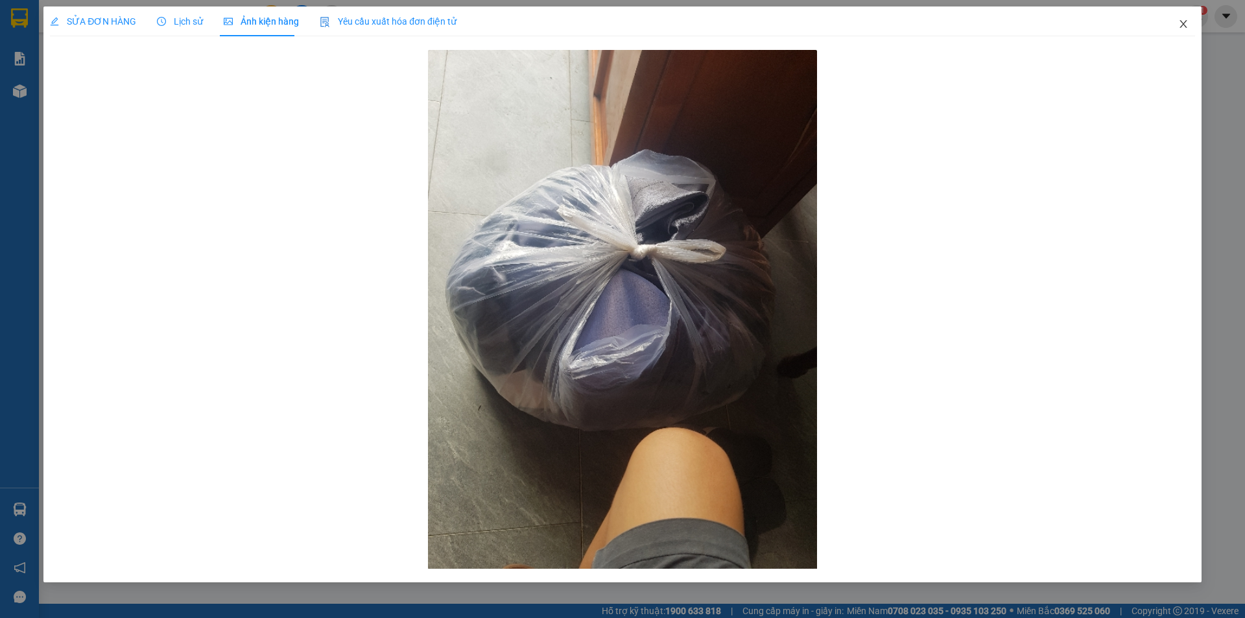
click at [1188, 21] on icon "close" at bounding box center [1184, 24] width 10 height 10
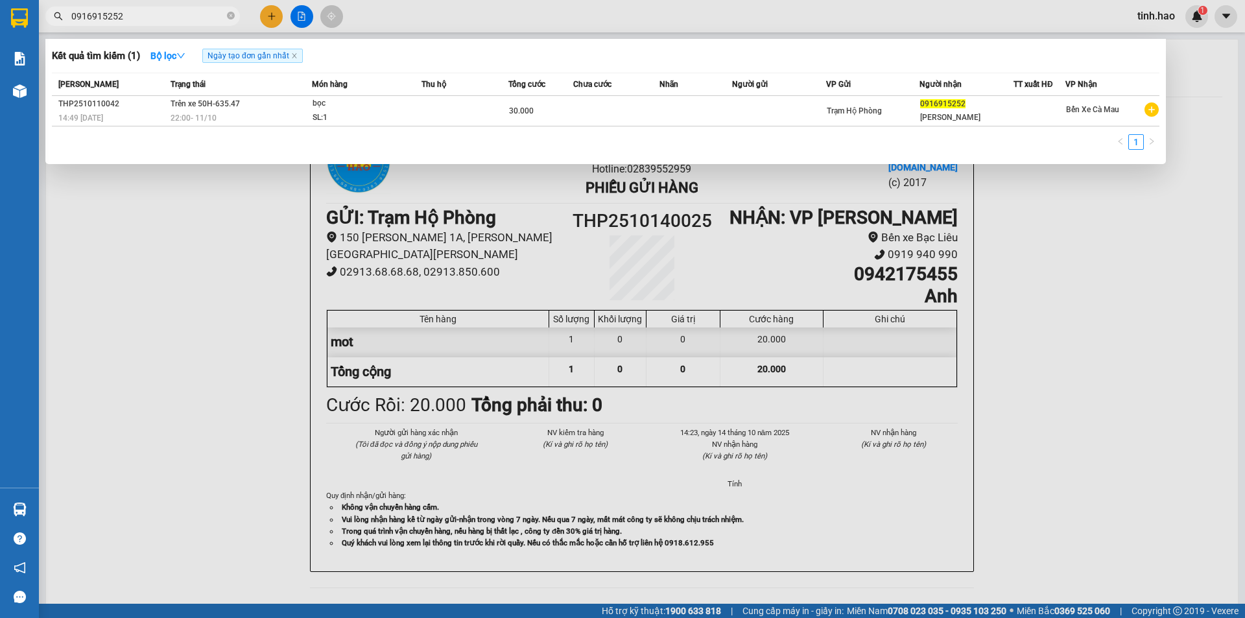
click at [174, 14] on input "0916915252" at bounding box center [147, 16] width 153 height 14
click at [214, 339] on div at bounding box center [622, 309] width 1245 height 618
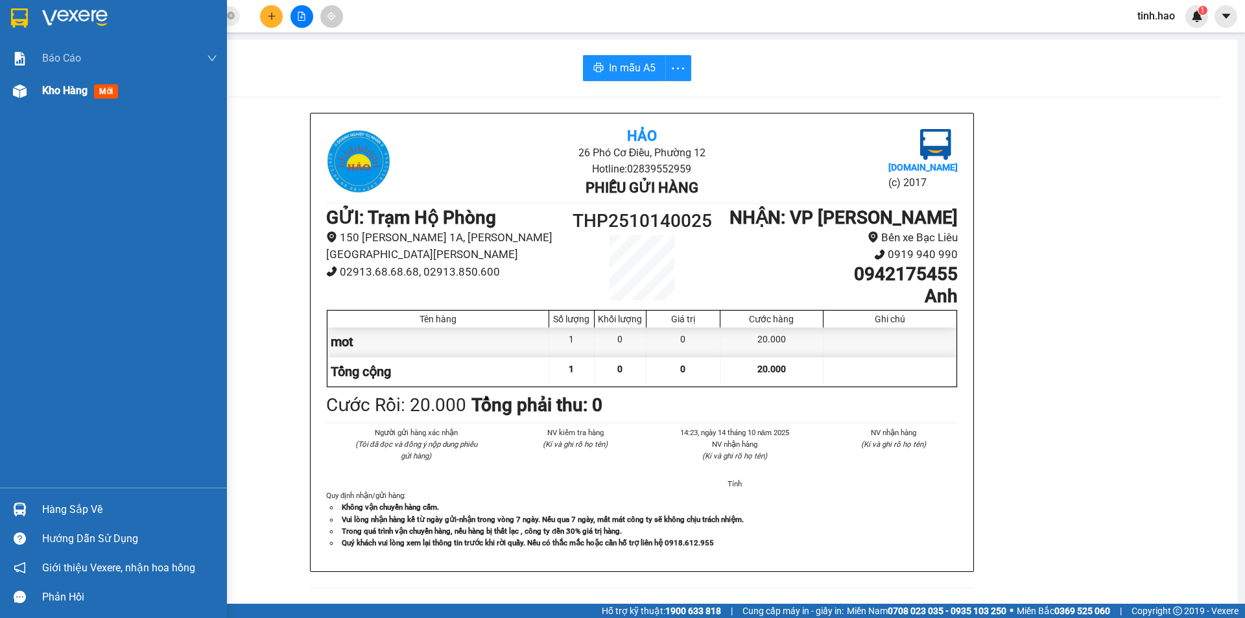
click at [24, 91] on img at bounding box center [20, 91] width 14 height 14
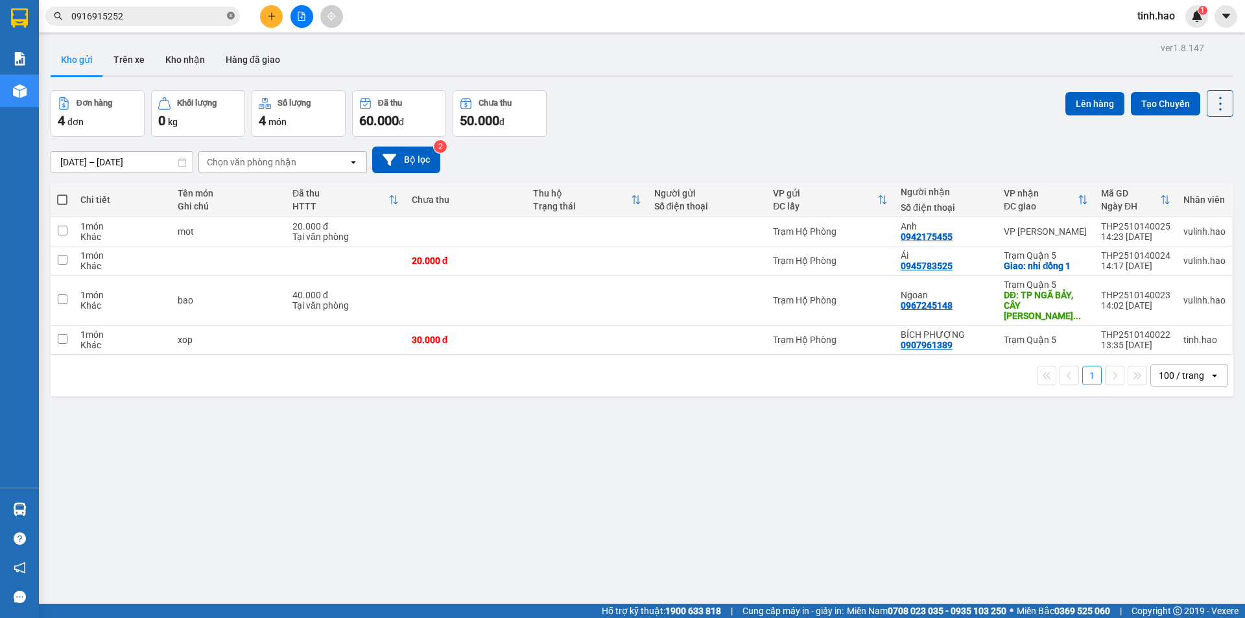
click at [231, 19] on icon "close-circle" at bounding box center [231, 16] width 8 height 8
click at [241, 59] on button "Hàng đã giao" at bounding box center [252, 59] width 75 height 31
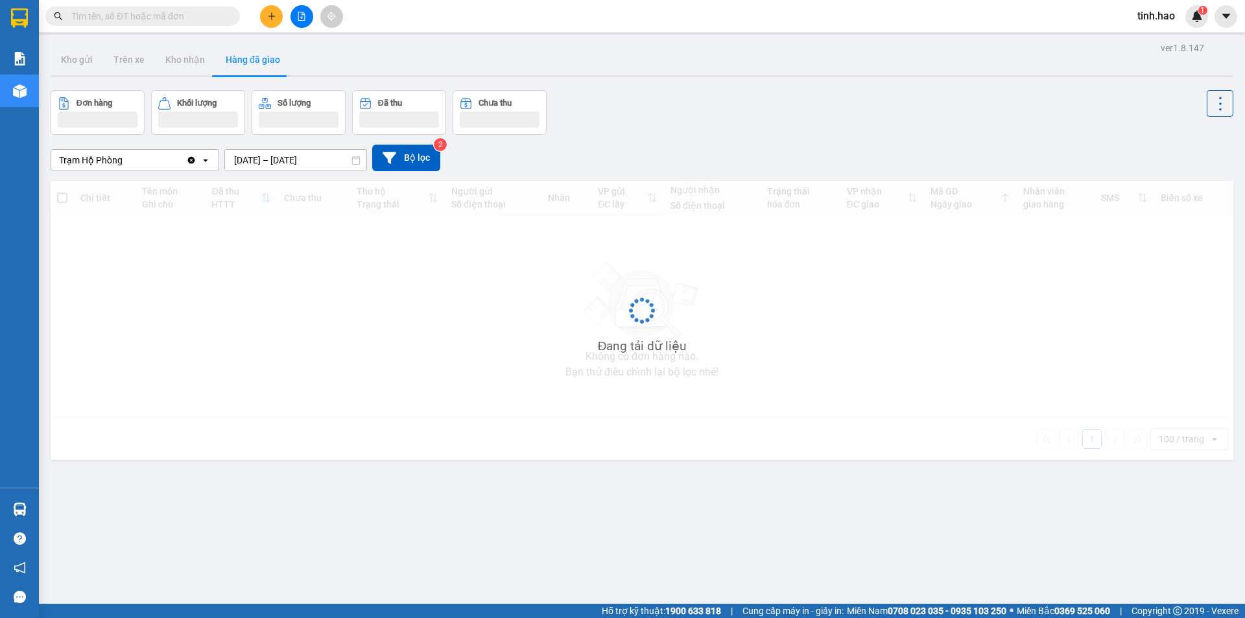
click at [1004, 125] on div "Đơn hàng Khối lượng Số lượng Đã thu Chưa thu" at bounding box center [642, 112] width 1183 height 45
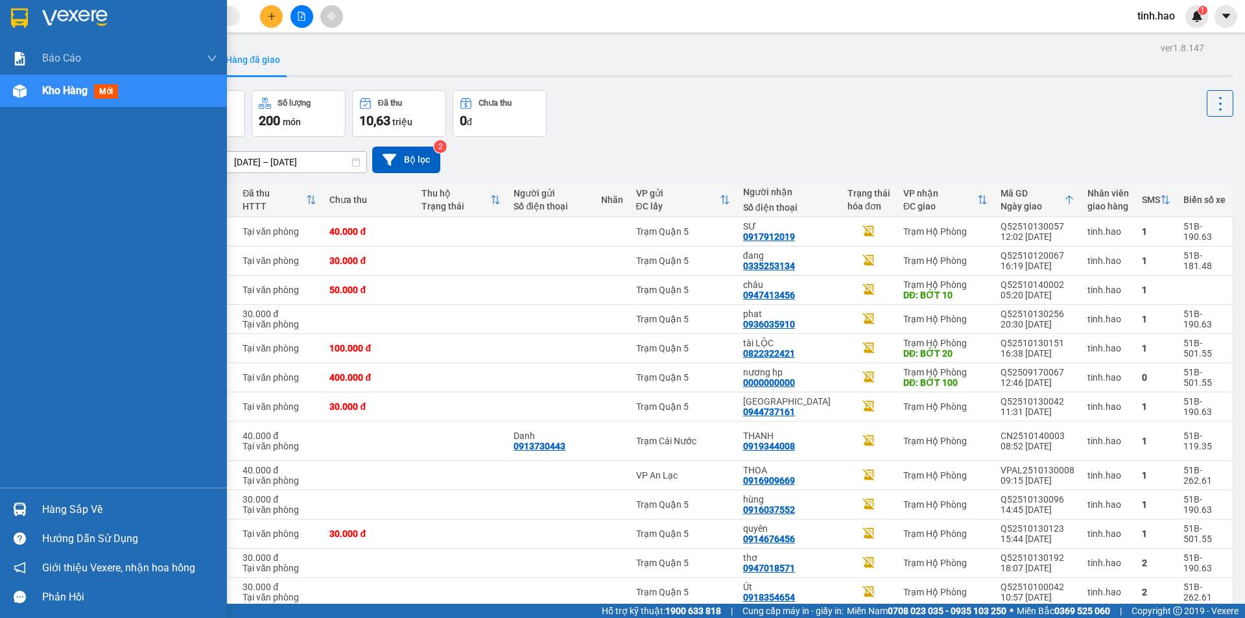
click at [69, 91] on span "Kho hàng" at bounding box center [64, 90] width 45 height 12
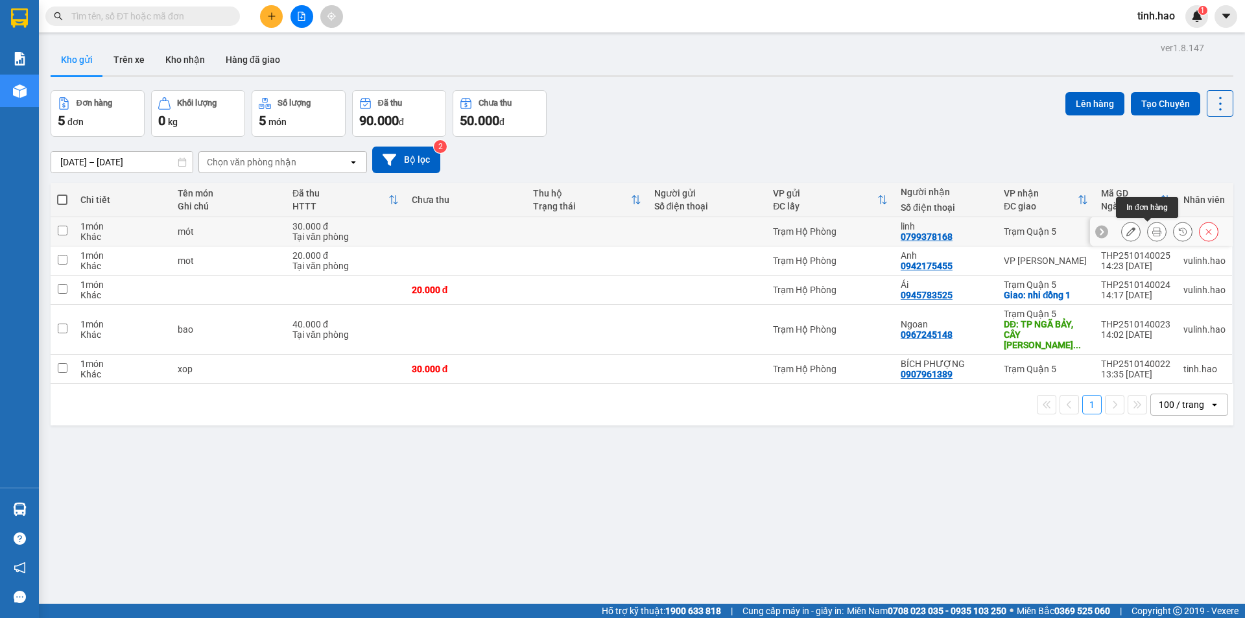
click at [1151, 236] on button at bounding box center [1157, 232] width 18 height 23
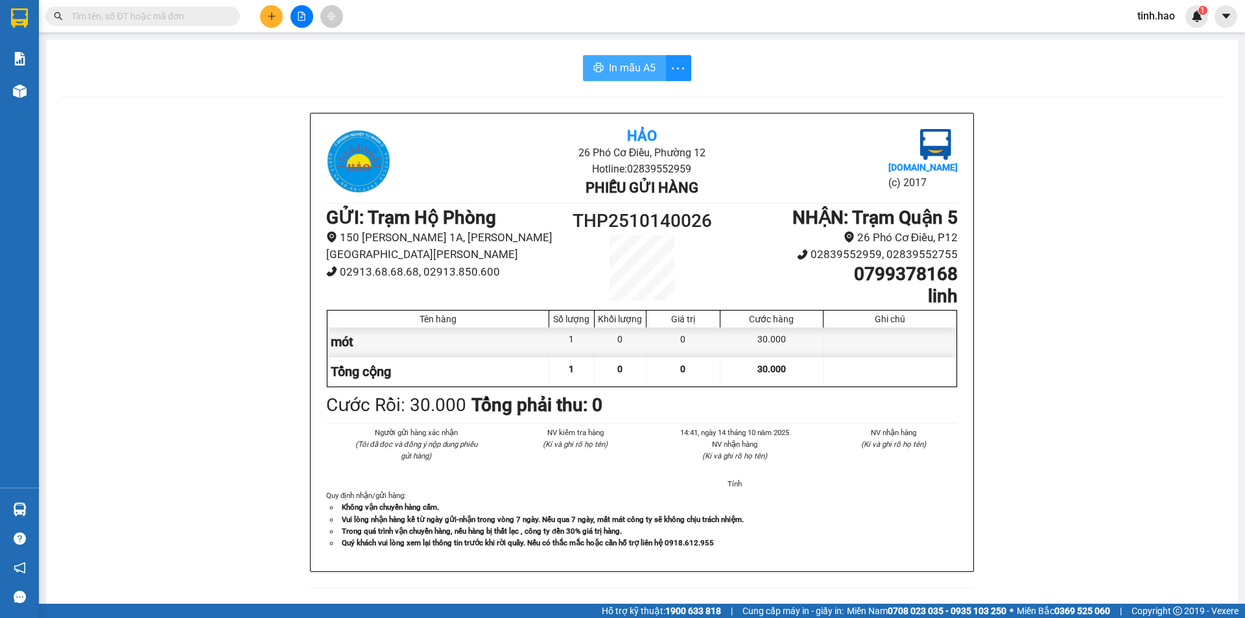
click at [621, 67] on span "In mẫu A5" at bounding box center [632, 68] width 47 height 16
